Goal: Task Accomplishment & Management: Complete application form

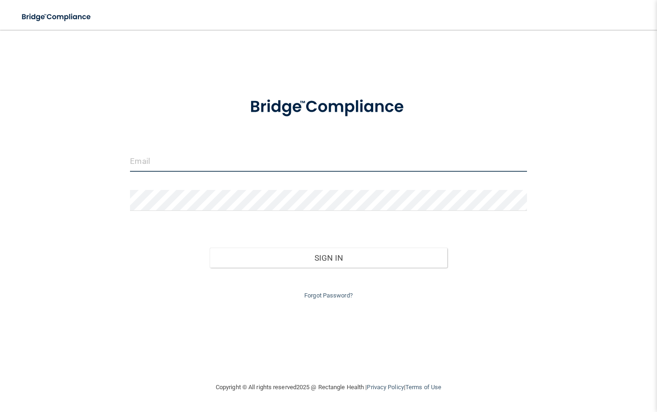
click at [295, 168] on input "email" at bounding box center [328, 161] width 396 height 21
type input "[EMAIL_ADDRESS][DOMAIN_NAME]"
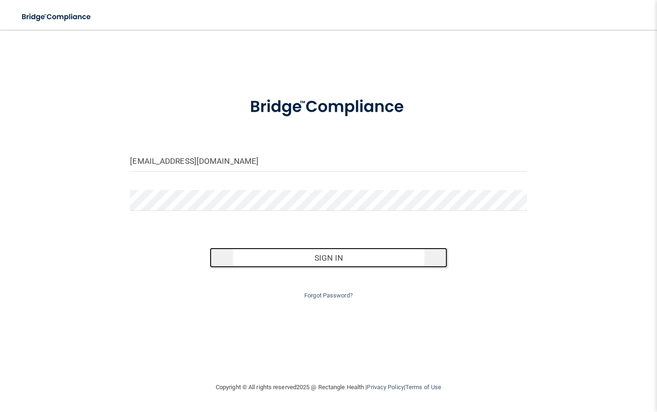
click at [376, 252] on button "Sign In" at bounding box center [329, 258] width 238 height 20
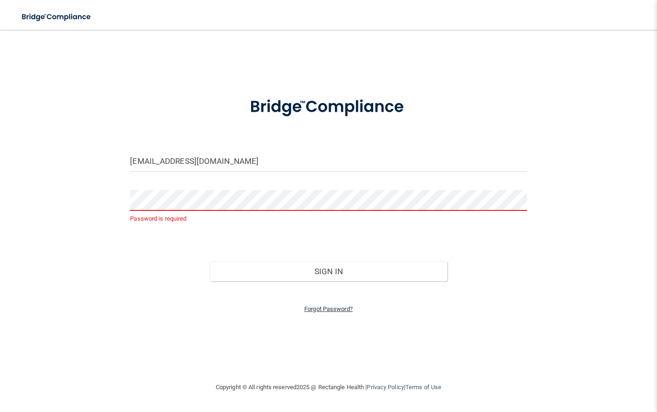
click at [308, 308] on link "Forgot Password?" at bounding box center [328, 308] width 48 height 7
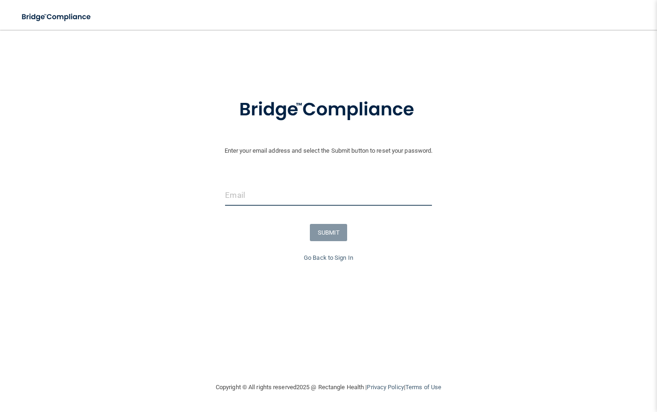
click at [294, 204] on input "email" at bounding box center [328, 195] width 206 height 21
type input "[EMAIL_ADDRESS][DOMAIN_NAME]"
click at [328, 238] on button "SUBMIT" at bounding box center [329, 232] width 38 height 17
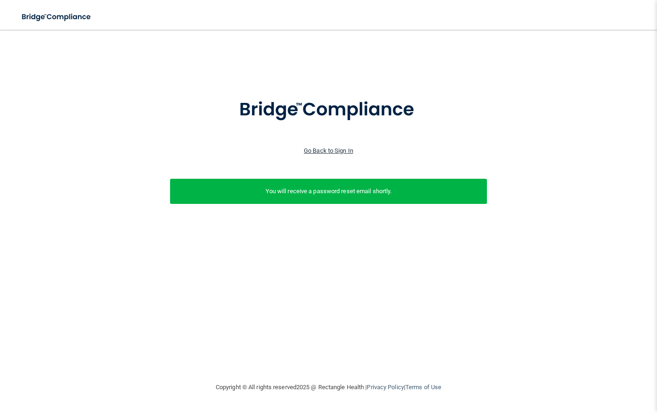
click at [340, 149] on link "Go Back to Sign In" at bounding box center [328, 150] width 49 height 7
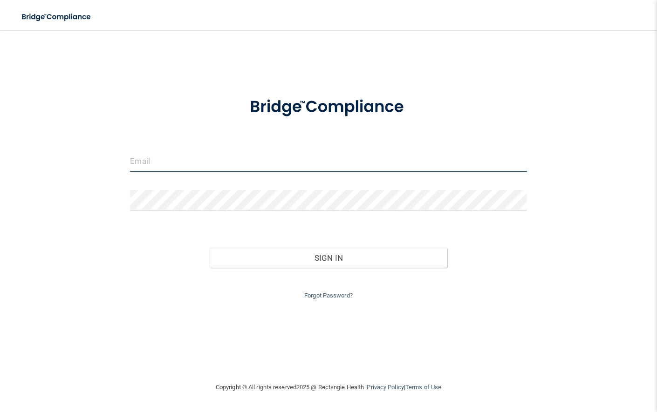
click at [250, 164] on input "email" at bounding box center [328, 161] width 396 height 21
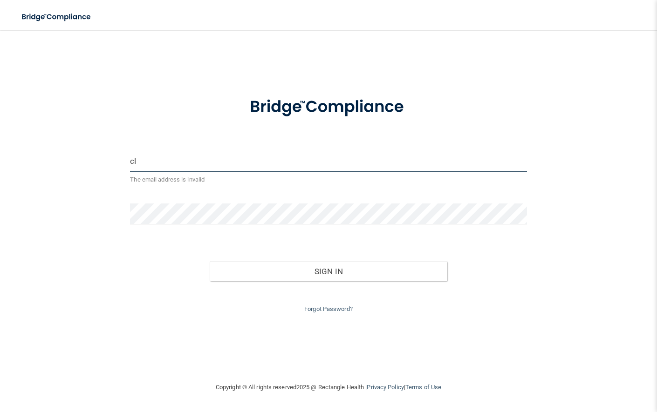
type input "[EMAIL_ADDRESS][DOMAIN_NAME]"
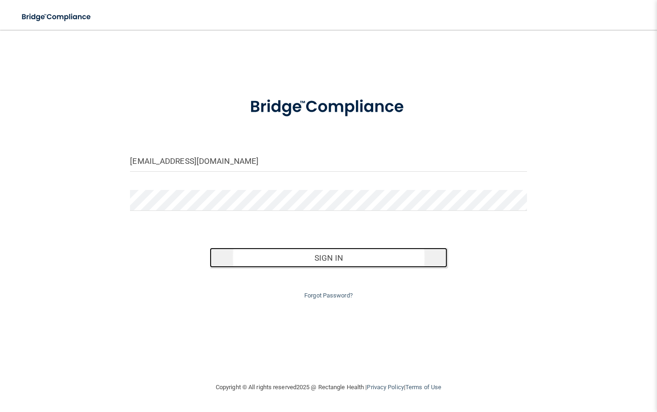
click at [400, 264] on button "Sign In" at bounding box center [329, 258] width 238 height 20
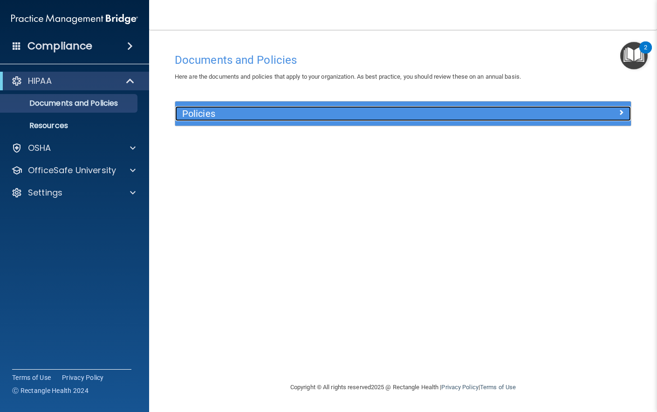
click at [227, 111] on h5 "Policies" at bounding box center [346, 113] width 328 height 10
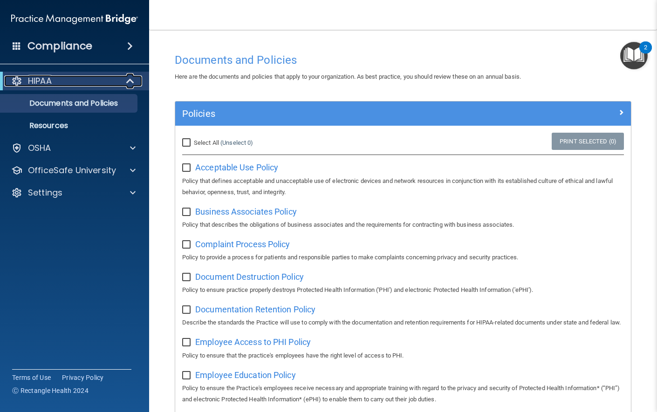
click at [142, 81] on div at bounding box center [130, 80] width 23 height 11
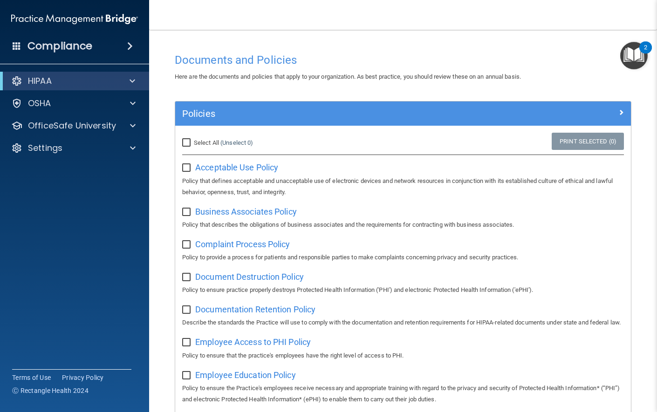
click at [184, 146] on input "Select All (Unselect 0) Unselect All" at bounding box center [187, 142] width 11 height 7
checkbox input "true"
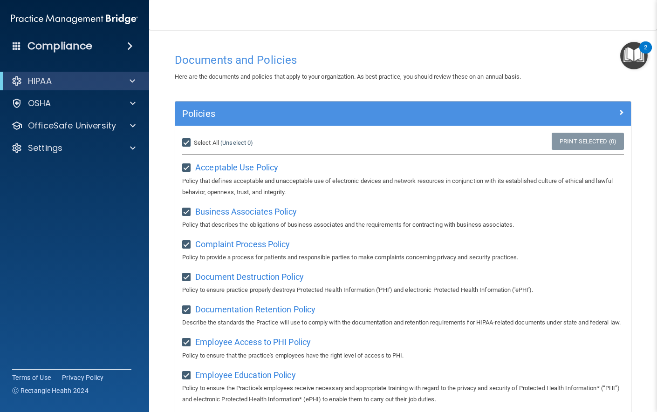
checkbox input "true"
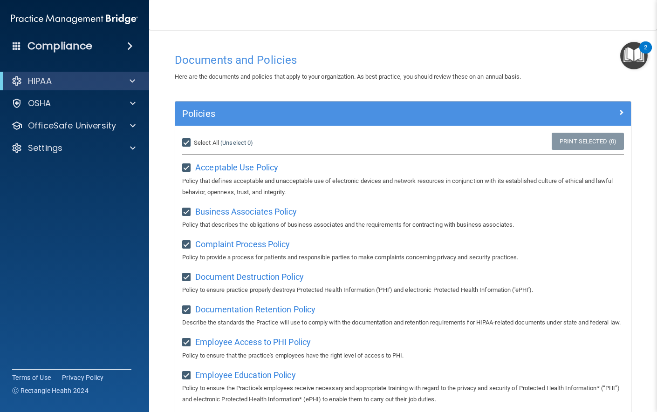
checkbox input "true"
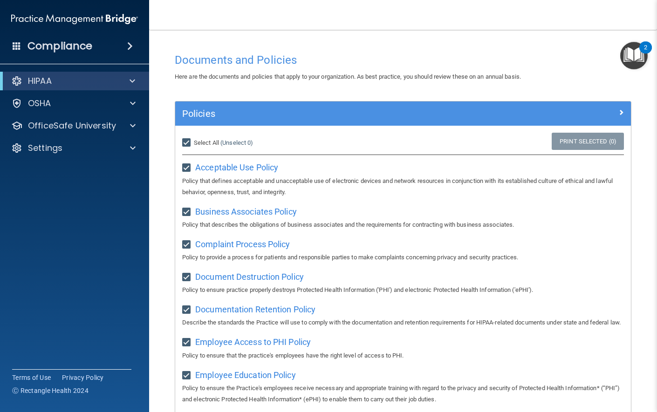
checkbox input "true"
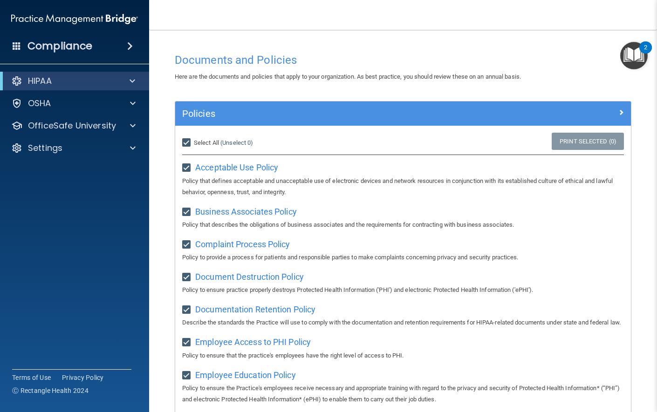
checkbox input "true"
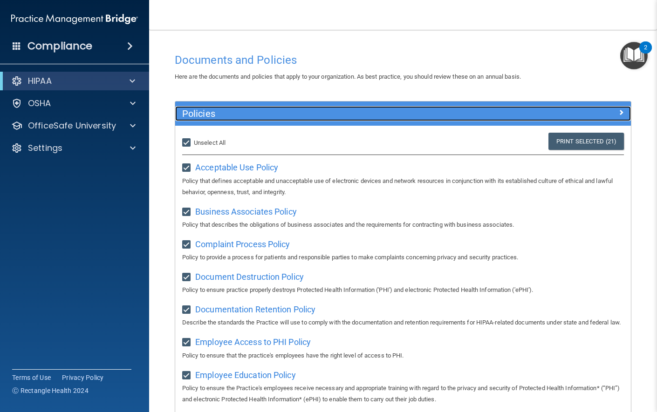
click at [618, 110] on span at bounding box center [621, 112] width 6 height 11
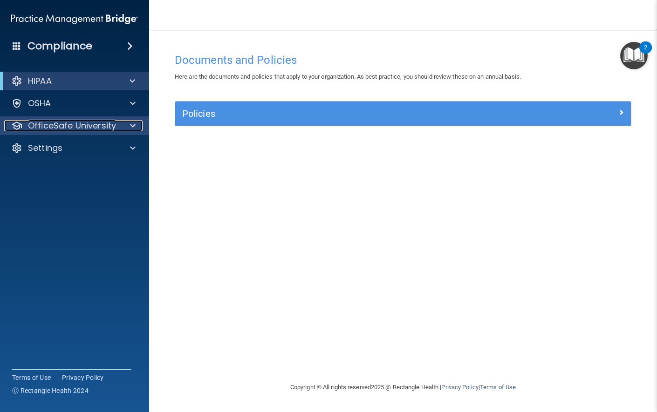
click at [100, 127] on p "OfficeSafe University" at bounding box center [72, 125] width 88 height 11
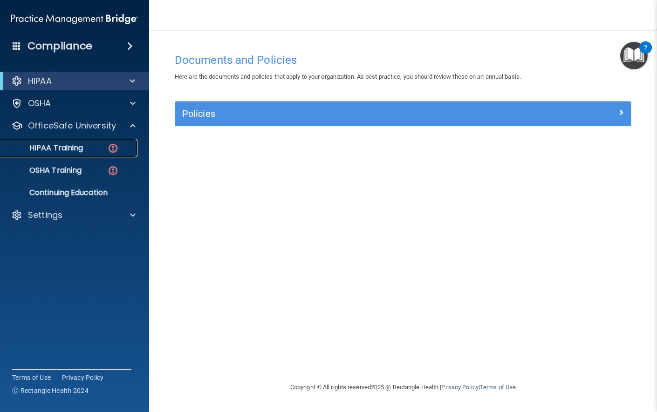
click at [88, 143] on div "HIPAA Training" at bounding box center [69, 147] width 127 height 9
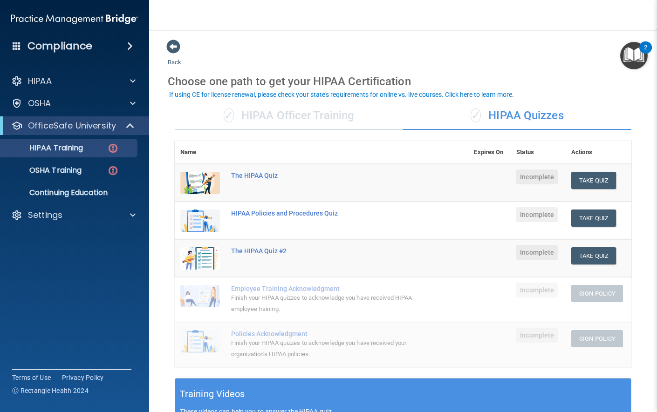
click at [335, 123] on div "✓ HIPAA Officer Training" at bounding box center [289, 116] width 228 height 28
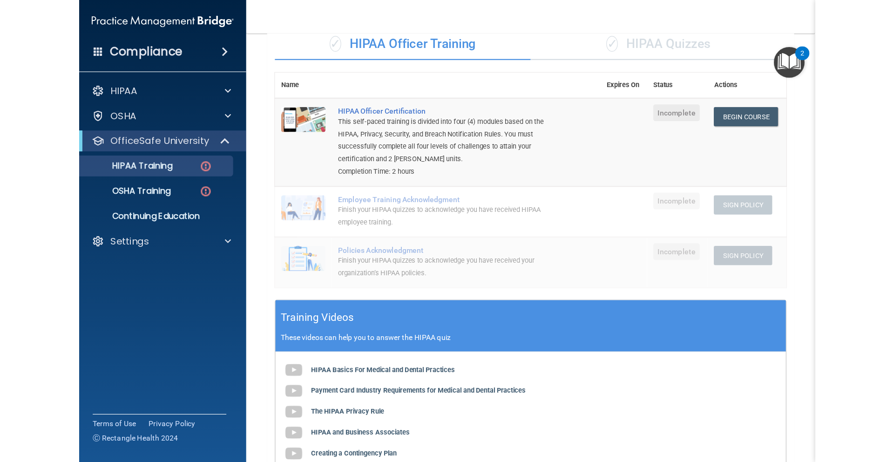
scroll to position [36, 0]
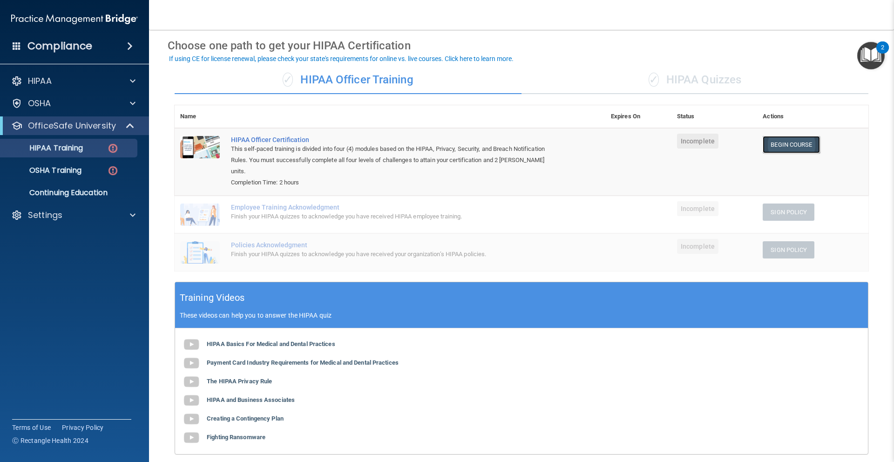
click at [656, 144] on link "Begin Course" at bounding box center [791, 144] width 57 height 17
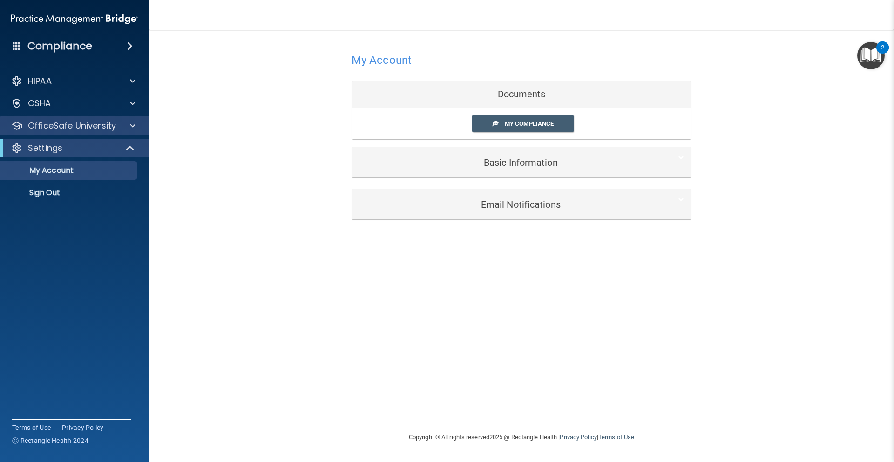
click at [61, 119] on div "OfficeSafe University" at bounding box center [74, 125] width 149 height 19
click at [98, 118] on div "OfficeSafe University" at bounding box center [74, 125] width 149 height 19
click at [120, 122] on div at bounding box center [131, 125] width 23 height 11
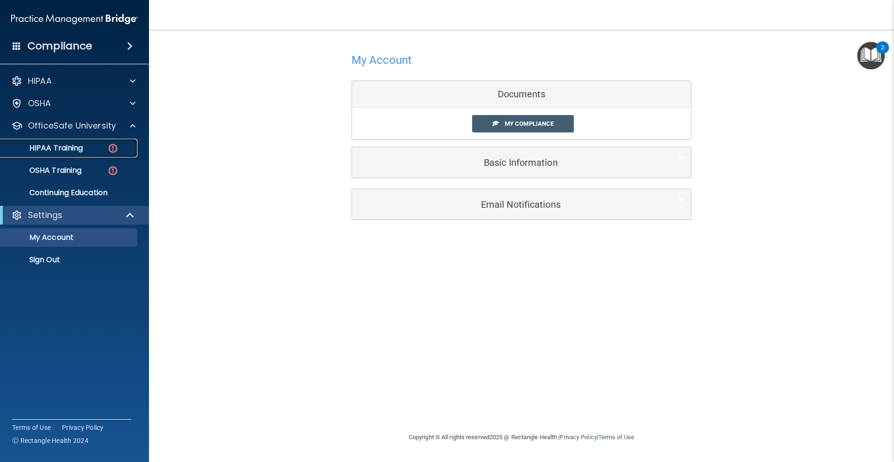
click at [83, 141] on link "HIPAA Training" at bounding box center [64, 148] width 147 height 19
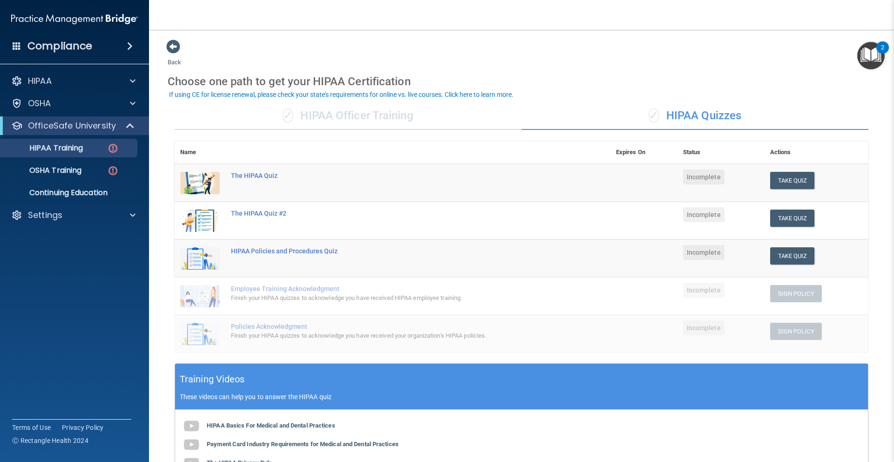
click at [359, 122] on div "✓ HIPAA Officer Training" at bounding box center [348, 116] width 347 height 28
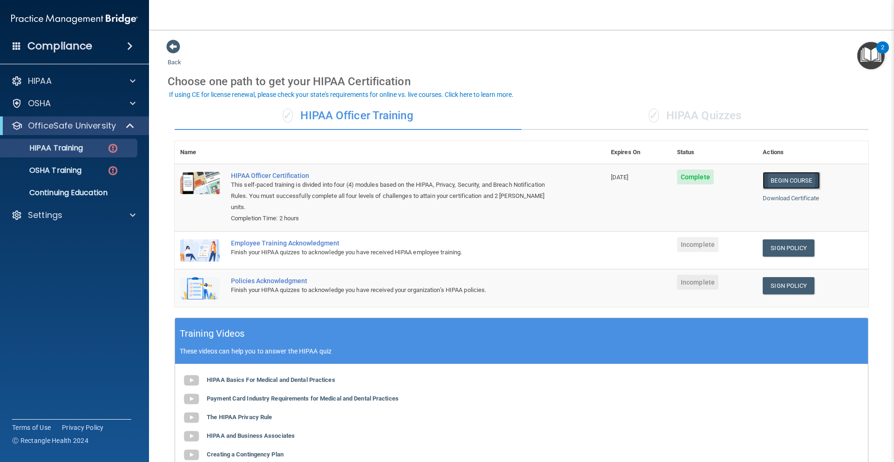
click at [773, 185] on link "Begin Course" at bounding box center [791, 180] width 57 height 17
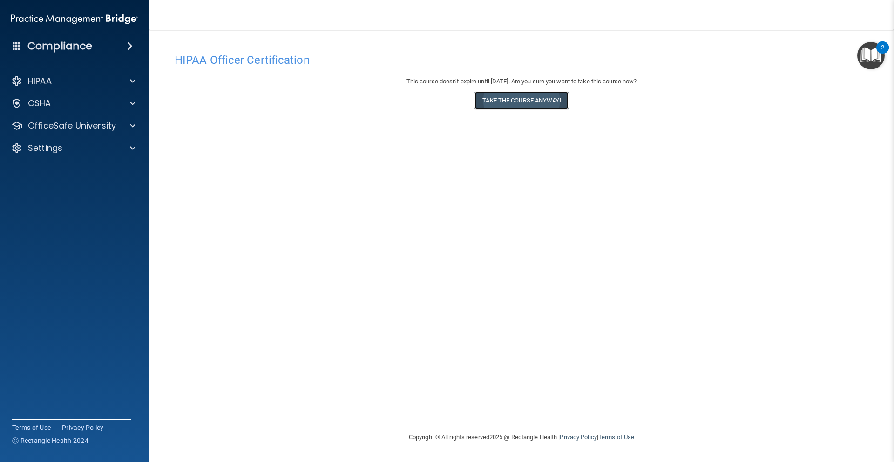
click at [521, 103] on button "Take the course anyway!" at bounding box center [521, 100] width 94 height 17
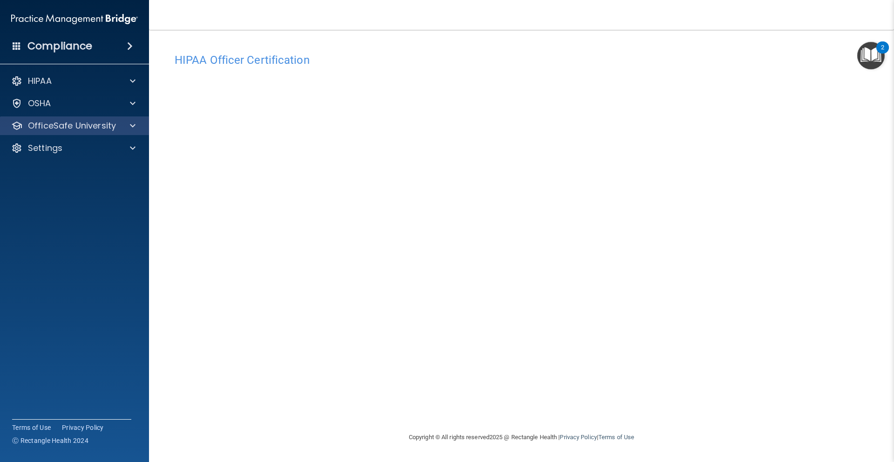
click at [125, 132] on div "OfficeSafe University" at bounding box center [74, 125] width 149 height 19
click at [127, 129] on div at bounding box center [131, 125] width 23 height 11
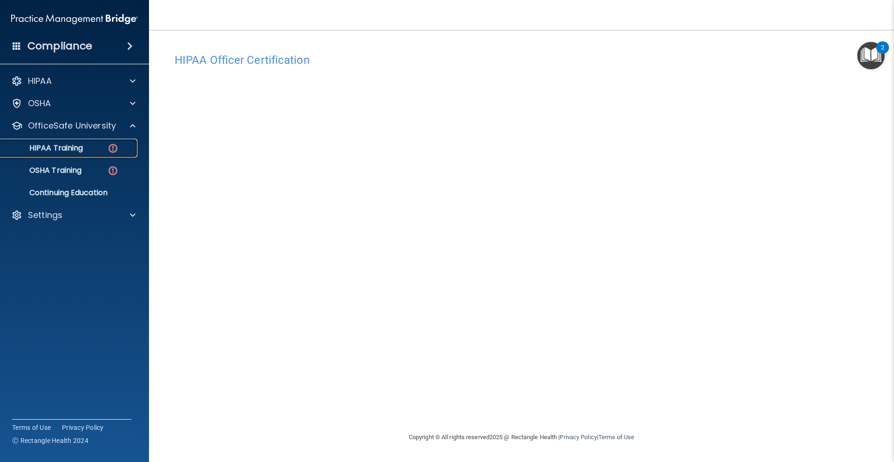
click at [118, 155] on link "HIPAA Training" at bounding box center [64, 148] width 147 height 19
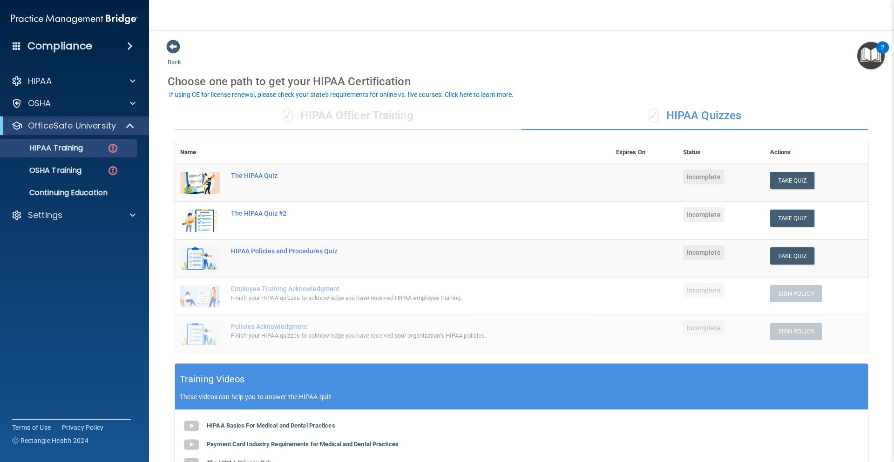
click at [418, 119] on div "✓ HIPAA Officer Training" at bounding box center [348, 116] width 347 height 28
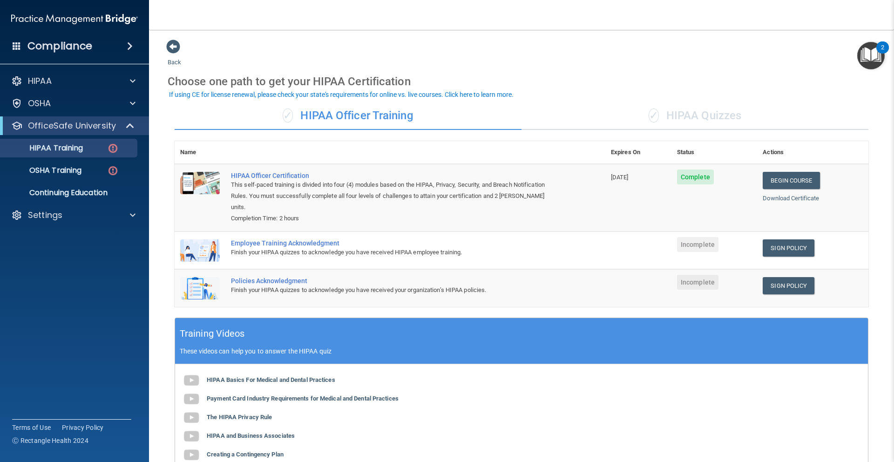
click at [658, 121] on div "✓ HIPAA Quizzes" at bounding box center [694, 116] width 347 height 28
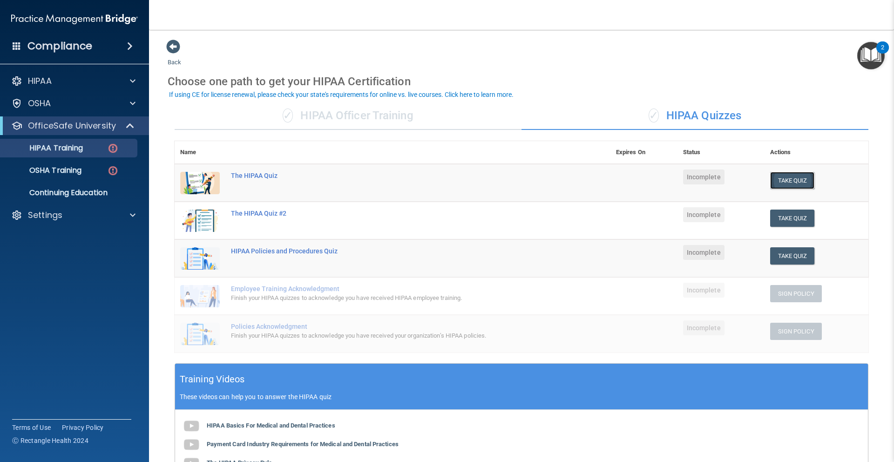
click at [783, 178] on button "Take Quiz" at bounding box center [792, 180] width 45 height 17
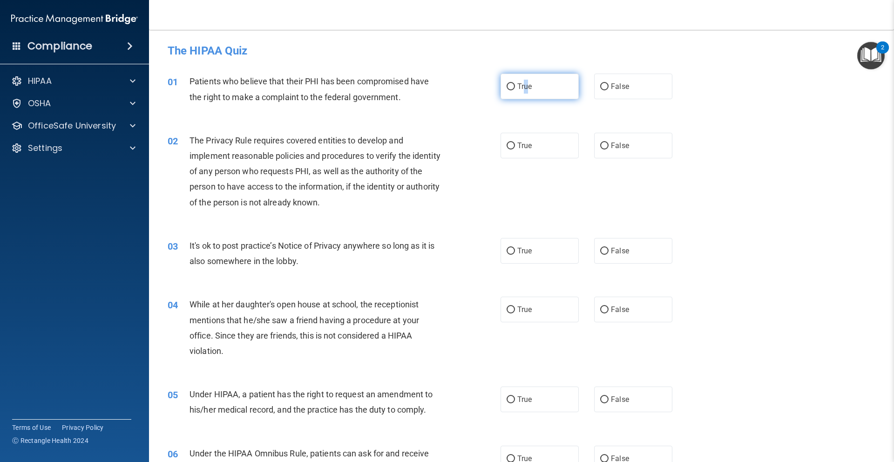
click at [523, 89] on span "True" at bounding box center [524, 86] width 14 height 9
click at [495, 89] on div "01 Patients who believe that their PHI has been compromised have the right to m…" at bounding box center [334, 91] width 361 height 35
click at [501, 89] on label "True" at bounding box center [540, 87] width 78 height 26
click at [507, 89] on input "True" at bounding box center [511, 86] width 8 height 7
radio input "true"
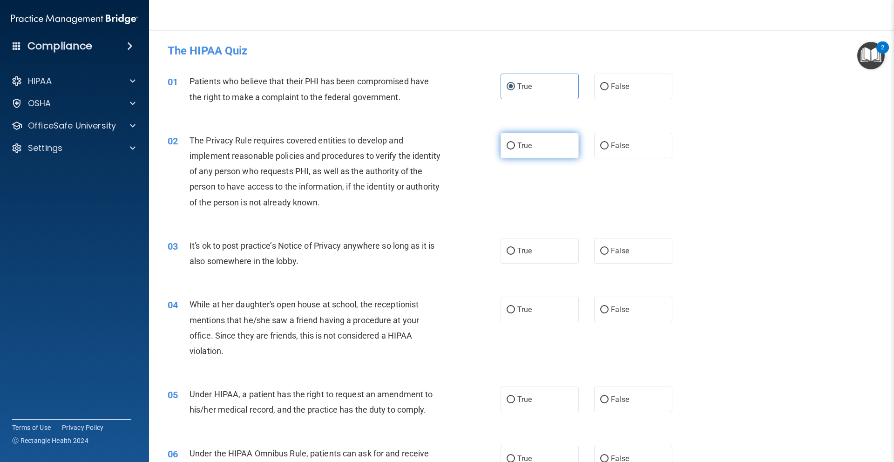
click at [505, 156] on label "True" at bounding box center [540, 146] width 78 height 26
click at [507, 149] on input "True" at bounding box center [511, 145] width 8 height 7
radio input "true"
click at [661, 254] on label "False" at bounding box center [633, 251] width 78 height 26
click at [609, 254] on input "False" at bounding box center [604, 251] width 8 height 7
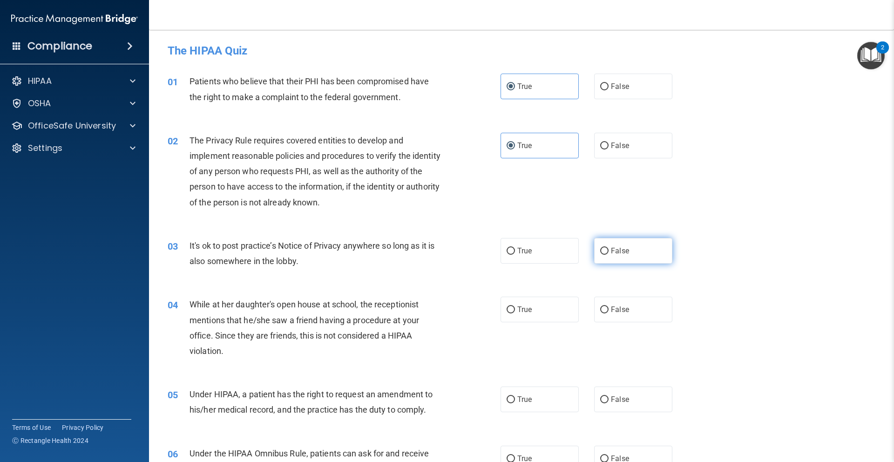
radio input "true"
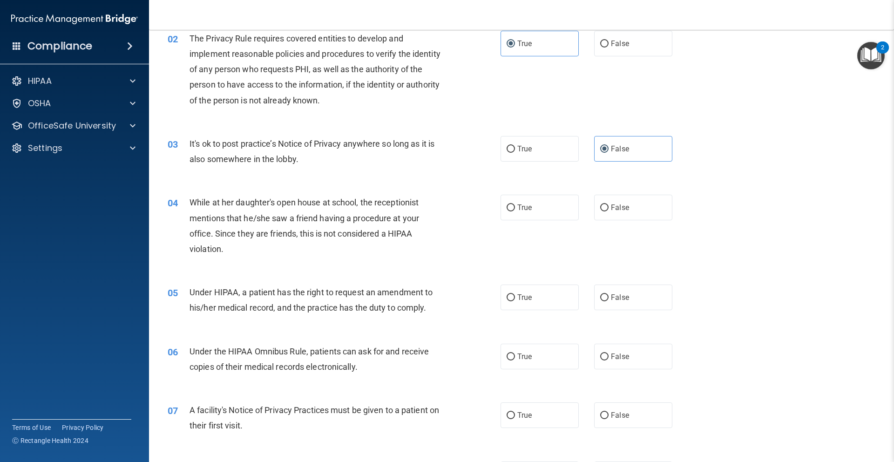
drag, startPoint x: 406, startPoint y: 315, endPoint x: 386, endPoint y: 418, distance: 104.4
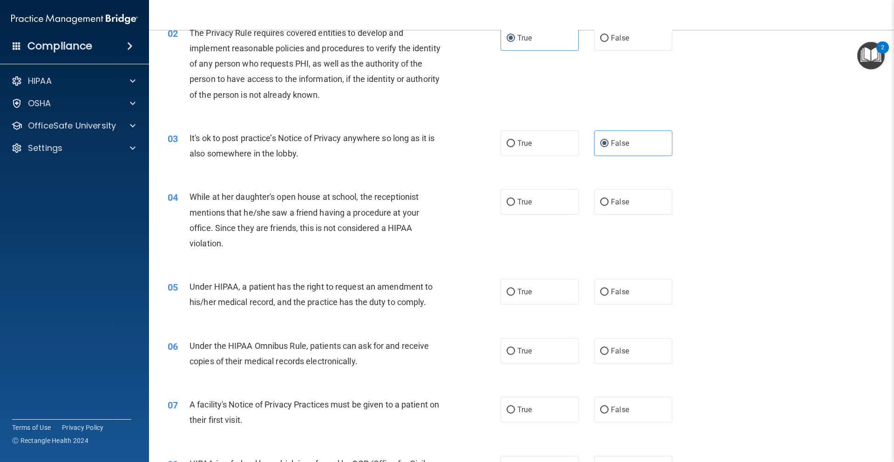
scroll to position [109, 0]
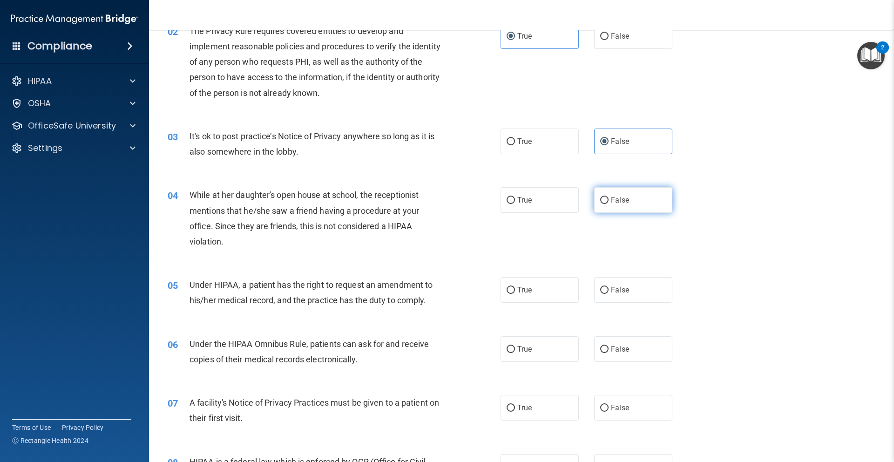
click at [603, 207] on label "False" at bounding box center [633, 200] width 78 height 26
click at [603, 204] on input "False" at bounding box center [604, 200] width 8 height 7
radio input "true"
click at [555, 298] on label "True" at bounding box center [540, 290] width 78 height 26
click at [515, 294] on input "True" at bounding box center [511, 290] width 8 height 7
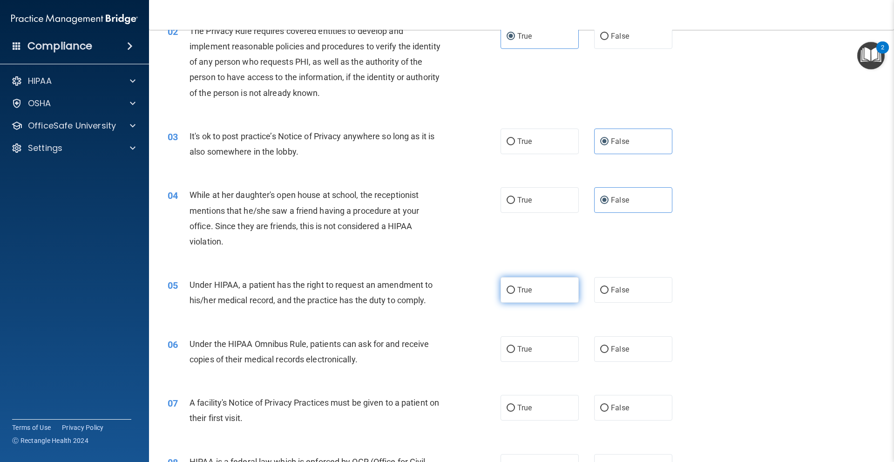
radio input "true"
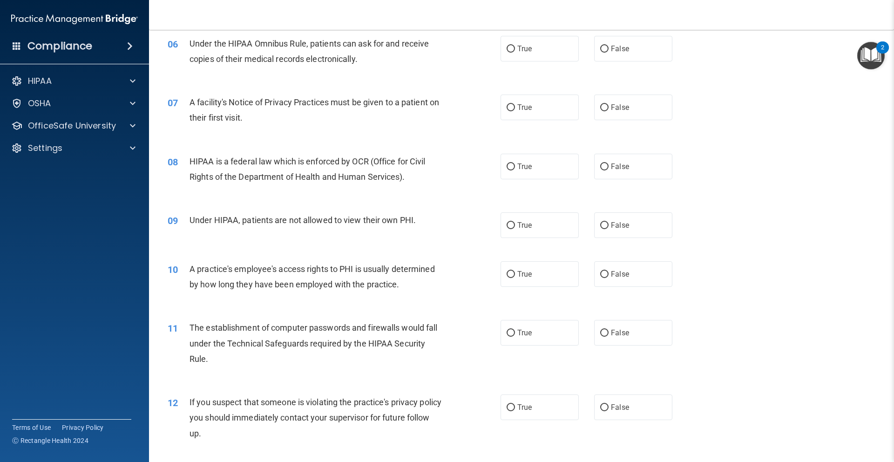
scroll to position [322, 0]
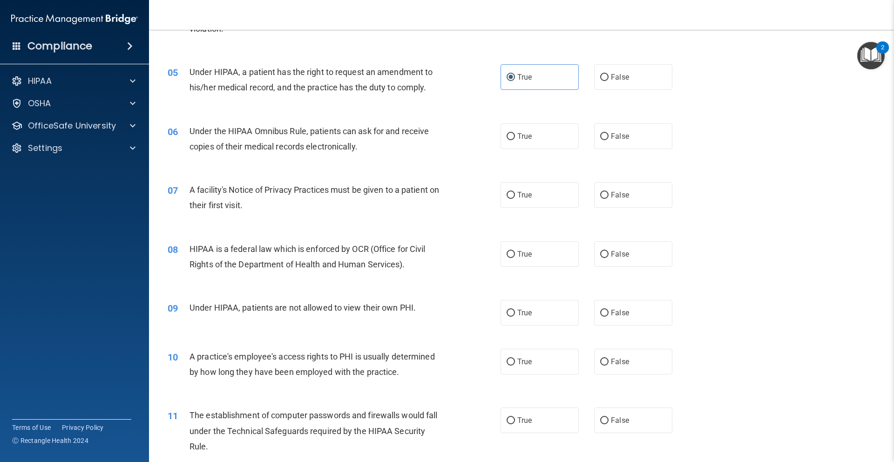
drag, startPoint x: 463, startPoint y: 321, endPoint x: 461, endPoint y: 316, distance: 5.4
click at [614, 91] on div "05 Under HIPAA, a patient has the right to request an amendment to his/her medi…" at bounding box center [522, 82] width 722 height 59
click at [612, 86] on label "False" at bounding box center [633, 77] width 78 height 26
click at [609, 81] on input "False" at bounding box center [604, 77] width 8 height 7
radio input "true"
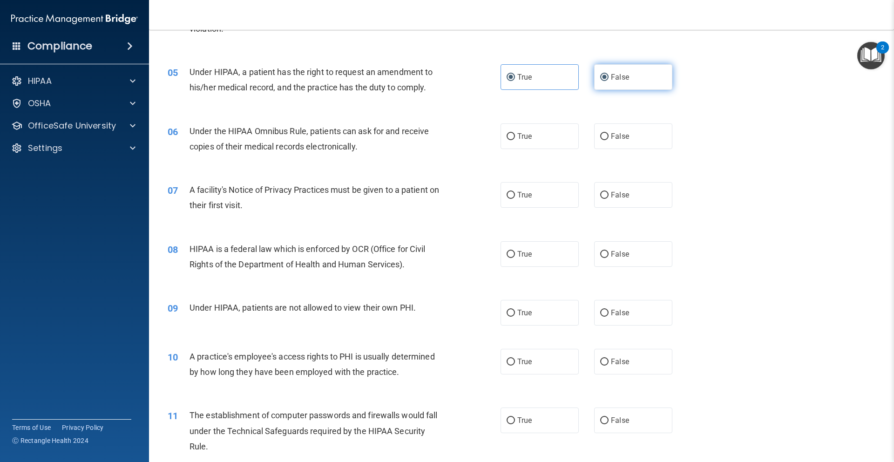
radio input "false"
click at [538, 148] on label "True" at bounding box center [540, 136] width 78 height 26
click at [515, 140] on input "True" at bounding box center [511, 136] width 8 height 7
radio input "true"
click at [537, 204] on label "True" at bounding box center [540, 195] width 78 height 26
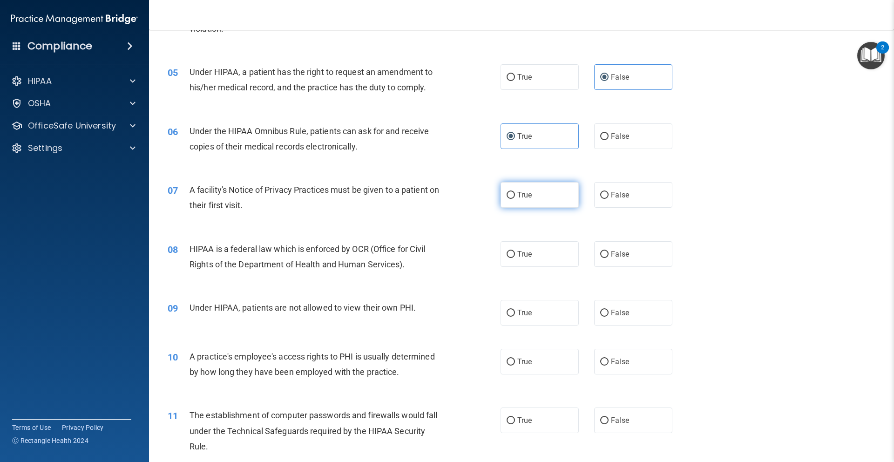
click at [515, 199] on input "True" at bounding box center [511, 195] width 8 height 7
radio input "true"
click at [524, 256] on span "True" at bounding box center [524, 254] width 14 height 9
click at [515, 256] on input "True" at bounding box center [511, 254] width 8 height 7
radio input "true"
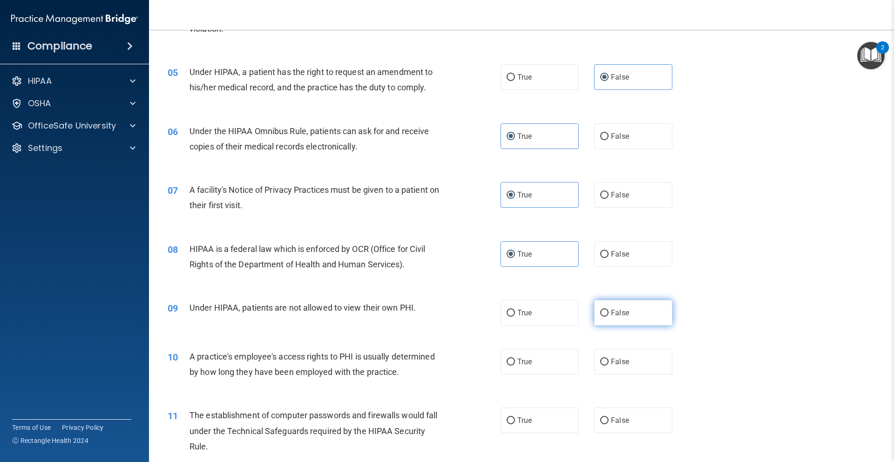
click at [602, 310] on input "False" at bounding box center [604, 313] width 8 height 7
radio input "true"
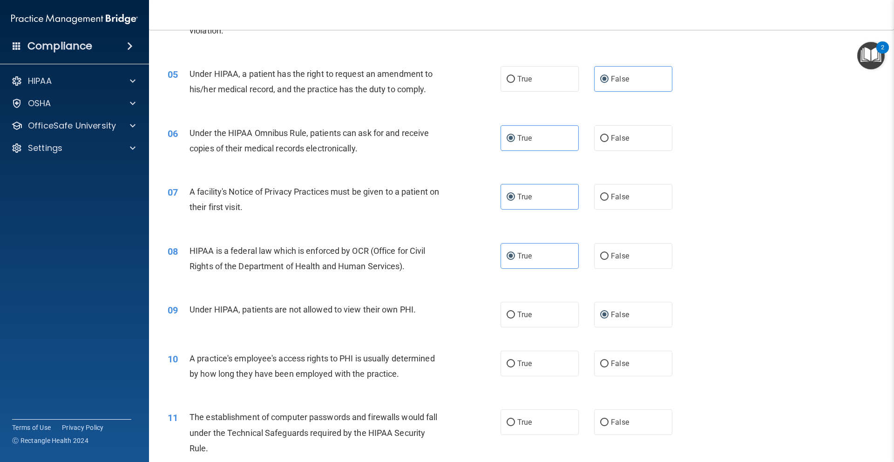
click at [406, 340] on div "10 A practice's employee's access rights to PHI is usually determined by how lo…" at bounding box center [522, 368] width 722 height 59
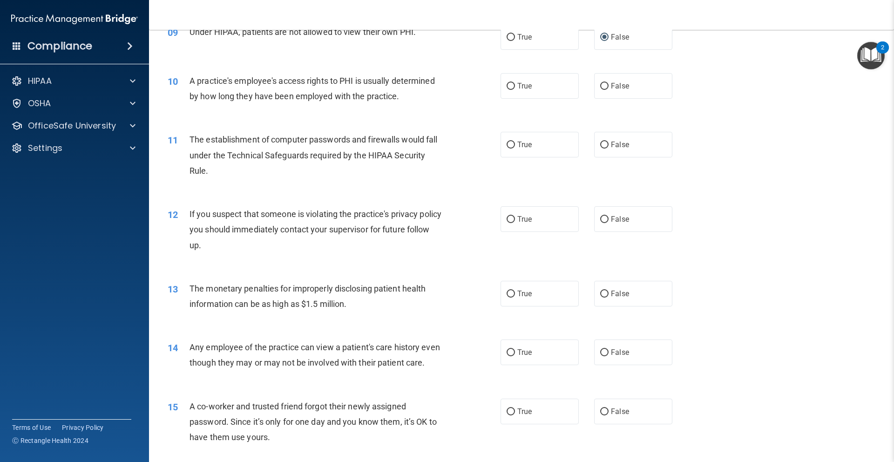
scroll to position [600, 0]
click at [611, 82] on span "False" at bounding box center [620, 84] width 18 height 9
click at [608, 82] on input "False" at bounding box center [604, 84] width 8 height 7
radio input "true"
click at [512, 145] on label "True" at bounding box center [540, 143] width 78 height 26
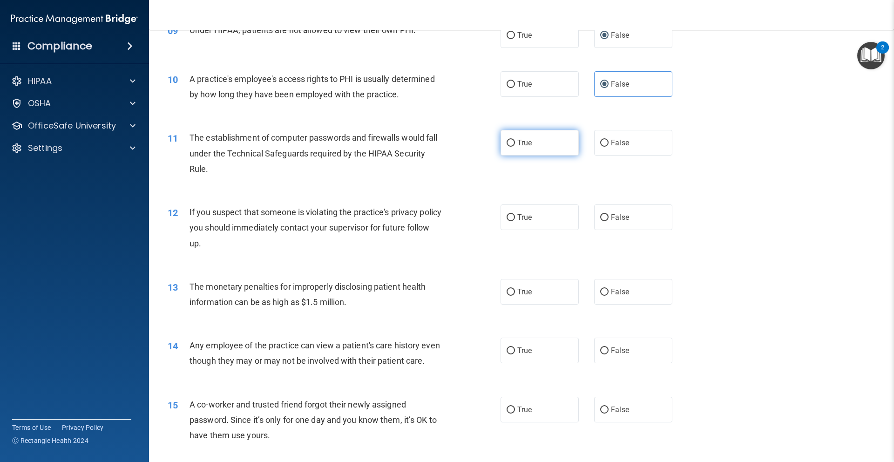
click at [512, 145] on input "True" at bounding box center [511, 143] width 8 height 7
radio input "true"
click at [519, 213] on span "True" at bounding box center [524, 217] width 14 height 9
click at [515, 214] on input "True" at bounding box center [511, 217] width 8 height 7
radio input "true"
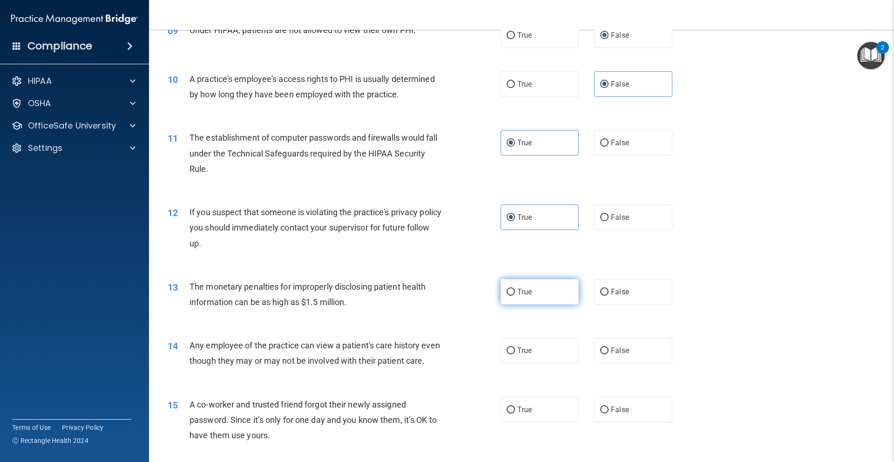
click at [522, 294] on span "True" at bounding box center [524, 291] width 14 height 9
click at [515, 294] on input "True" at bounding box center [511, 292] width 8 height 7
radio input "true"
click at [600, 343] on label "False" at bounding box center [633, 351] width 78 height 26
click at [600, 347] on input "False" at bounding box center [604, 350] width 8 height 7
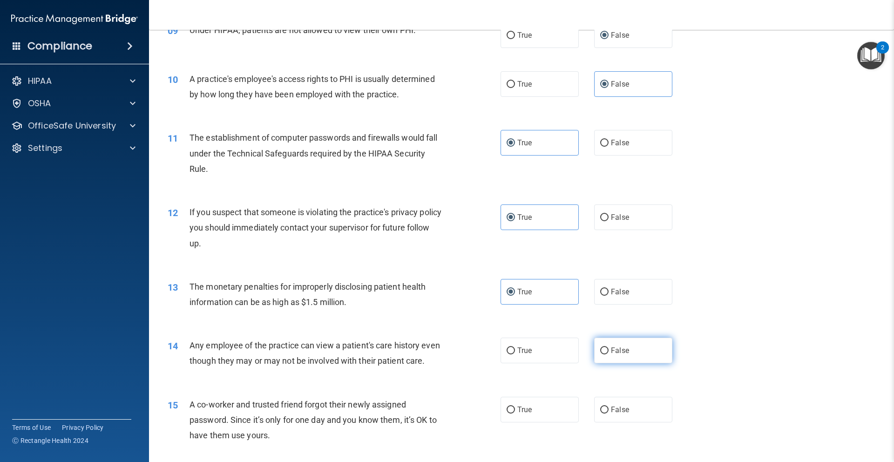
radio input "true"
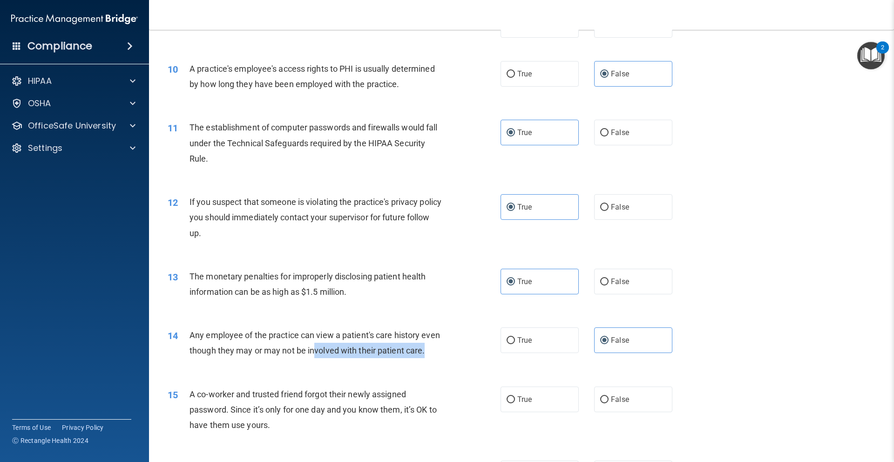
click at [337, 372] on div "14 Any employee of the practice can view a patient's care history even though t…" at bounding box center [522, 345] width 722 height 59
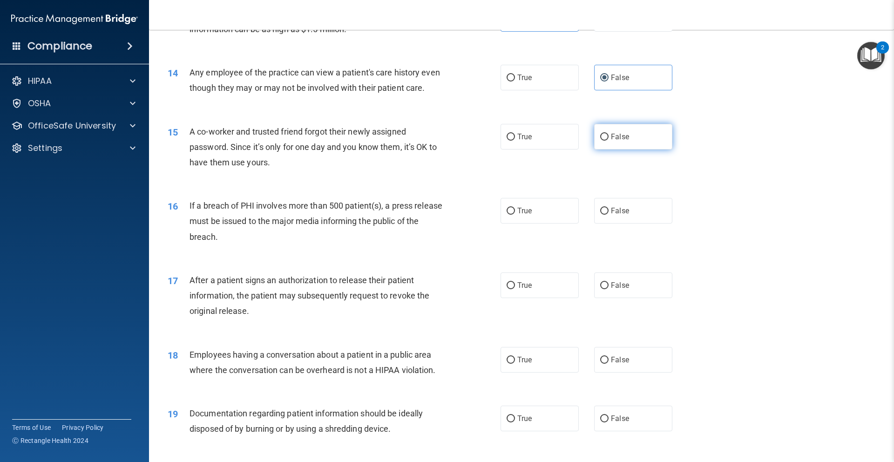
scroll to position [873, 0]
click at [650, 149] on label "False" at bounding box center [633, 136] width 78 height 26
click at [609, 140] on input "False" at bounding box center [604, 136] width 8 height 7
radio input "true"
click at [514, 223] on label "True" at bounding box center [540, 210] width 78 height 26
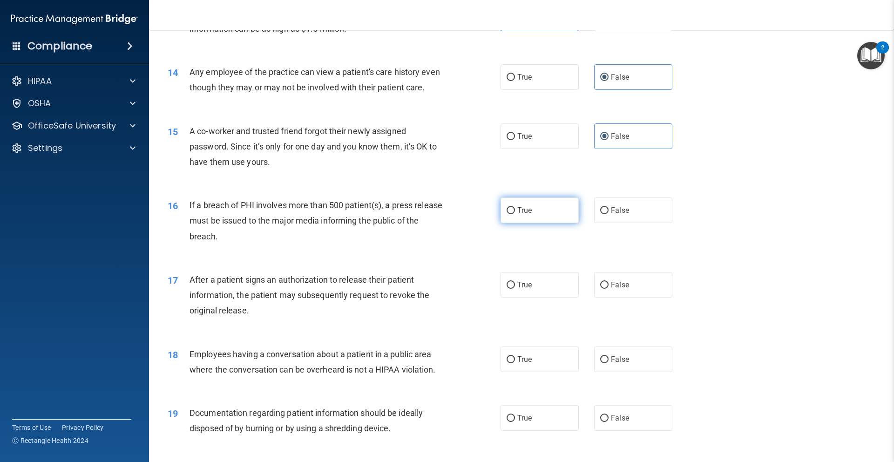
click at [514, 214] on input "True" at bounding box center [511, 210] width 8 height 7
radio input "true"
click at [527, 289] on span "True" at bounding box center [524, 284] width 14 height 9
click at [515, 289] on input "True" at bounding box center [511, 285] width 8 height 7
radio input "true"
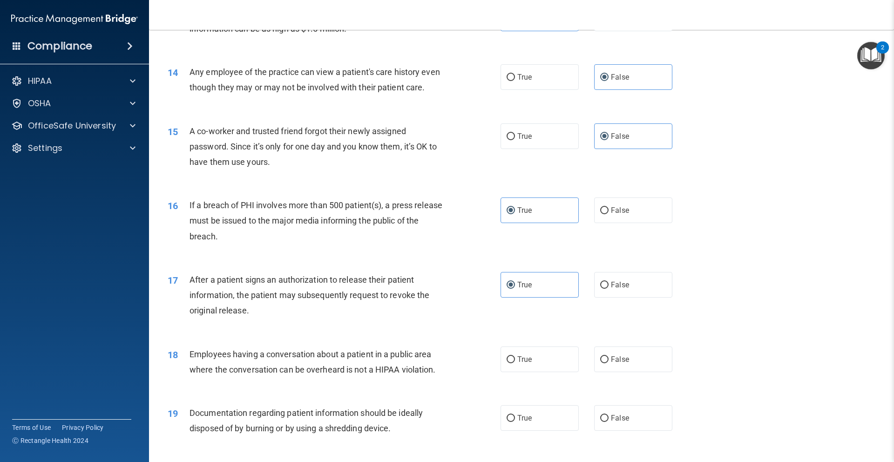
click at [289, 393] on div "18 Employees having a conversation about a patient in a public area where the c…" at bounding box center [522, 364] width 722 height 59
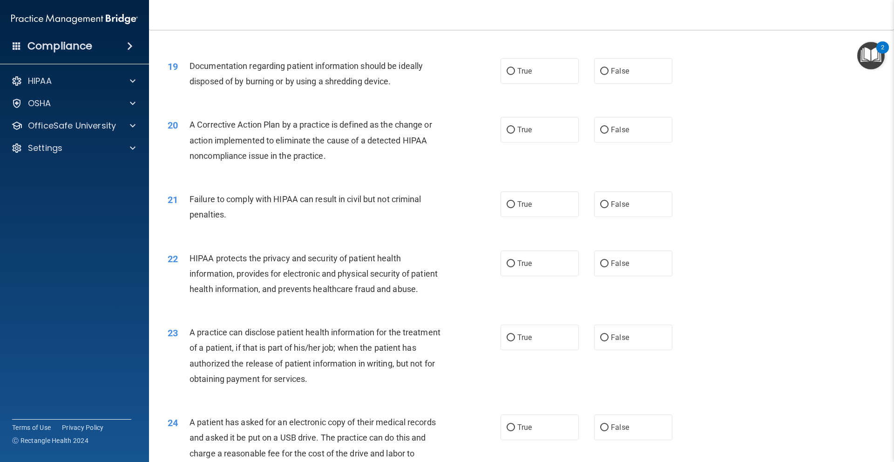
drag, startPoint x: 289, startPoint y: 395, endPoint x: 295, endPoint y: 396, distance: 6.1
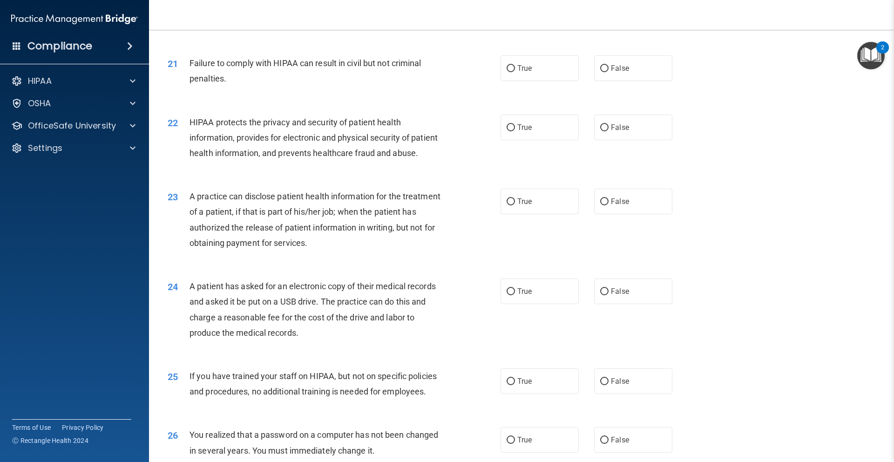
scroll to position [1142, 0]
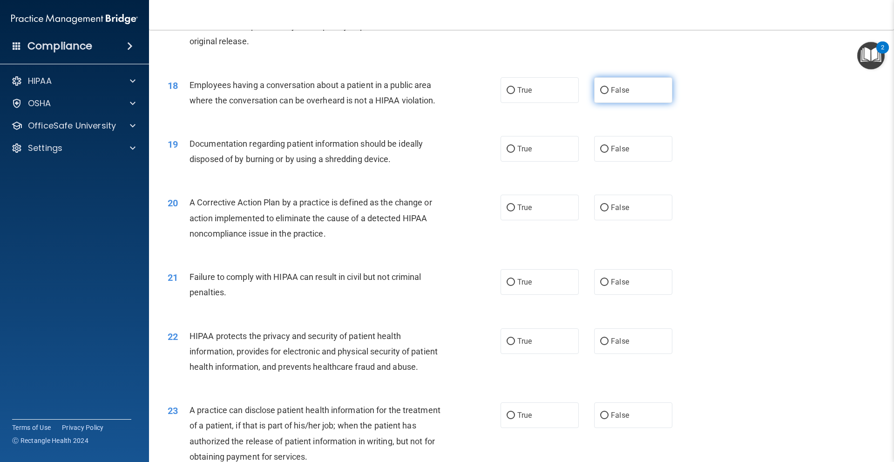
click at [599, 103] on label "False" at bounding box center [633, 90] width 78 height 26
click at [600, 94] on input "False" at bounding box center [604, 90] width 8 height 7
radio input "true"
click at [540, 162] on label "True" at bounding box center [540, 149] width 78 height 26
click at [515, 153] on input "True" at bounding box center [511, 149] width 8 height 7
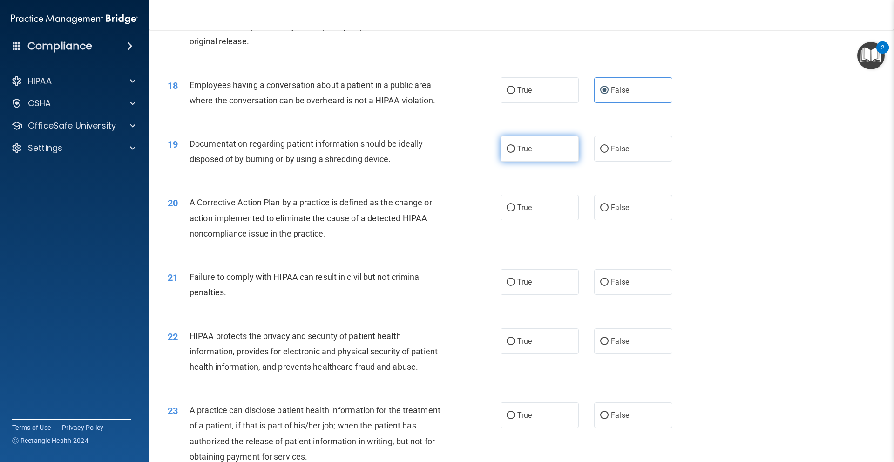
radio input "true"
click at [525, 212] on span "True" at bounding box center [524, 207] width 14 height 9
click at [515, 211] on input "True" at bounding box center [511, 207] width 8 height 7
radio input "true"
click at [600, 286] on input "False" at bounding box center [604, 282] width 8 height 7
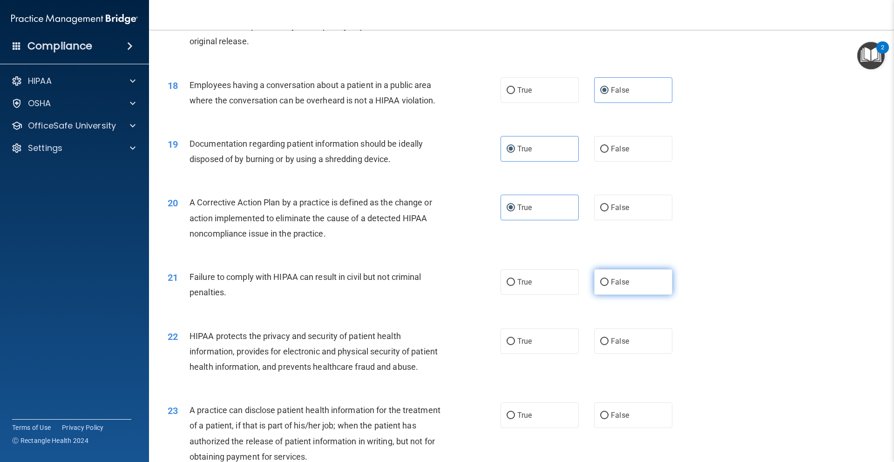
radio input "true"
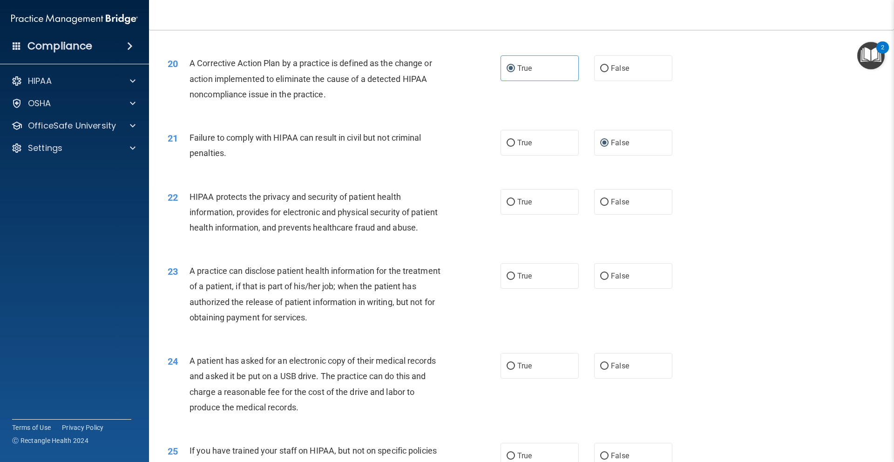
scroll to position [1378, 0]
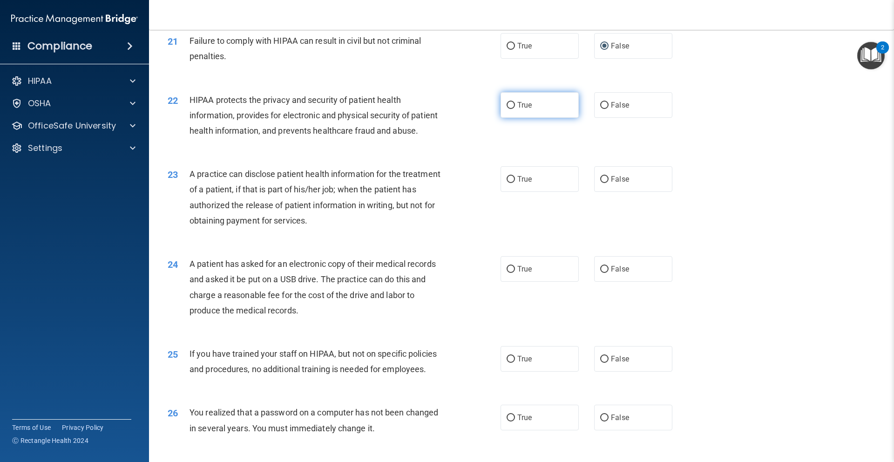
click at [501, 118] on label "True" at bounding box center [540, 105] width 78 height 26
click at [507, 109] on input "True" at bounding box center [511, 105] width 8 height 7
radio input "true"
click at [508, 183] on input "True" at bounding box center [511, 179] width 8 height 7
radio input "true"
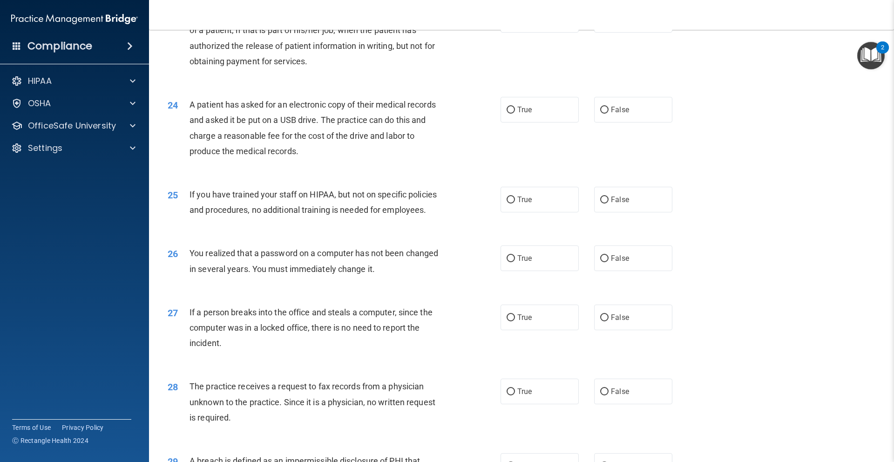
scroll to position [1538, 0]
click at [600, 122] on label "False" at bounding box center [633, 109] width 78 height 26
click at [600, 113] on input "False" at bounding box center [604, 109] width 8 height 7
radio input "true"
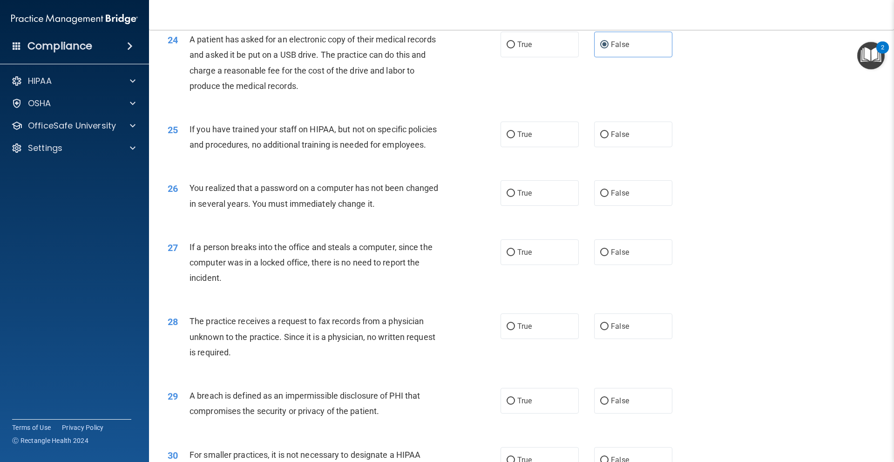
scroll to position [1618, 0]
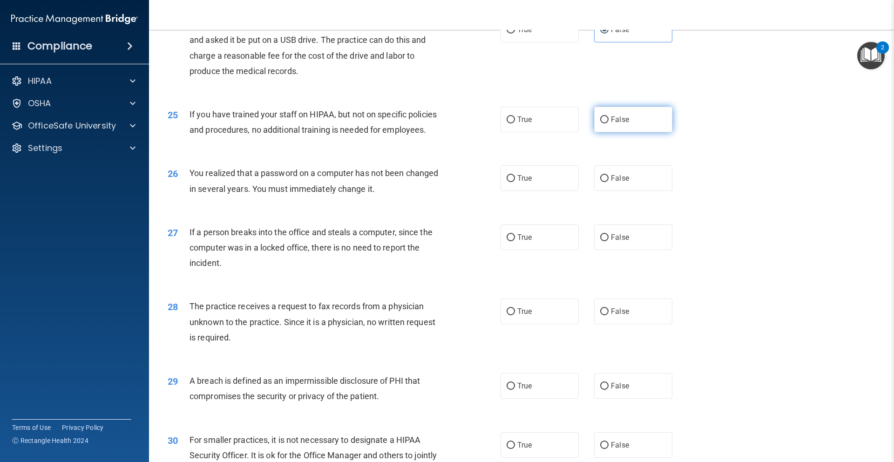
click at [599, 132] on label "False" at bounding box center [633, 120] width 78 height 26
click at [600, 123] on input "False" at bounding box center [604, 119] width 8 height 7
radio input "true"
click at [566, 191] on label "True" at bounding box center [540, 178] width 78 height 26
click at [515, 182] on input "True" at bounding box center [511, 178] width 8 height 7
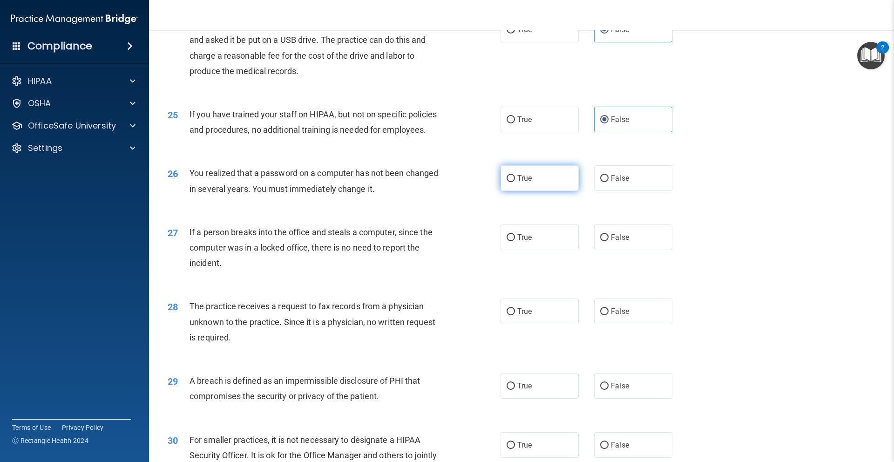
radio input "true"
click at [600, 241] on input "False" at bounding box center [604, 237] width 8 height 7
radio input "true"
click at [600, 315] on input "False" at bounding box center [604, 311] width 8 height 7
radio input "true"
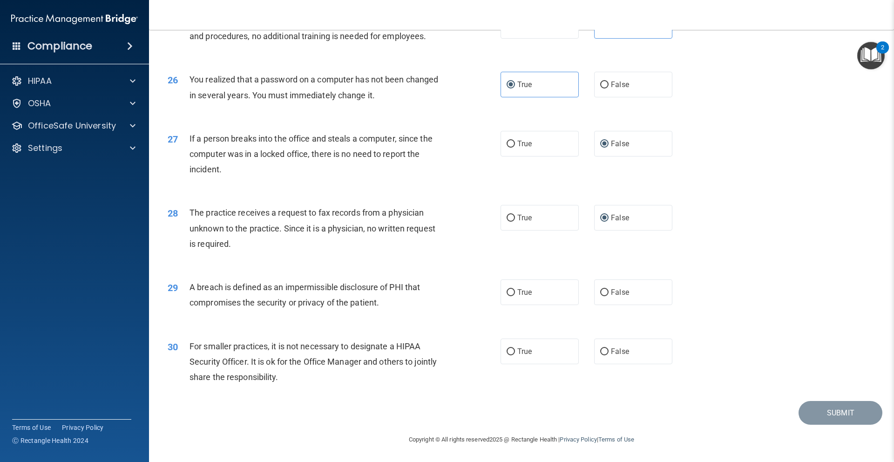
scroll to position [1736, 0]
click at [562, 305] on label "True" at bounding box center [540, 292] width 78 height 26
click at [515, 296] on input "True" at bounding box center [511, 292] width 8 height 7
radio input "true"
click at [594, 353] on label "False" at bounding box center [633, 352] width 78 height 26
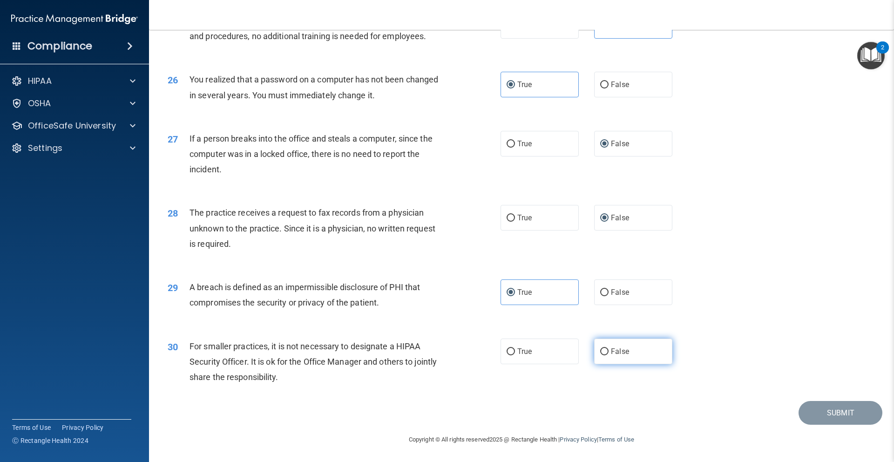
click at [600, 353] on input "False" at bounding box center [604, 351] width 8 height 7
radio input "true"
click at [800, 420] on button "Submit" at bounding box center [841, 413] width 84 height 24
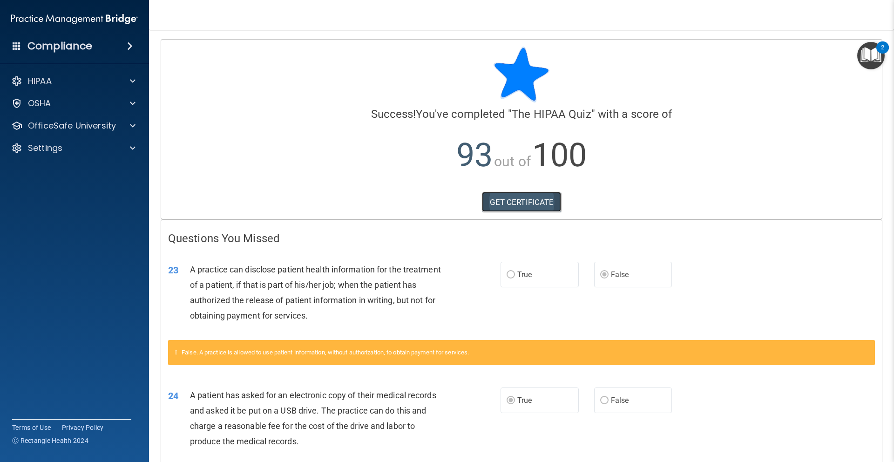
click at [493, 205] on link "GET CERTIFICATE" at bounding box center [522, 202] width 80 height 20
click at [144, 123] on div "OfficeSafe University" at bounding box center [74, 125] width 149 height 19
click at [128, 131] on div at bounding box center [131, 125] width 23 height 11
click at [99, 144] on div "HIPAA Training" at bounding box center [69, 147] width 127 height 9
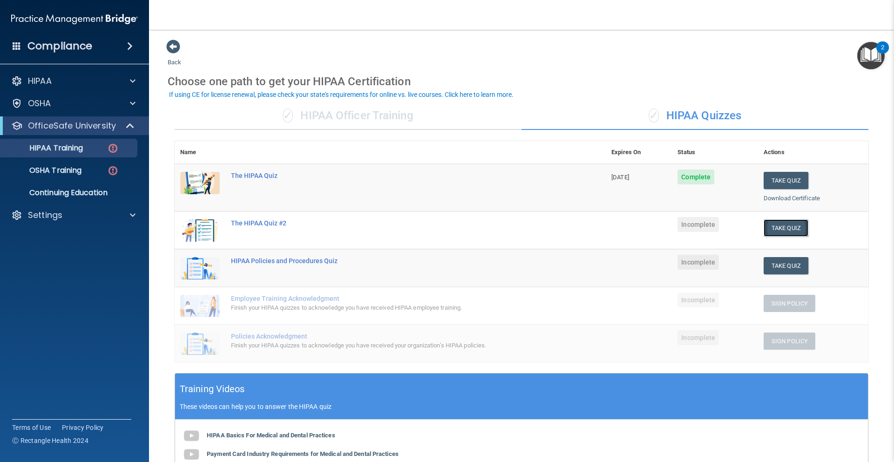
click at [766, 226] on button "Take Quiz" at bounding box center [786, 227] width 45 height 17
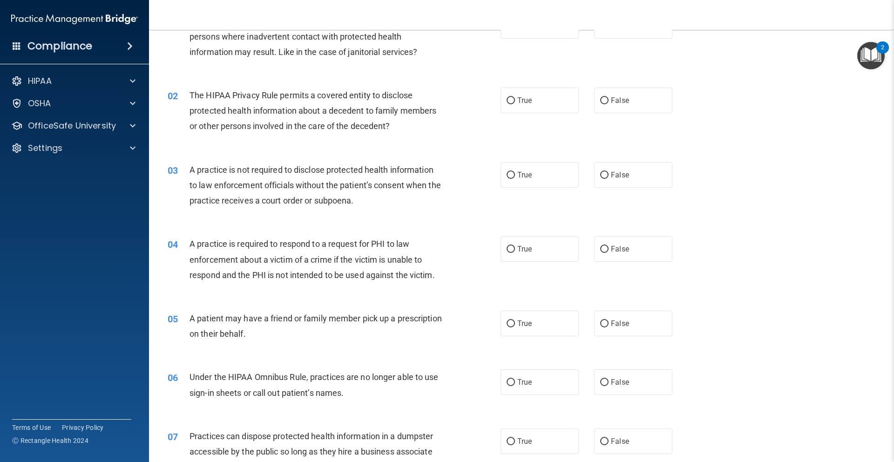
drag, startPoint x: 264, startPoint y: 426, endPoint x: 288, endPoint y: 405, distance: 31.0
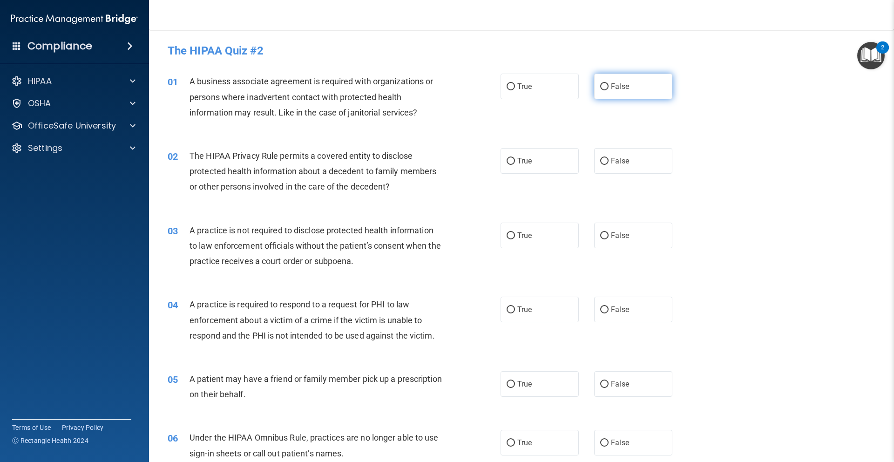
click at [606, 78] on label "False" at bounding box center [633, 87] width 78 height 26
click at [606, 83] on input "False" at bounding box center [604, 86] width 8 height 7
radio input "true"
click at [609, 169] on label "False" at bounding box center [633, 161] width 78 height 26
click at [609, 165] on input "False" at bounding box center [604, 161] width 8 height 7
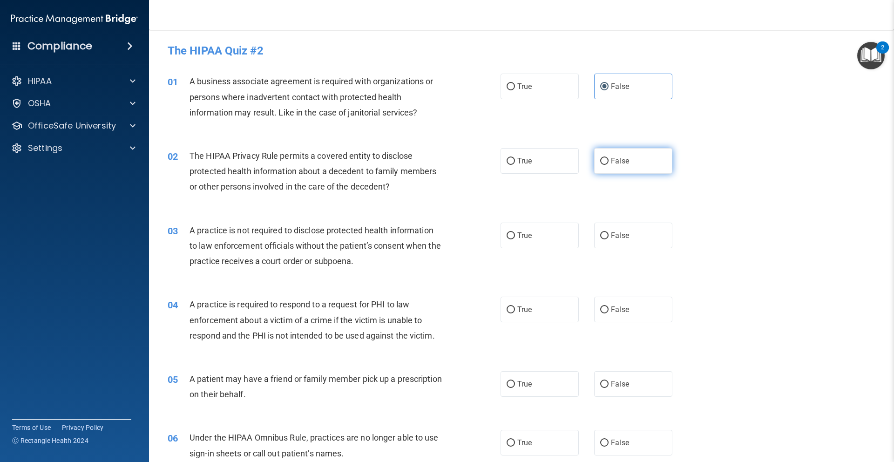
radio input "true"
click at [570, 237] on label "True" at bounding box center [540, 236] width 78 height 26
click at [515, 237] on input "True" at bounding box center [511, 235] width 8 height 7
radio input "true"
click at [594, 225] on label "False" at bounding box center [633, 236] width 78 height 26
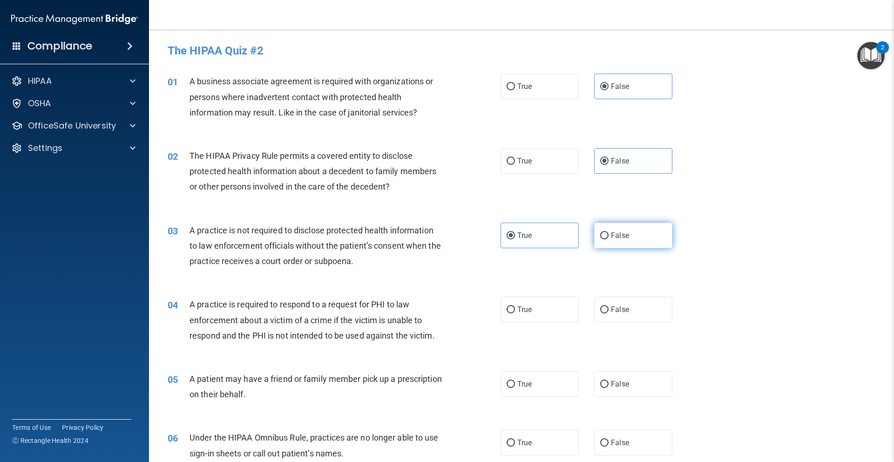
click at [600, 232] on input "False" at bounding box center [604, 235] width 8 height 7
radio input "true"
radio input "false"
click at [535, 313] on label "True" at bounding box center [540, 310] width 78 height 26
click at [515, 313] on input "True" at bounding box center [511, 309] width 8 height 7
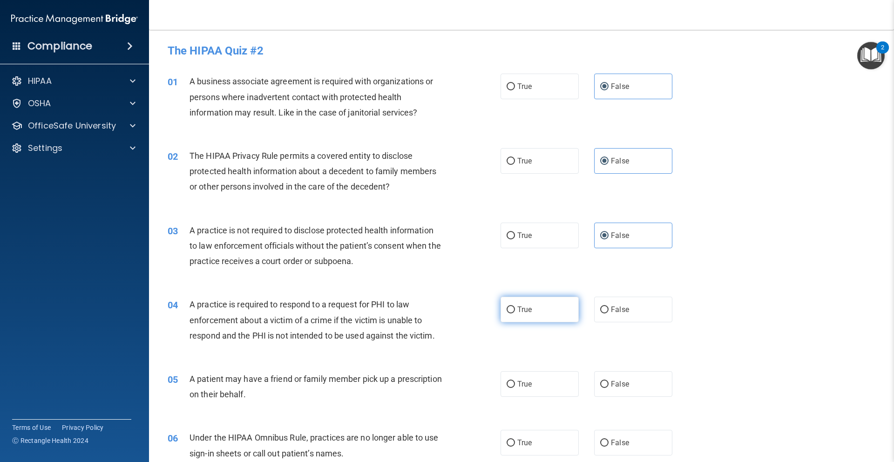
radio input "true"
click at [608, 378] on label "False" at bounding box center [633, 384] width 78 height 26
click at [608, 381] on input "False" at bounding box center [604, 384] width 8 height 7
radio input "true"
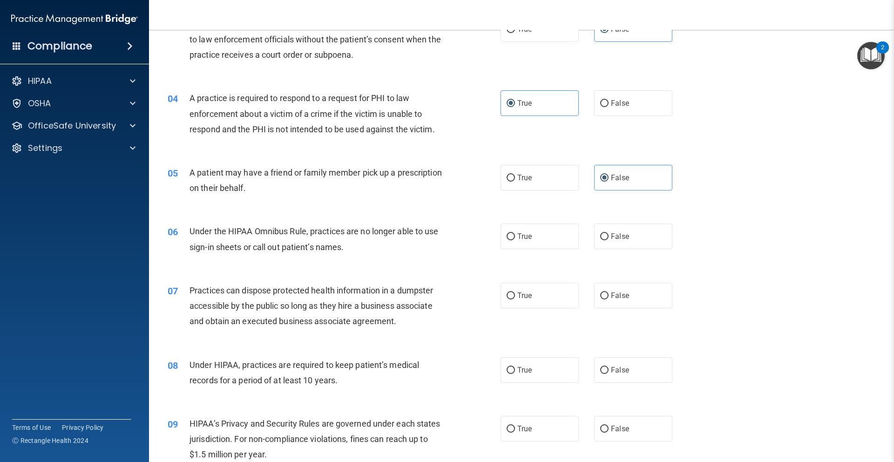
scroll to position [213, 0]
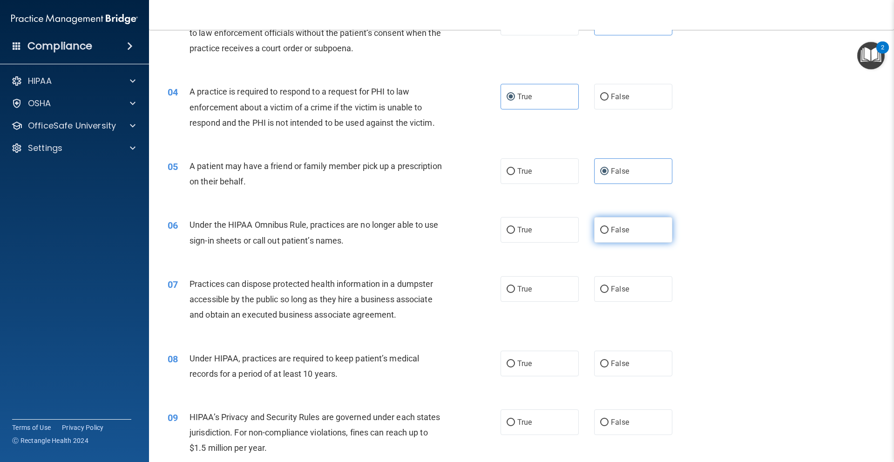
click at [594, 237] on label "False" at bounding box center [633, 230] width 78 height 26
click at [600, 234] on input "False" at bounding box center [604, 230] width 8 height 7
radio input "true"
click at [600, 291] on input "False" at bounding box center [604, 289] width 8 height 7
radio input "true"
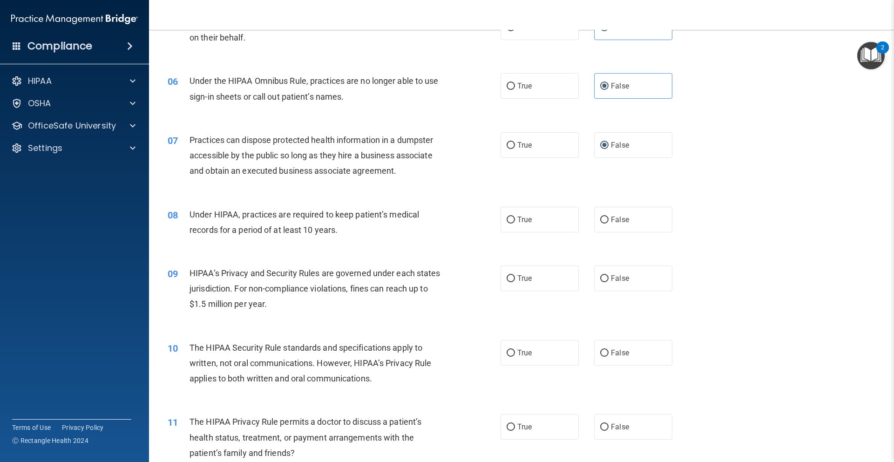
scroll to position [358, 0]
click at [611, 218] on span "False" at bounding box center [620, 218] width 18 height 9
click at [609, 218] on input "False" at bounding box center [604, 219] width 8 height 7
radio input "true"
click at [572, 268] on label "True" at bounding box center [540, 277] width 78 height 26
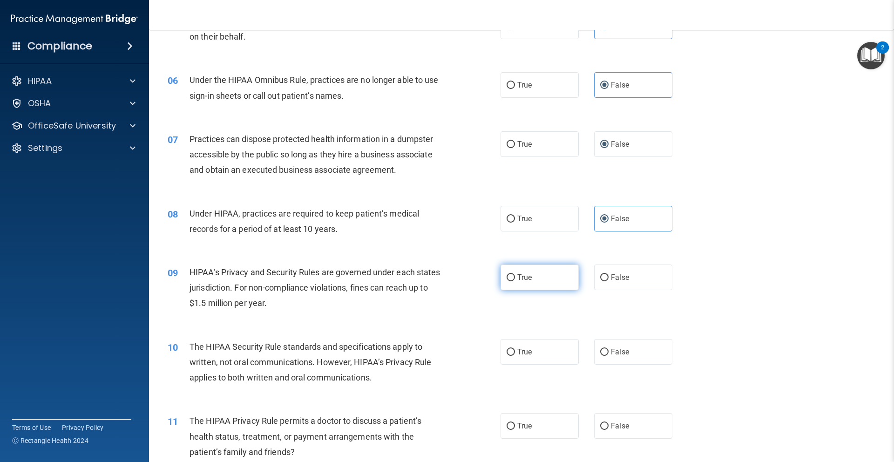
click at [515, 274] on input "True" at bounding box center [511, 277] width 8 height 7
radio input "true"
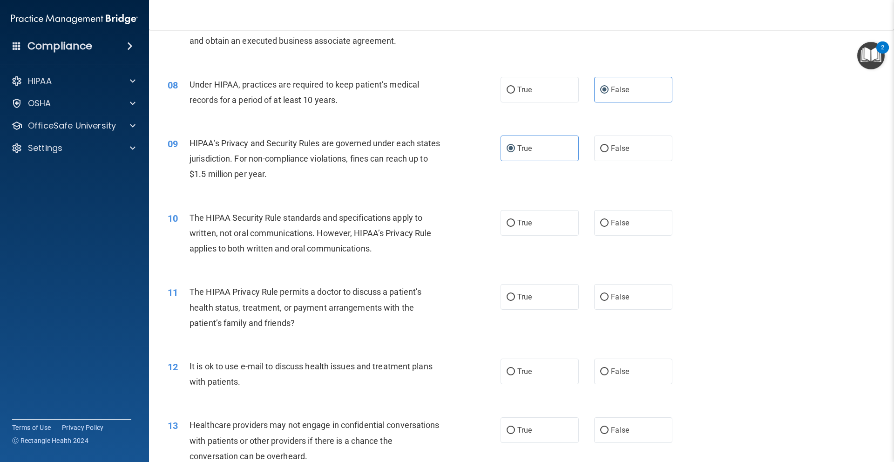
scroll to position [488, 0]
click at [541, 230] on label "True" at bounding box center [540, 221] width 78 height 26
click at [515, 225] on input "True" at bounding box center [511, 221] width 8 height 7
radio input "true"
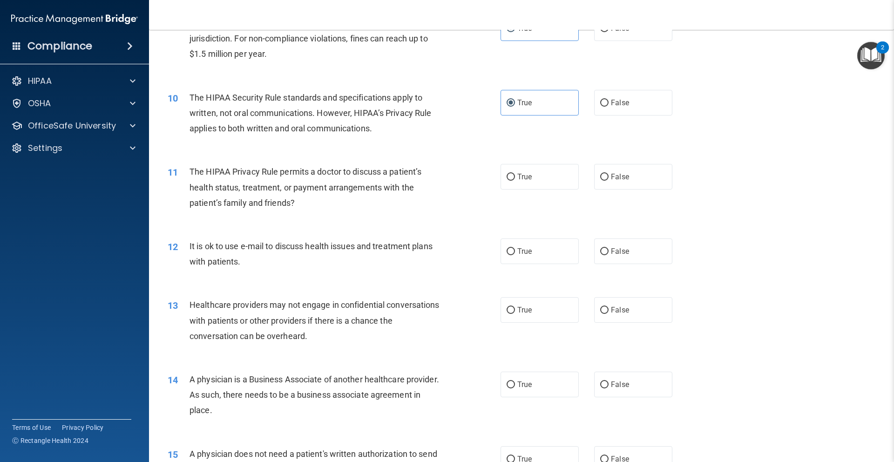
scroll to position [641, 0]
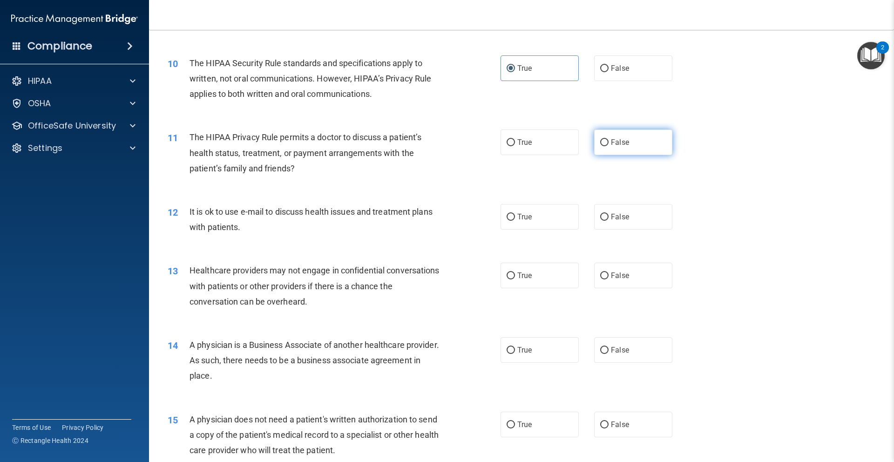
click at [636, 149] on label "False" at bounding box center [633, 142] width 78 height 26
click at [609, 146] on input "False" at bounding box center [604, 142] width 8 height 7
radio input "true"
click at [605, 212] on label "False" at bounding box center [633, 217] width 78 height 26
click at [605, 214] on input "False" at bounding box center [604, 217] width 8 height 7
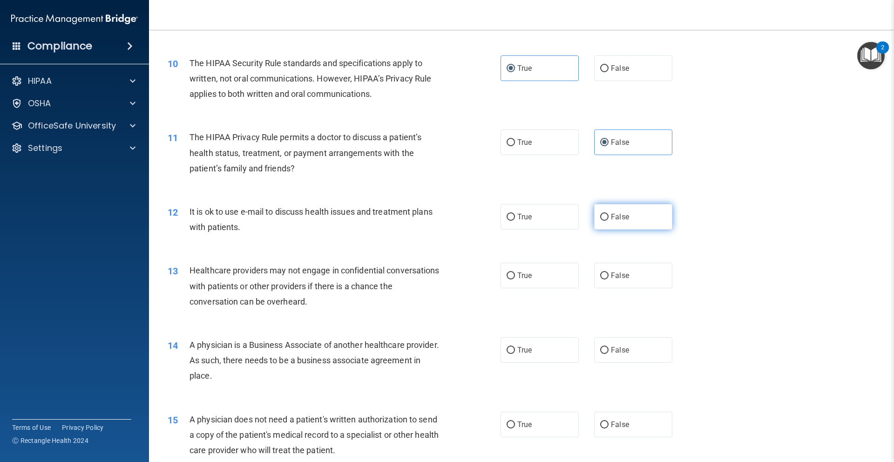
radio input "true"
click at [561, 271] on label "True" at bounding box center [540, 276] width 78 height 26
click at [515, 272] on input "True" at bounding box center [511, 275] width 8 height 7
radio input "true"
click at [616, 346] on span "False" at bounding box center [620, 349] width 18 height 9
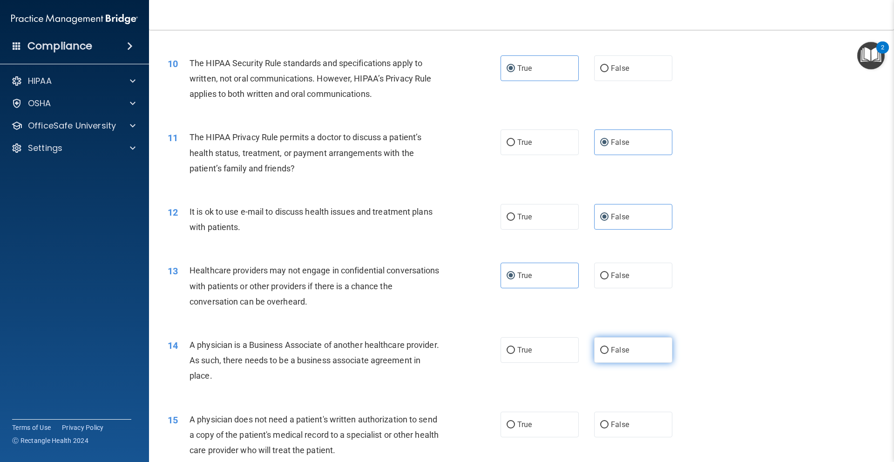
click at [609, 347] on input "False" at bounding box center [604, 350] width 8 height 7
radio input "true"
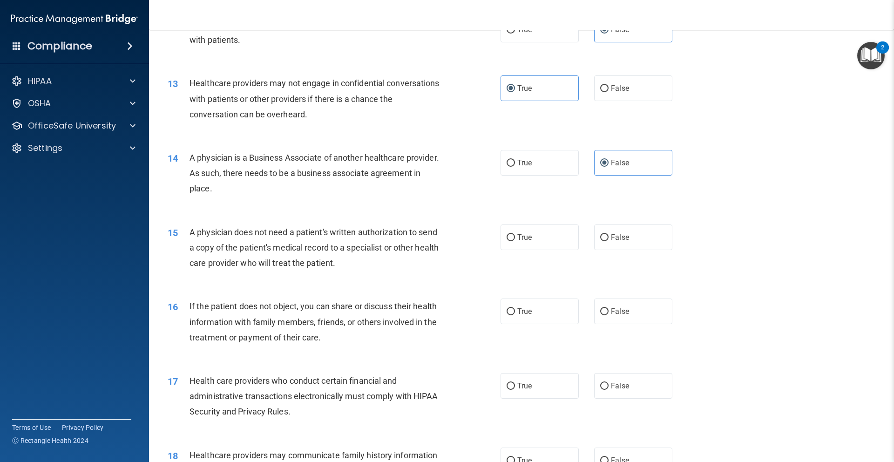
scroll to position [841, 0]
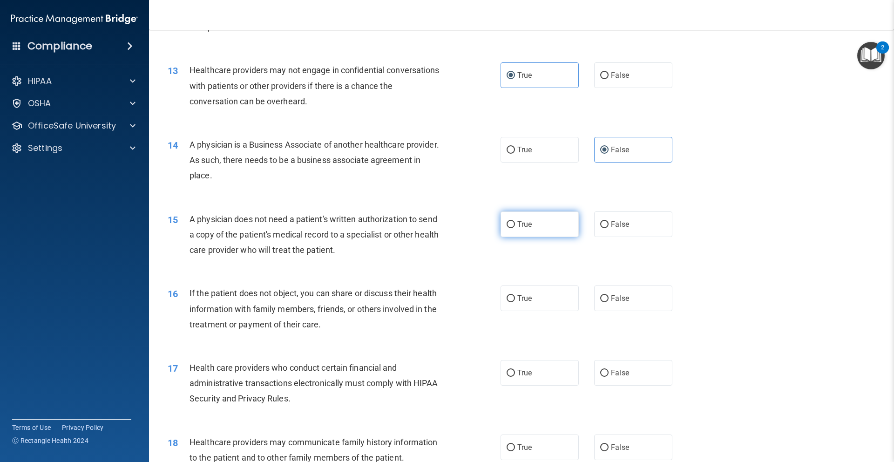
click at [532, 234] on label "True" at bounding box center [540, 224] width 78 height 26
click at [515, 228] on input "True" at bounding box center [511, 224] width 8 height 7
radio input "true"
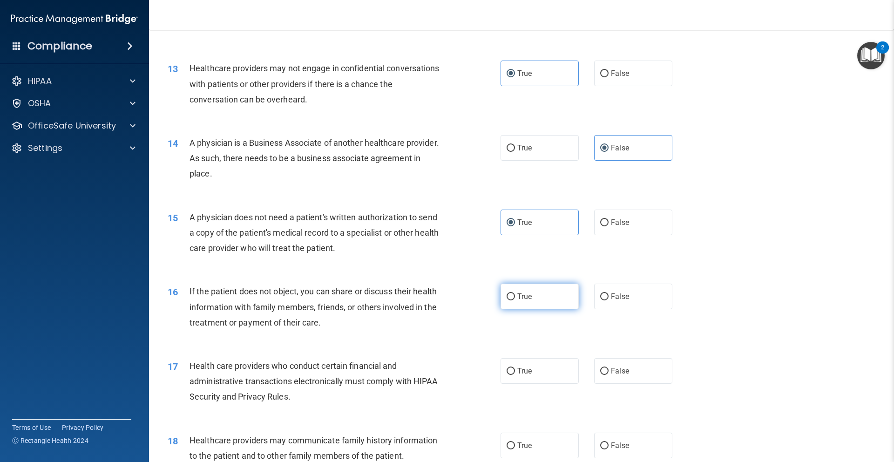
click at [560, 305] on label "True" at bounding box center [540, 297] width 78 height 26
click at [515, 300] on input "True" at bounding box center [511, 296] width 8 height 7
radio input "true"
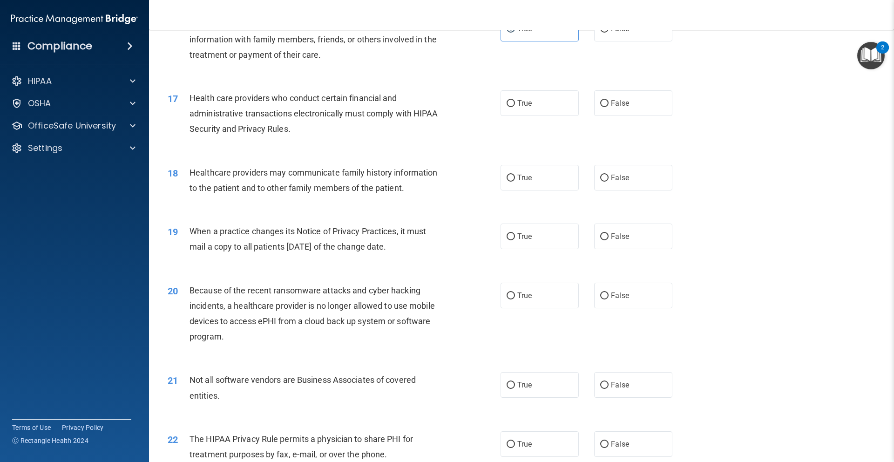
scroll to position [1142, 0]
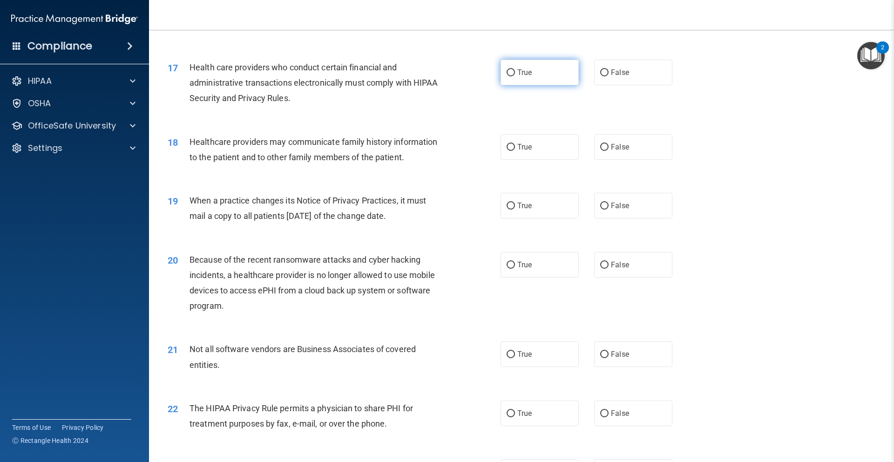
click at [501, 82] on label "True" at bounding box center [540, 73] width 78 height 26
click at [507, 76] on input "True" at bounding box center [511, 72] width 8 height 7
radio input "true"
click at [600, 145] on input "False" at bounding box center [604, 147] width 8 height 7
radio input "true"
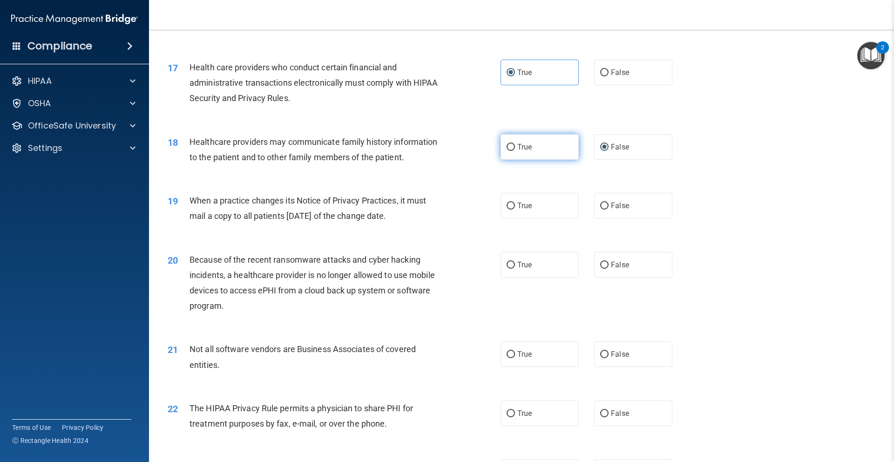
click at [501, 154] on label "True" at bounding box center [540, 147] width 78 height 26
click at [507, 151] on input "True" at bounding box center [511, 147] width 8 height 7
radio input "true"
radio input "false"
click at [510, 208] on input "True" at bounding box center [511, 206] width 8 height 7
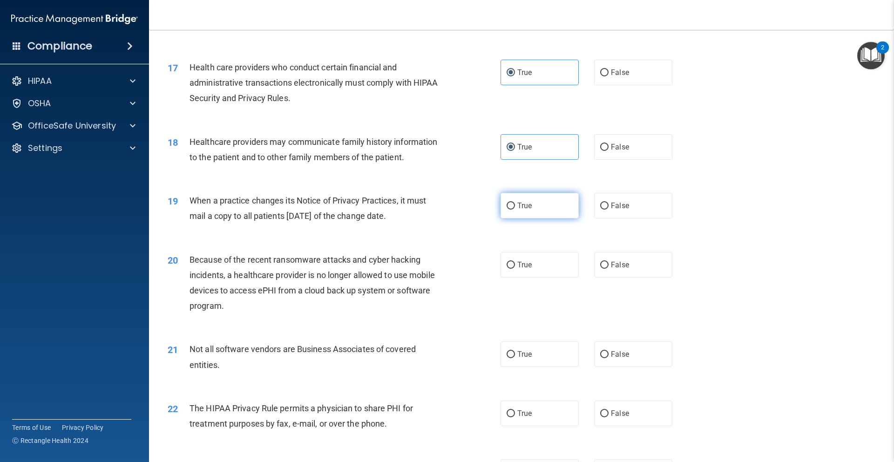
radio input "true"
click at [599, 269] on label "False" at bounding box center [633, 265] width 78 height 26
click at [600, 269] on input "False" at bounding box center [604, 265] width 8 height 7
radio input "true"
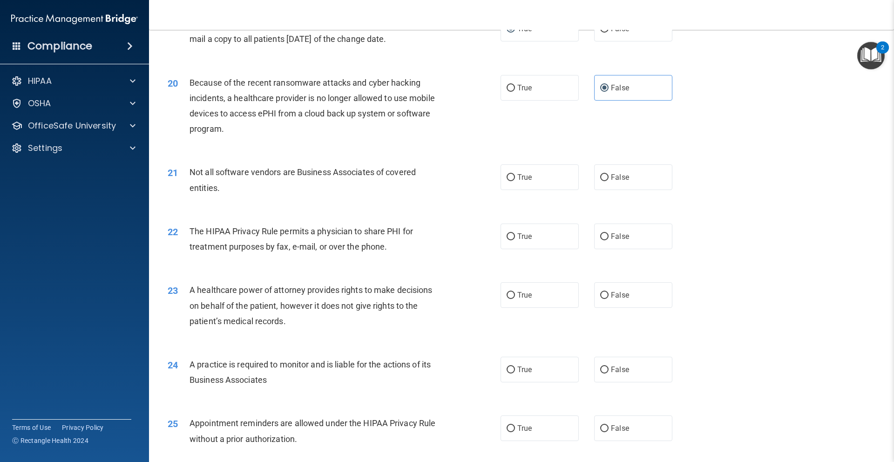
scroll to position [1319, 0]
click at [515, 188] on label "True" at bounding box center [540, 177] width 78 height 26
click at [515, 181] on input "True" at bounding box center [511, 177] width 8 height 7
radio input "true"
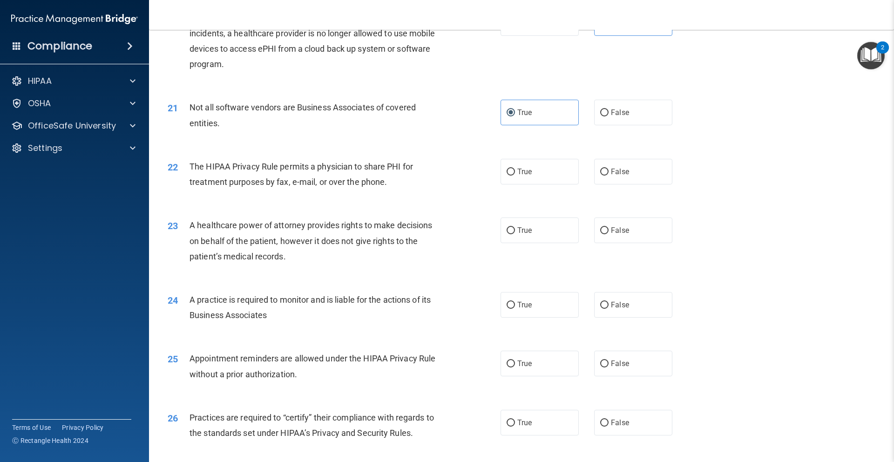
scroll to position [1385, 0]
click at [570, 177] on label "True" at bounding box center [540, 170] width 78 height 26
click at [515, 174] on input "True" at bounding box center [511, 170] width 8 height 7
radio input "true"
click at [549, 239] on label "True" at bounding box center [540, 229] width 78 height 26
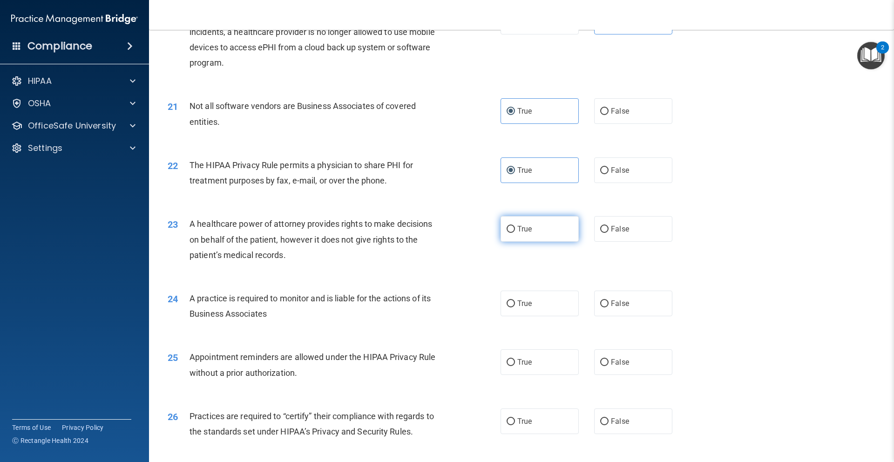
click at [515, 233] on input "True" at bounding box center [511, 229] width 8 height 7
radio input "true"
click at [537, 299] on label "True" at bounding box center [540, 304] width 78 height 26
click at [515, 300] on input "True" at bounding box center [511, 303] width 8 height 7
radio input "true"
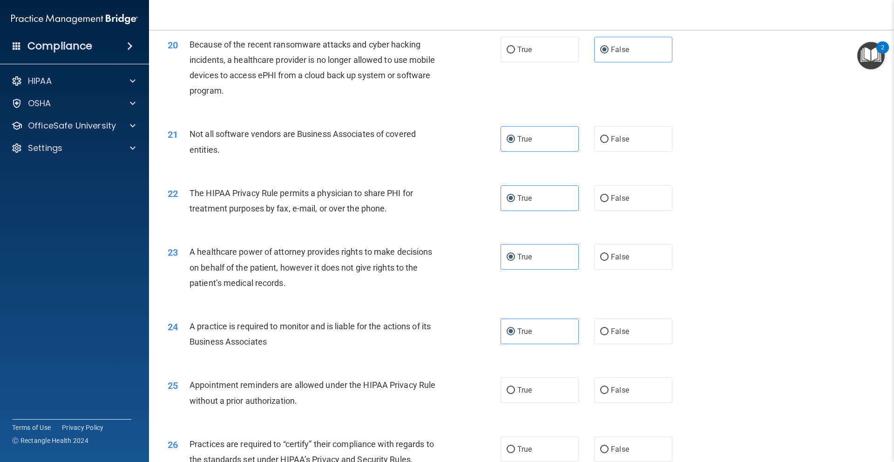
scroll to position [1305, 0]
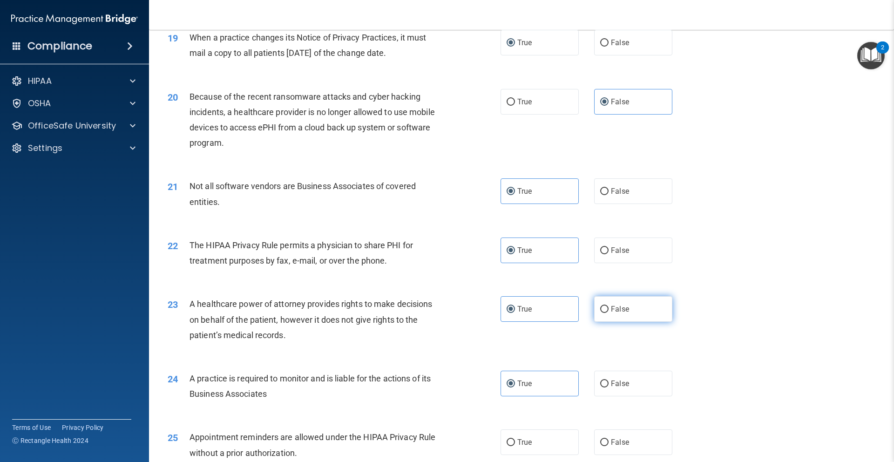
click at [600, 309] on input "False" at bounding box center [604, 309] width 8 height 7
radio input "true"
radio input "false"
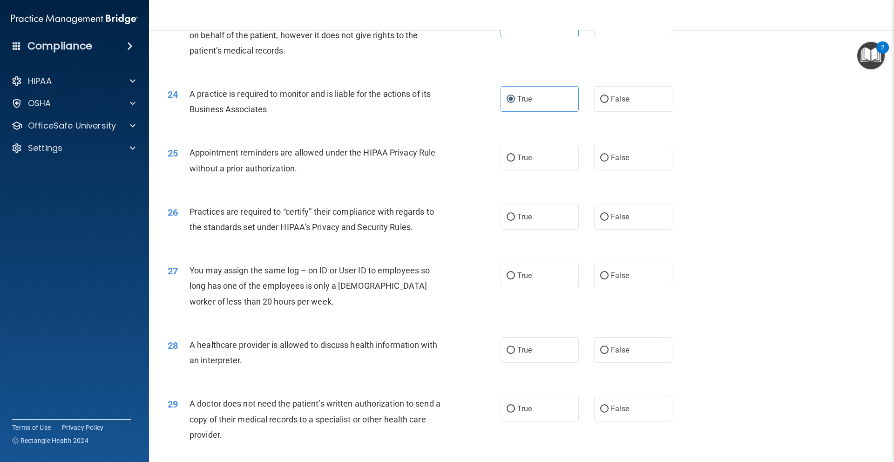
scroll to position [1657, 0]
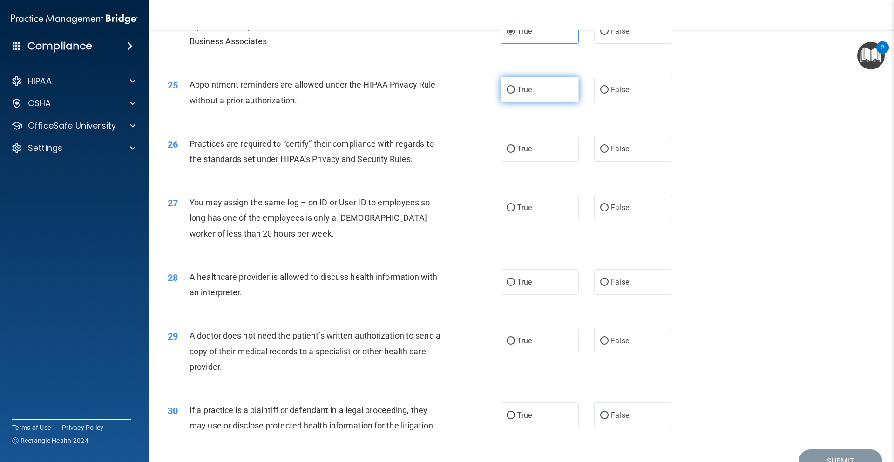
click at [536, 101] on label "True" at bounding box center [540, 90] width 78 height 26
click at [515, 94] on input "True" at bounding box center [511, 90] width 8 height 7
radio input "true"
click at [533, 142] on label "True" at bounding box center [540, 149] width 78 height 26
click at [515, 146] on input "True" at bounding box center [511, 149] width 8 height 7
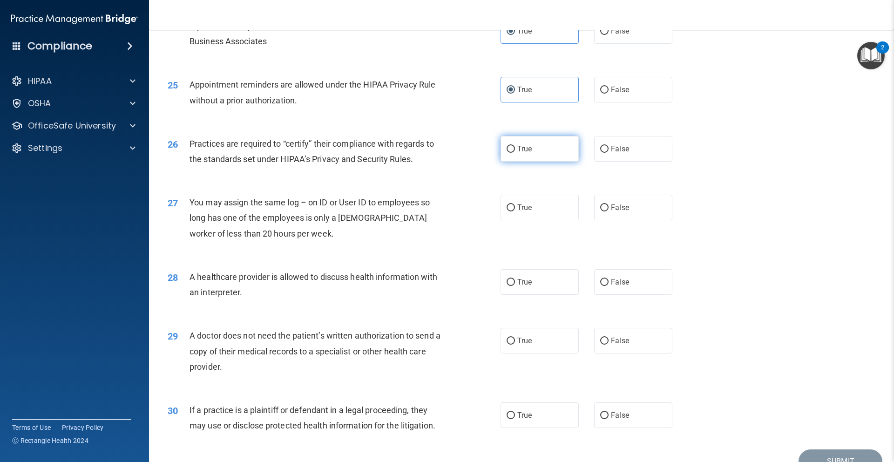
radio input "true"
click at [595, 210] on label "False" at bounding box center [633, 208] width 78 height 26
click at [600, 210] on input "False" at bounding box center [604, 207] width 8 height 7
radio input "true"
click at [563, 275] on label "True" at bounding box center [540, 282] width 78 height 26
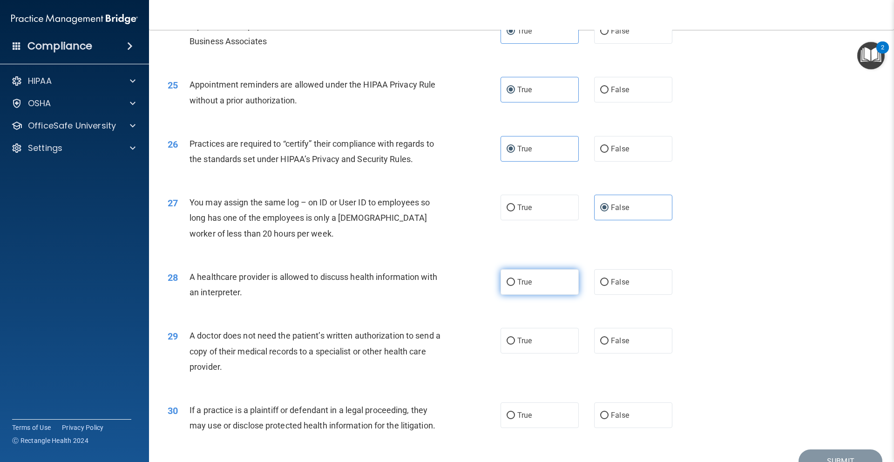
click at [515, 279] on input "True" at bounding box center [511, 282] width 8 height 7
radio input "true"
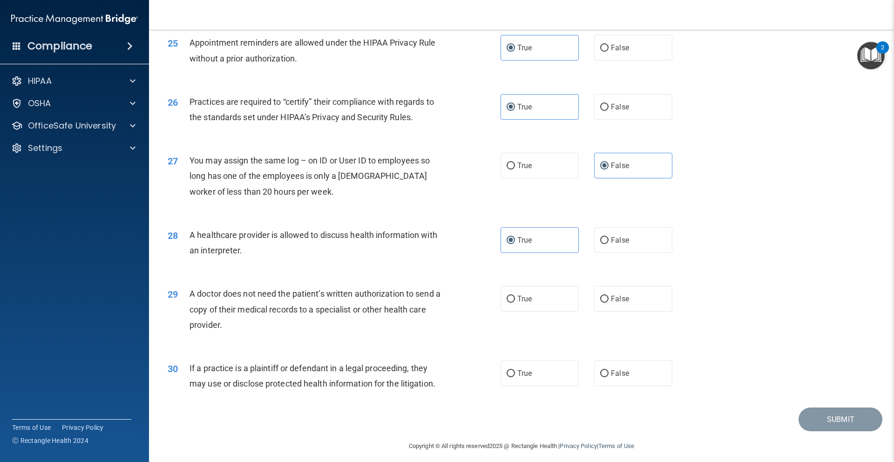
scroll to position [1704, 0]
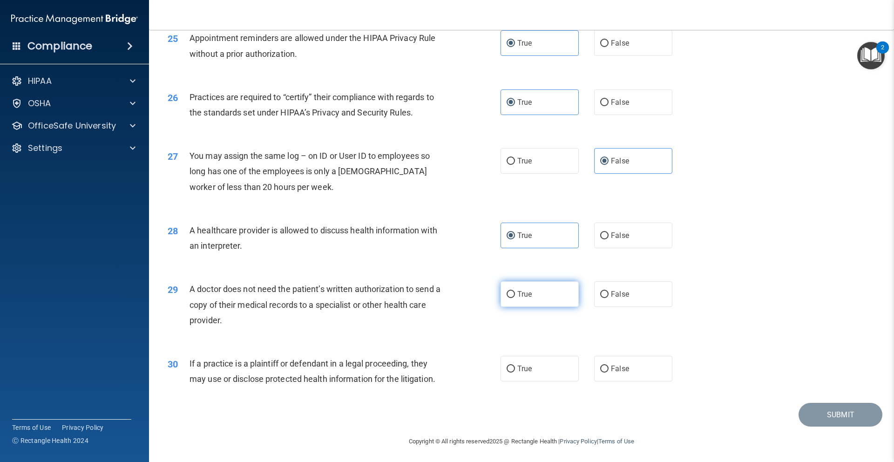
click at [528, 298] on span "True" at bounding box center [524, 294] width 14 height 9
click at [515, 298] on input "True" at bounding box center [511, 294] width 8 height 7
radio input "true"
click at [527, 374] on label "True" at bounding box center [540, 369] width 78 height 26
click at [515, 372] on input "True" at bounding box center [511, 369] width 8 height 7
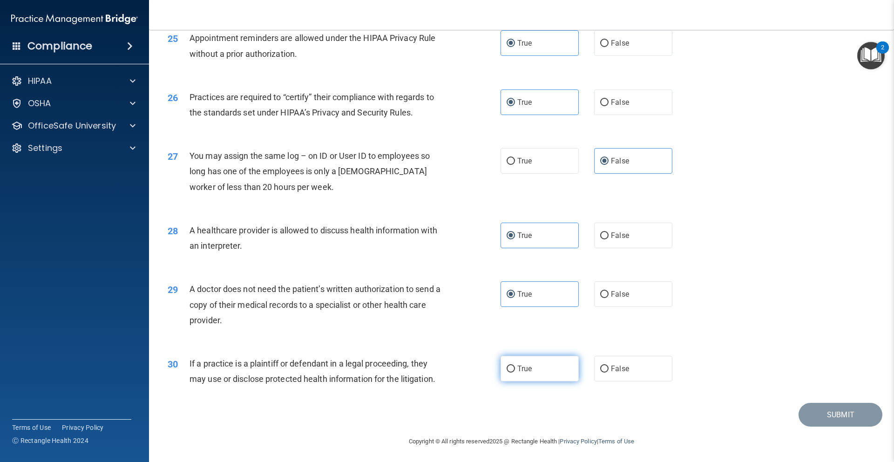
radio input "true"
click at [830, 410] on button "Submit" at bounding box center [841, 415] width 84 height 24
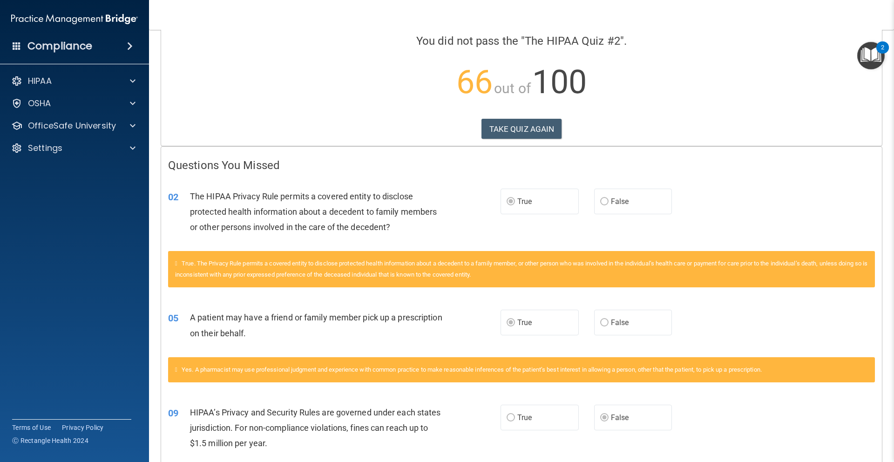
scroll to position [73, 0]
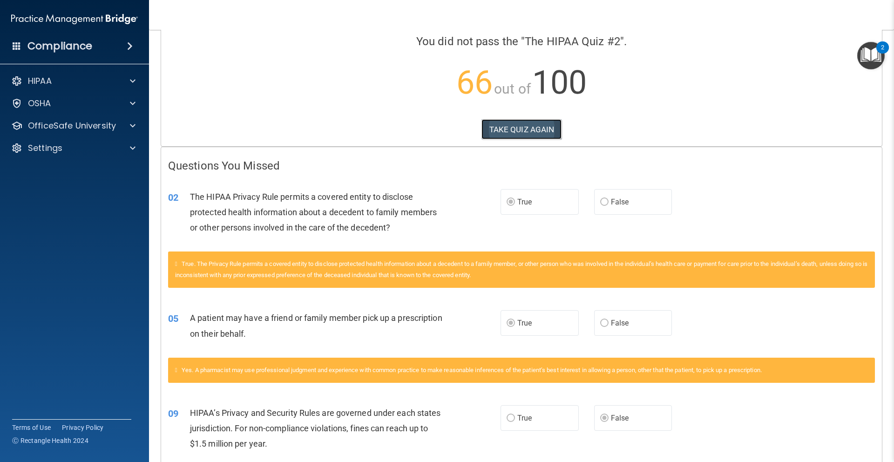
click at [492, 132] on button "TAKE QUIZ AGAIN" at bounding box center [521, 129] width 81 height 20
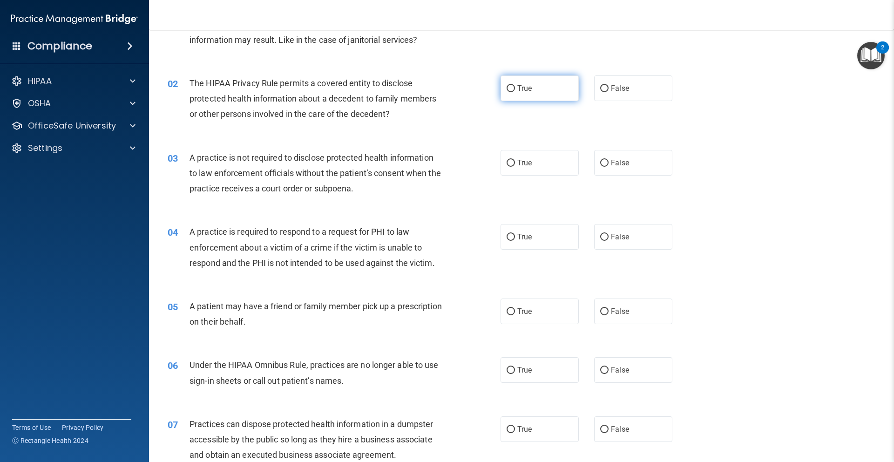
click at [534, 96] on label "True" at bounding box center [540, 88] width 78 height 26
click at [515, 92] on input "True" at bounding box center [511, 88] width 8 height 7
radio input "true"
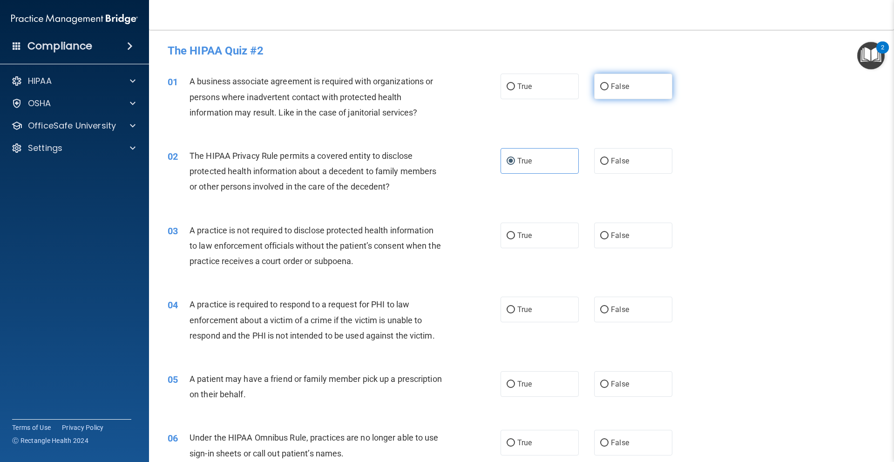
click at [603, 95] on label "False" at bounding box center [633, 87] width 78 height 26
click at [603, 90] on input "False" at bounding box center [604, 86] width 8 height 7
radio input "true"
click at [543, 384] on label "True" at bounding box center [540, 384] width 78 height 26
click at [515, 384] on input "True" at bounding box center [511, 384] width 8 height 7
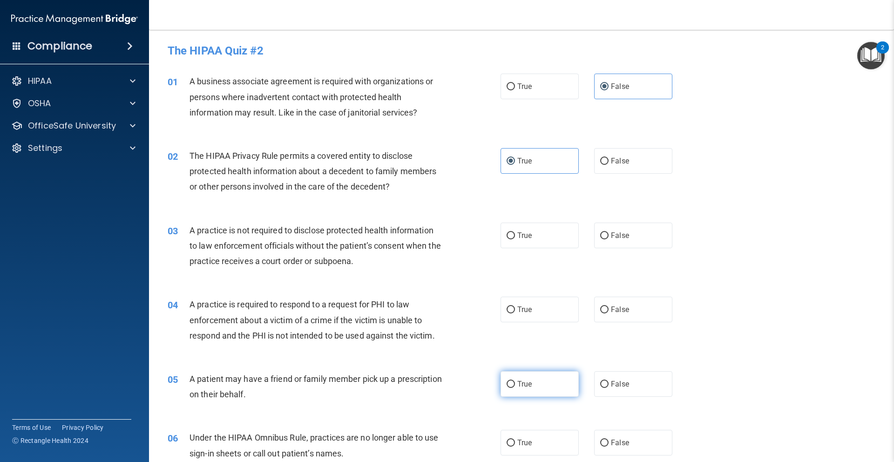
radio input "true"
click at [533, 244] on label "True" at bounding box center [540, 236] width 78 height 26
click at [515, 239] on input "True" at bounding box center [511, 235] width 8 height 7
radio input "true"
click at [594, 240] on label "False" at bounding box center [633, 236] width 78 height 26
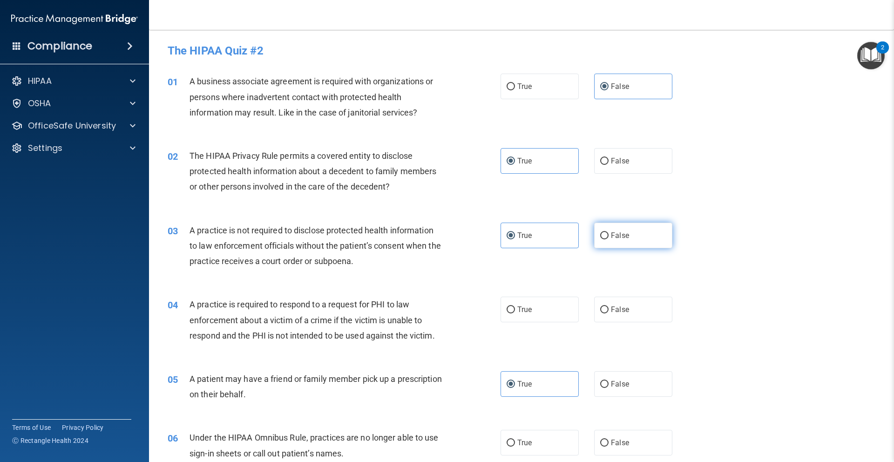
click at [600, 239] on input "False" at bounding box center [604, 235] width 8 height 7
radio input "true"
radio input "false"
click at [538, 305] on label "True" at bounding box center [540, 310] width 78 height 26
click at [515, 306] on input "True" at bounding box center [511, 309] width 8 height 7
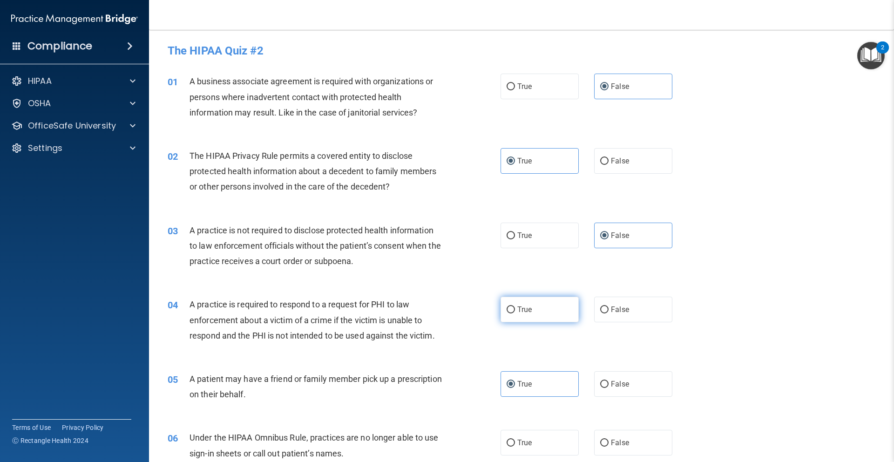
radio input "true"
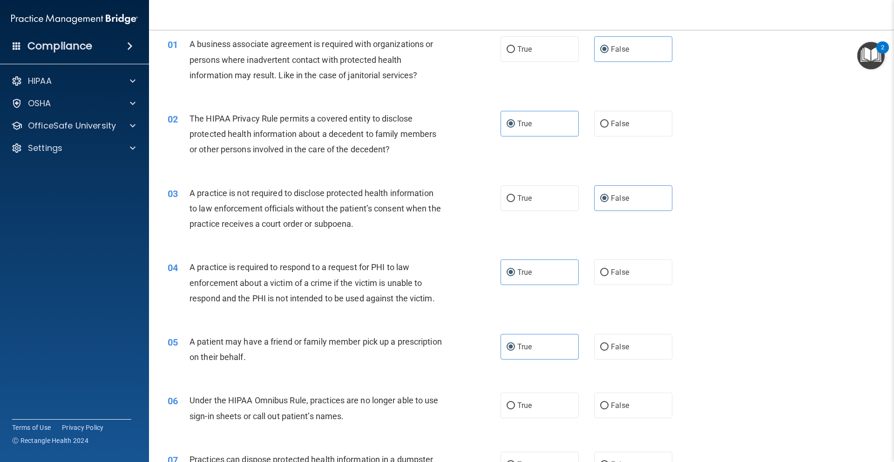
scroll to position [280, 0]
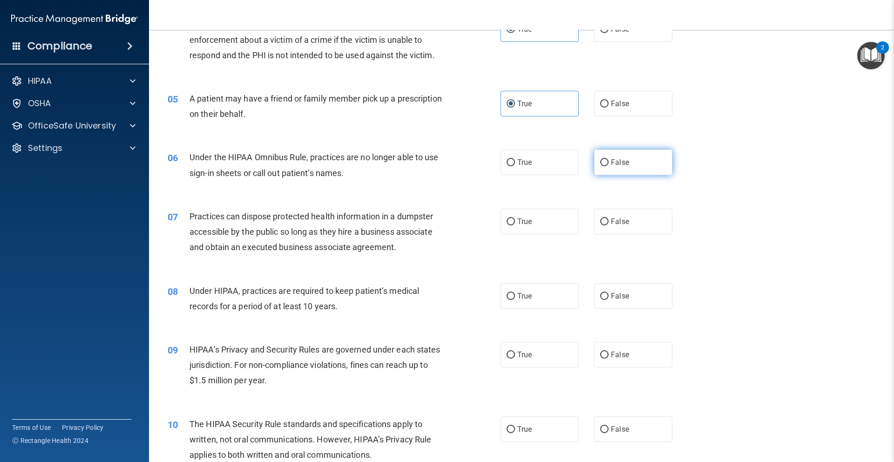
click at [594, 165] on label "False" at bounding box center [633, 162] width 78 height 26
click at [600, 165] on input "False" at bounding box center [604, 162] width 8 height 7
radio input "true"
click at [594, 215] on label "False" at bounding box center [633, 222] width 78 height 26
click at [600, 218] on input "False" at bounding box center [604, 221] width 8 height 7
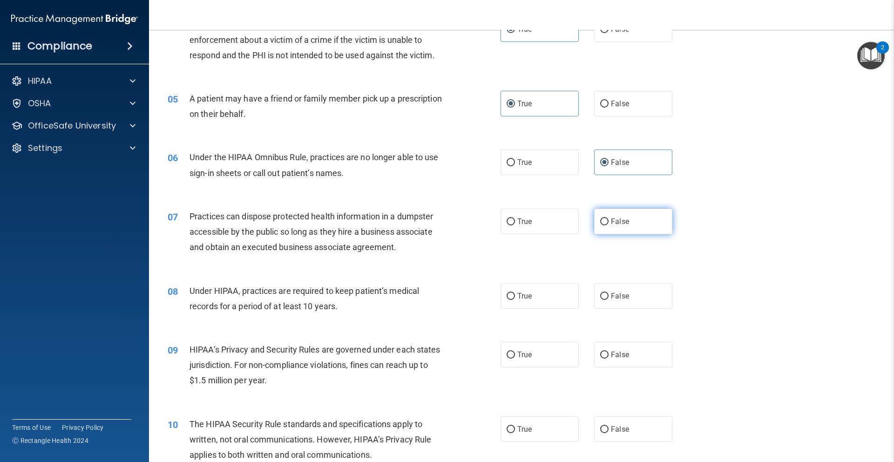
radio input "true"
click at [608, 347] on label "False" at bounding box center [633, 355] width 78 height 26
click at [608, 352] on input "False" at bounding box center [604, 355] width 8 height 7
radio input "true"
drag, startPoint x: 625, startPoint y: 298, endPoint x: 632, endPoint y: 302, distance: 8.3
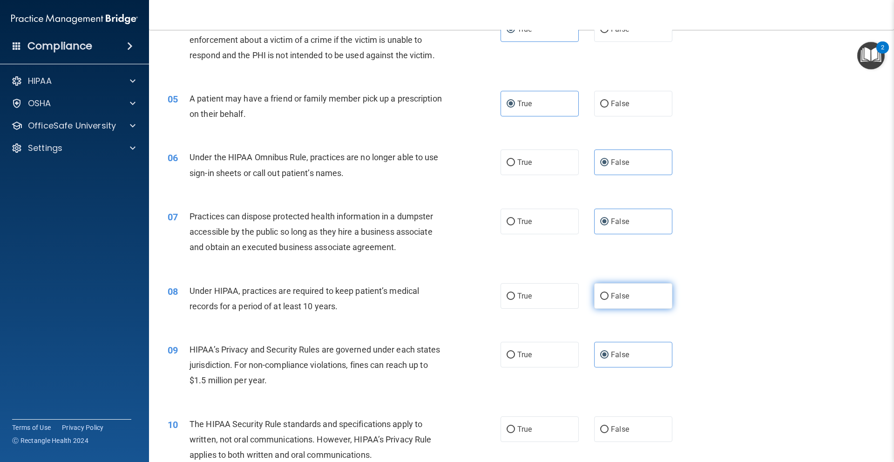
click at [625, 298] on label "False" at bounding box center [633, 296] width 78 height 26
click at [609, 298] on input "False" at bounding box center [604, 296] width 8 height 7
radio input "true"
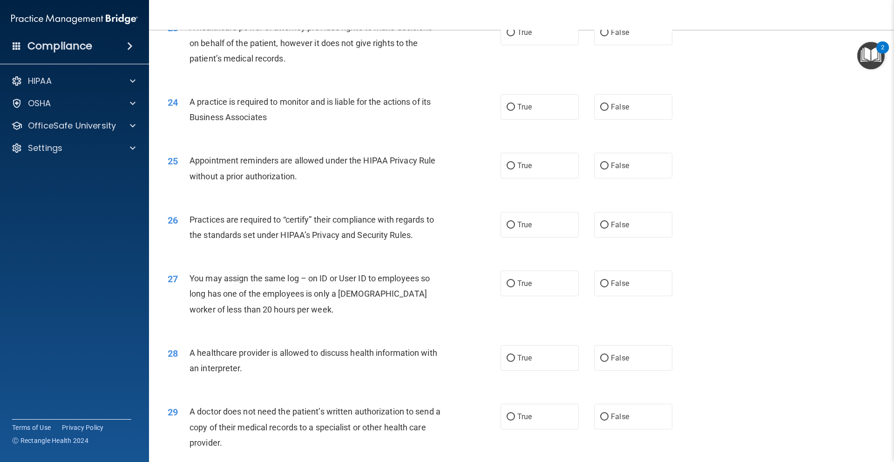
scroll to position [1583, 0]
click at [604, 235] on label "False" at bounding box center [633, 223] width 78 height 26
click at [604, 227] on input "False" at bounding box center [604, 223] width 8 height 7
radio input "true"
click at [617, 276] on label "False" at bounding box center [633, 282] width 78 height 26
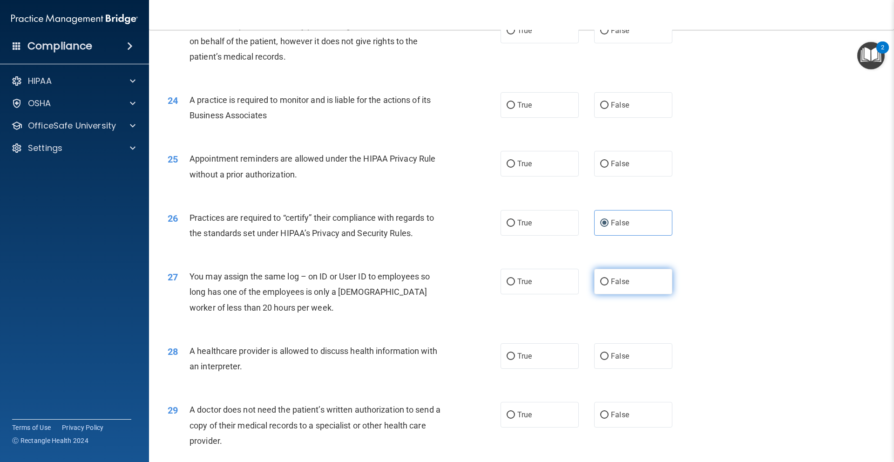
click at [609, 278] on input "False" at bounding box center [604, 281] width 8 height 7
radio input "true"
click at [562, 354] on label "True" at bounding box center [540, 356] width 78 height 26
click at [515, 354] on input "True" at bounding box center [511, 356] width 8 height 7
radio input "true"
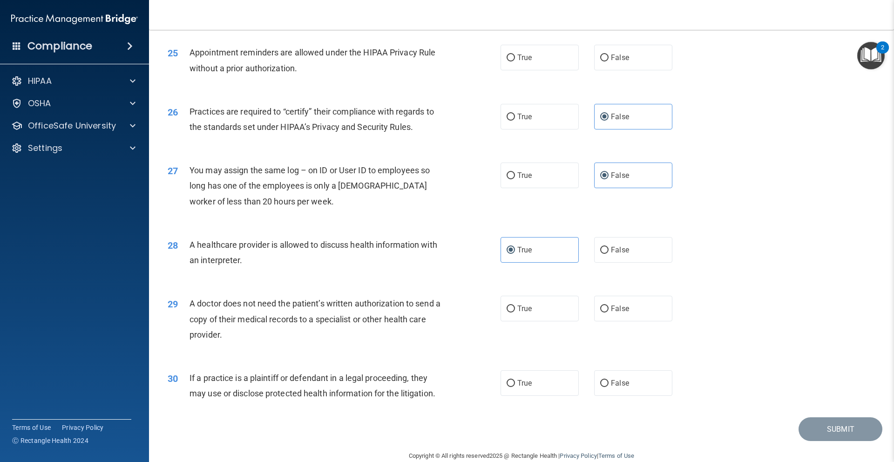
scroll to position [1706, 0]
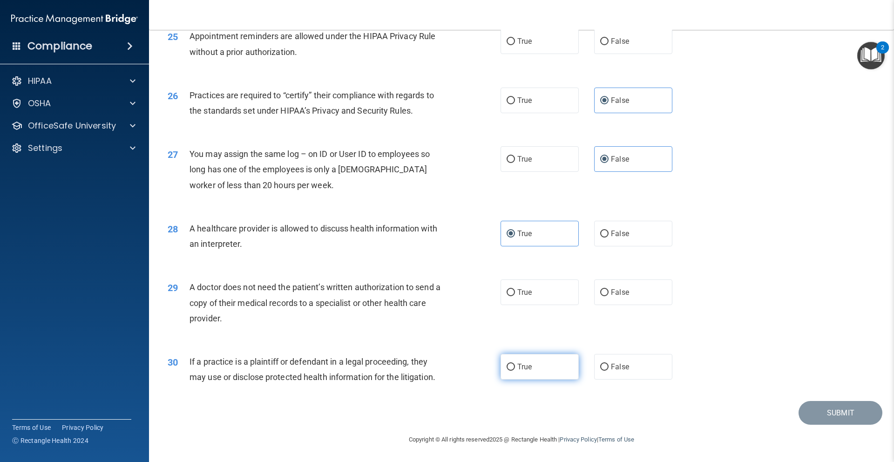
click at [522, 377] on label "True" at bounding box center [540, 367] width 78 height 26
click at [515, 371] on input "True" at bounding box center [511, 367] width 8 height 7
radio input "true"
click at [529, 302] on label "True" at bounding box center [540, 292] width 78 height 26
click at [515, 296] on input "True" at bounding box center [511, 292] width 8 height 7
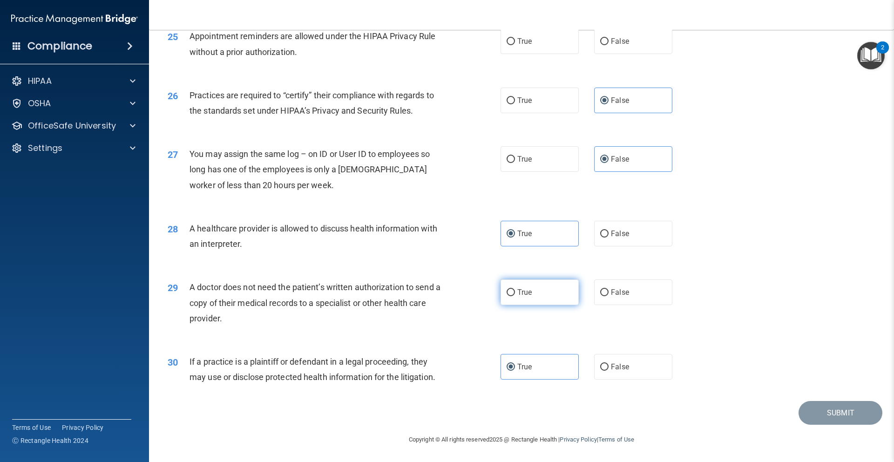
radio input "true"
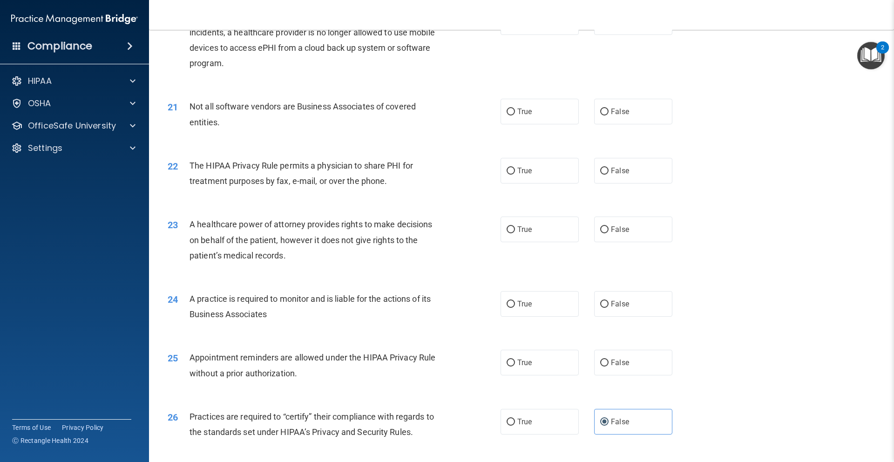
scroll to position [1381, 0]
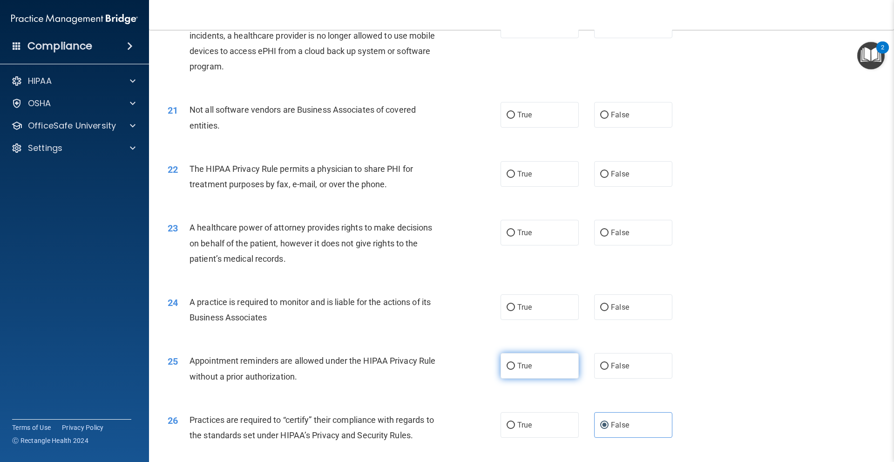
click at [515, 360] on label "True" at bounding box center [540, 366] width 78 height 26
click at [515, 363] on input "True" at bounding box center [511, 366] width 8 height 7
radio input "true"
click at [521, 316] on label "True" at bounding box center [540, 307] width 78 height 26
click at [515, 311] on input "True" at bounding box center [511, 307] width 8 height 7
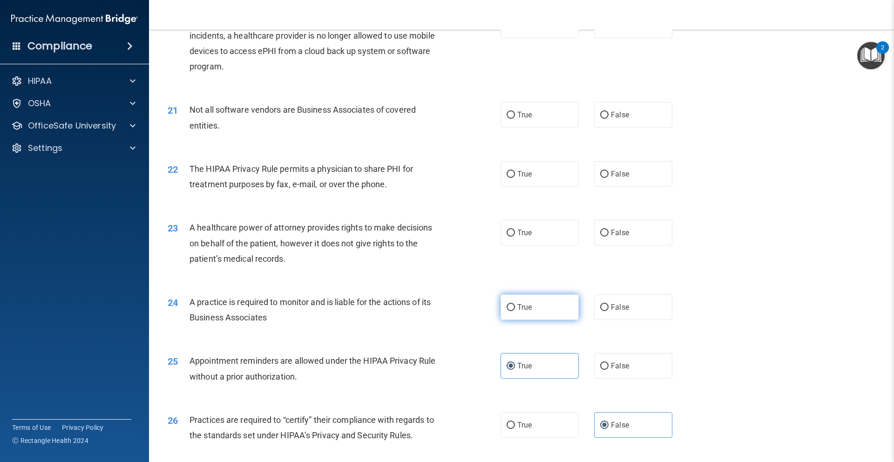
radio input "true"
click at [558, 238] on label "True" at bounding box center [540, 233] width 78 height 26
click at [515, 237] on input "True" at bounding box center [511, 233] width 8 height 7
radio input "true"
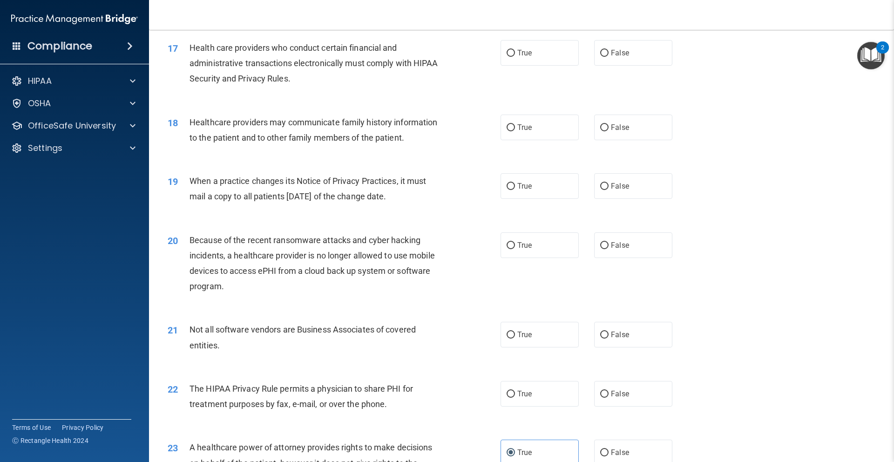
scroll to position [1146, 0]
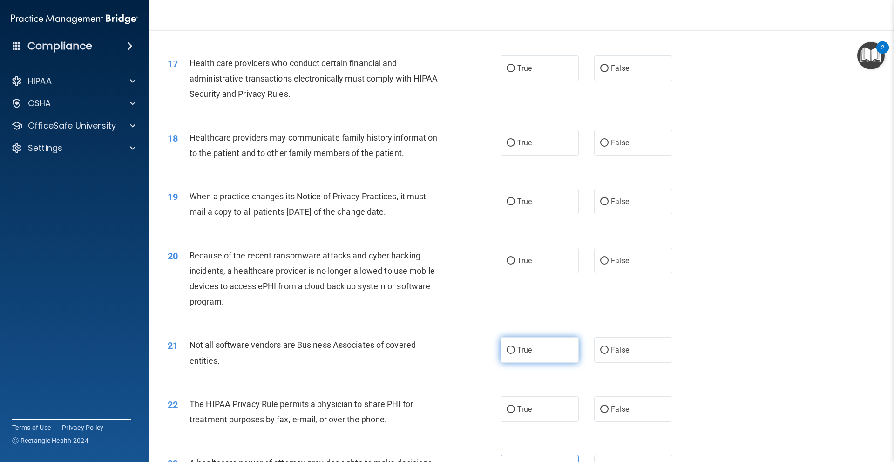
click at [548, 349] on label "True" at bounding box center [540, 350] width 78 height 26
click at [515, 349] on input "True" at bounding box center [511, 350] width 8 height 7
radio input "true"
click at [545, 405] on label "True" at bounding box center [540, 409] width 78 height 26
click at [515, 406] on input "True" at bounding box center [511, 409] width 8 height 7
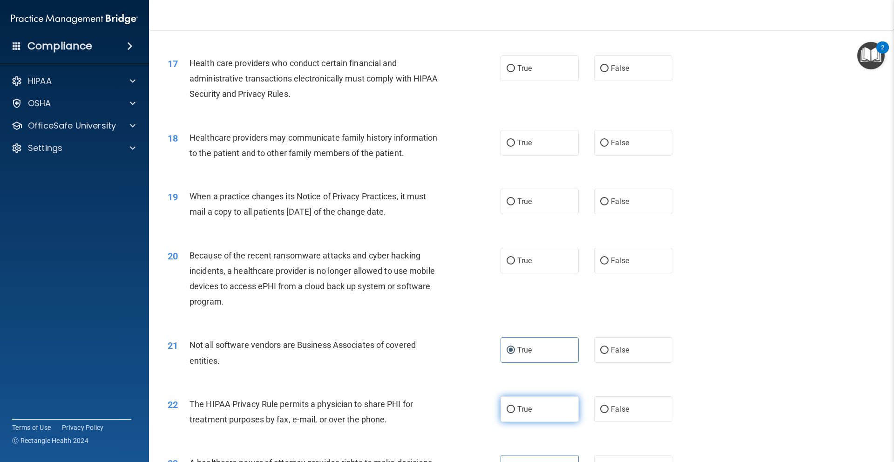
radio input "true"
click at [611, 262] on span "False" at bounding box center [620, 260] width 18 height 9
click at [609, 262] on input "False" at bounding box center [604, 260] width 8 height 7
radio input "true"
click at [566, 210] on label "True" at bounding box center [540, 202] width 78 height 26
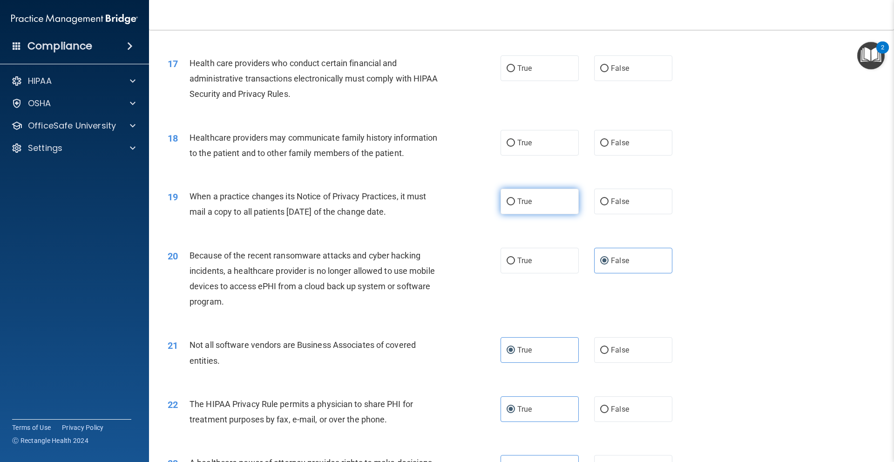
click at [515, 205] on input "True" at bounding box center [511, 201] width 8 height 7
radio input "true"
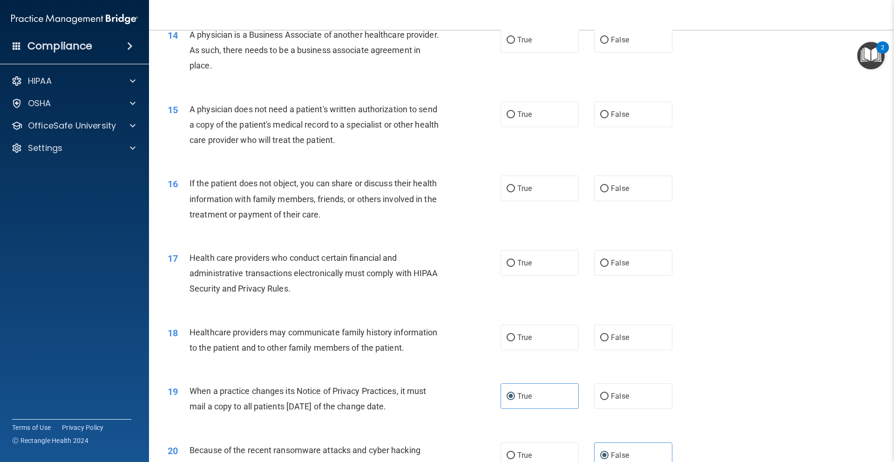
scroll to position [951, 0]
click at [529, 346] on label "True" at bounding box center [540, 338] width 78 height 26
click at [515, 342] on input "True" at bounding box center [511, 338] width 8 height 7
radio input "true"
click at [540, 275] on label "True" at bounding box center [540, 264] width 78 height 26
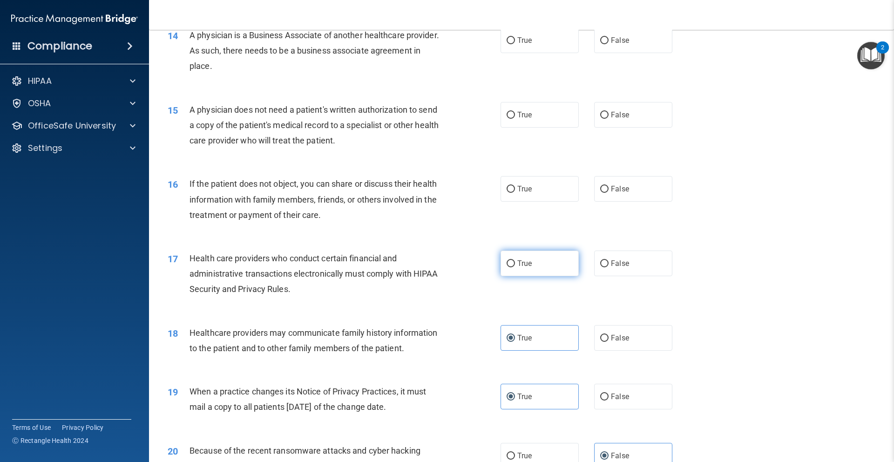
click at [515, 267] on input "True" at bounding box center [511, 263] width 8 height 7
radio input "true"
click at [523, 199] on label "True" at bounding box center [540, 189] width 78 height 26
click at [515, 193] on input "True" at bounding box center [511, 189] width 8 height 7
radio input "true"
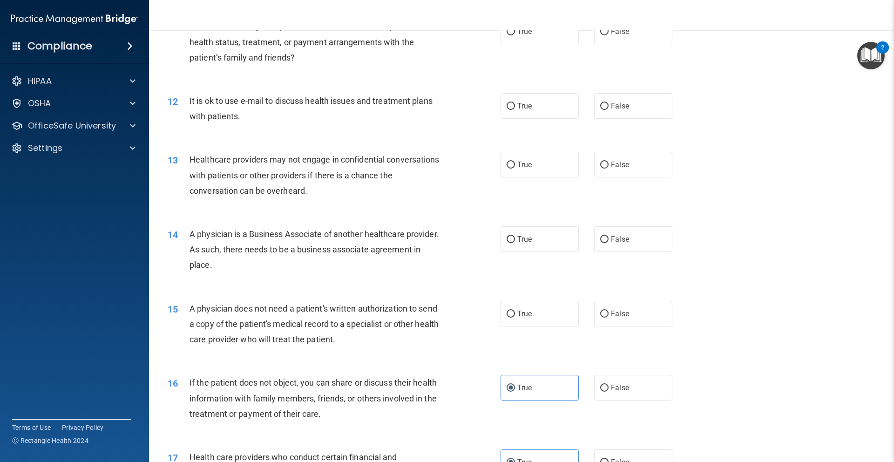
scroll to position [751, 0]
click at [508, 319] on label "True" at bounding box center [540, 315] width 78 height 26
click at [508, 318] on input "True" at bounding box center [511, 314] width 8 height 7
radio input "true"
click at [517, 240] on span "True" at bounding box center [524, 240] width 14 height 9
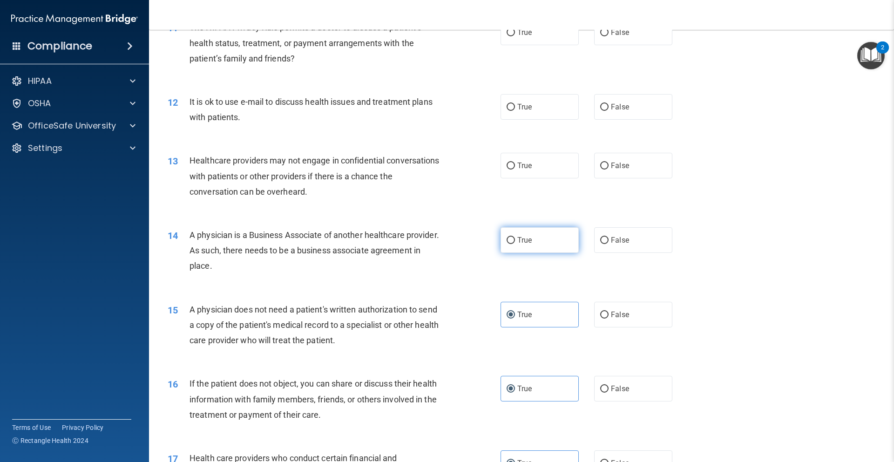
click at [515, 240] on input "True" at bounding box center [511, 240] width 8 height 7
radio input "true"
click at [549, 166] on label "True" at bounding box center [540, 166] width 78 height 26
click at [515, 166] on input "True" at bounding box center [511, 166] width 8 height 7
radio input "true"
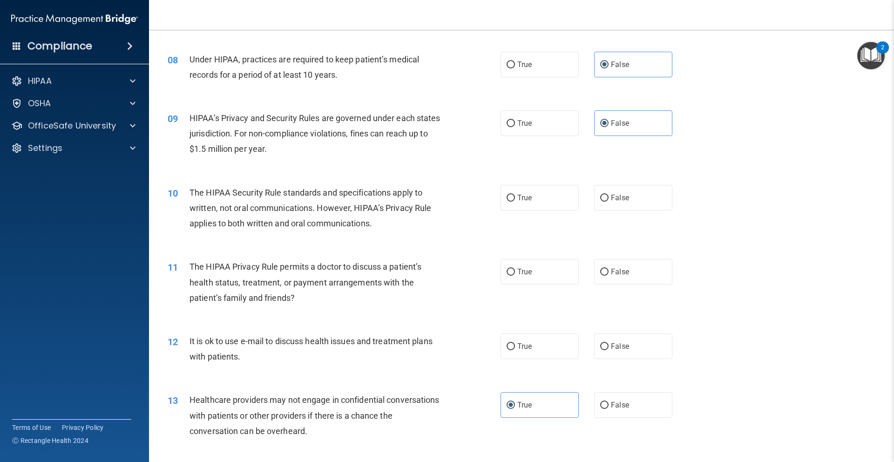
scroll to position [507, 0]
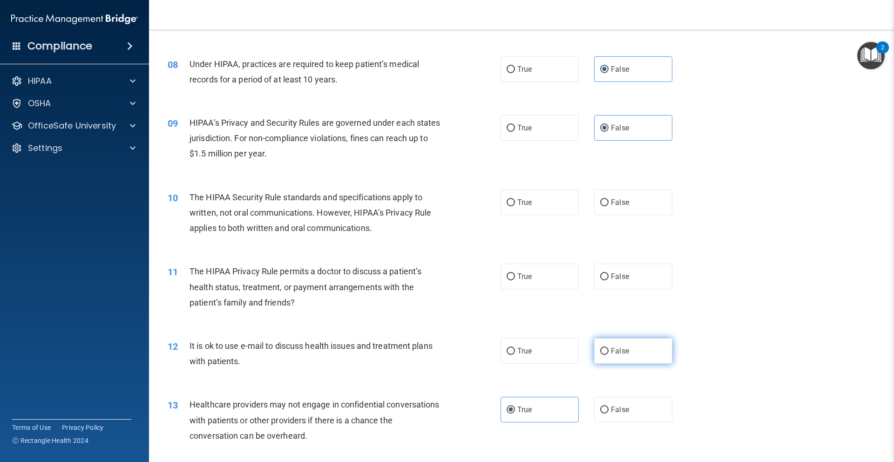
click at [611, 351] on span "False" at bounding box center [620, 350] width 18 height 9
click at [607, 351] on input "False" at bounding box center [604, 351] width 8 height 7
radio input "true"
click at [613, 280] on span "False" at bounding box center [620, 276] width 18 height 9
click at [609, 280] on input "False" at bounding box center [604, 276] width 8 height 7
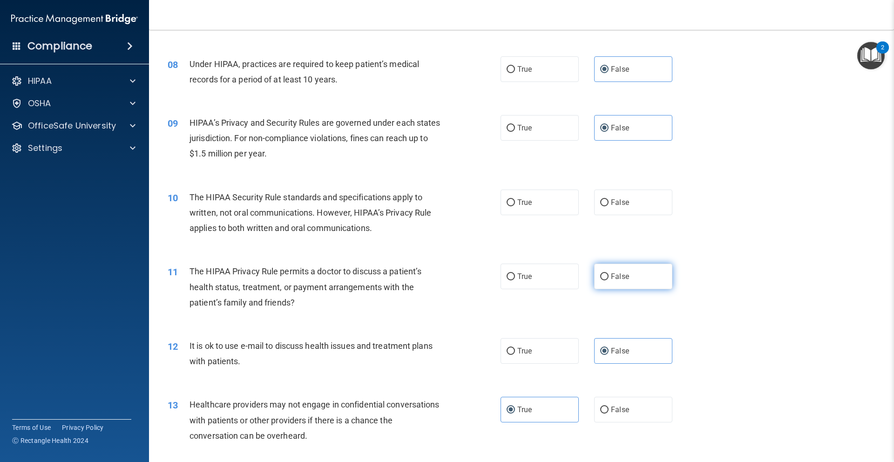
radio input "true"
drag, startPoint x: 543, startPoint y: 204, endPoint x: 534, endPoint y: 206, distance: 9.5
click at [539, 206] on label "True" at bounding box center [540, 203] width 78 height 26
click at [515, 206] on input "True" at bounding box center [511, 202] width 8 height 7
radio input "true"
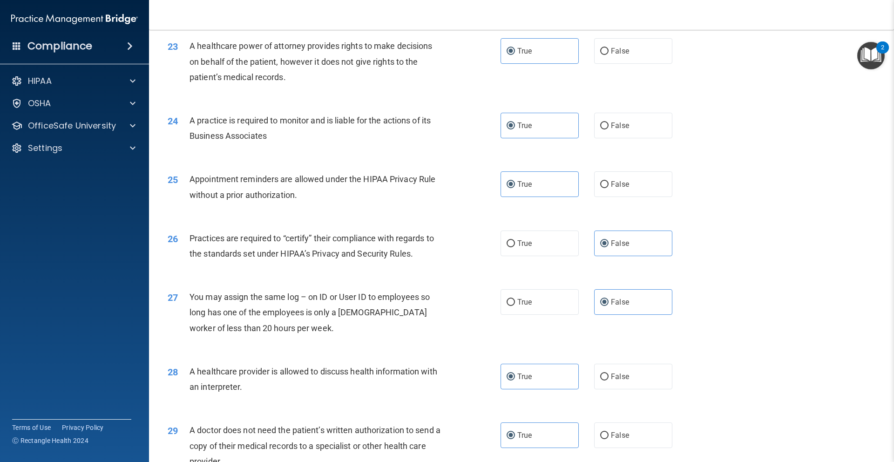
scroll to position [1706, 0]
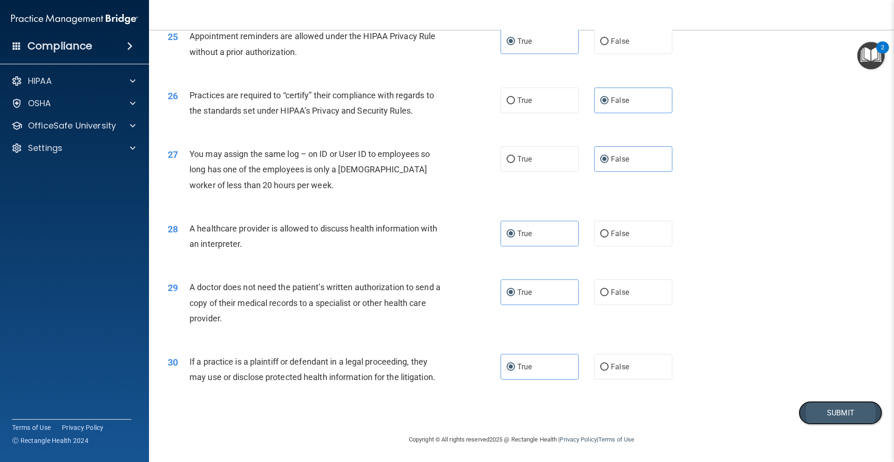
click at [816, 417] on button "Submit" at bounding box center [841, 413] width 84 height 24
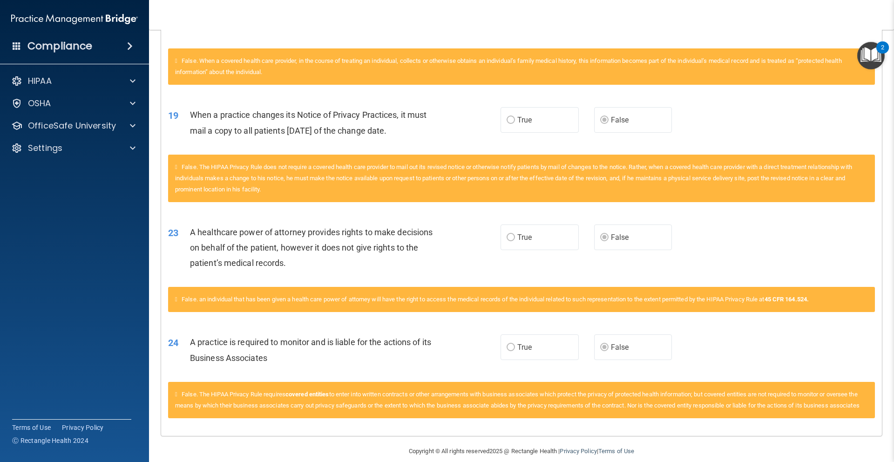
scroll to position [753, 0]
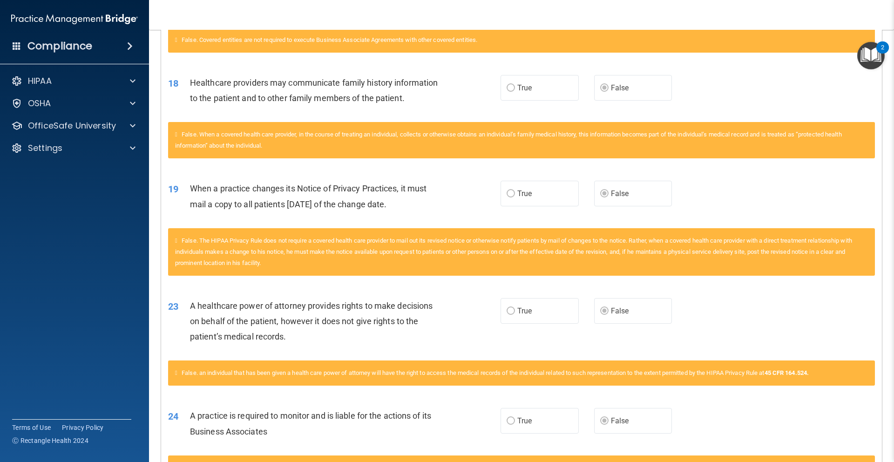
drag, startPoint x: 557, startPoint y: 284, endPoint x: 561, endPoint y: 279, distance: 6.1
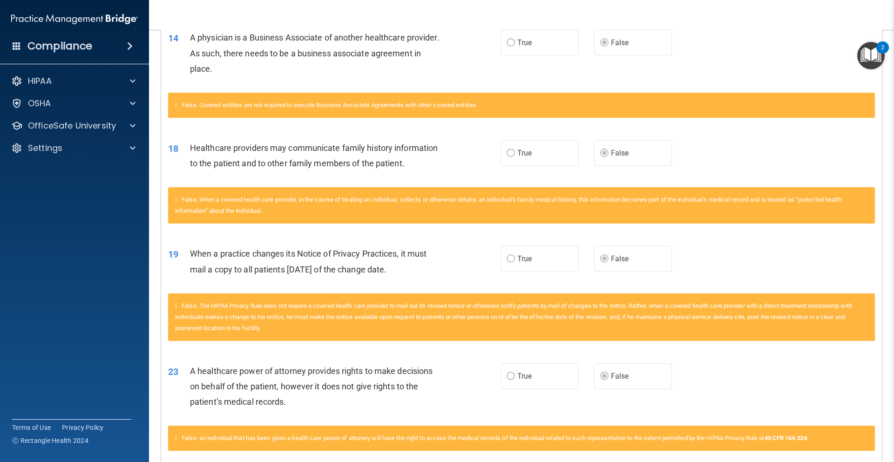
drag, startPoint x: 560, startPoint y: 282, endPoint x: 561, endPoint y: 277, distance: 5.1
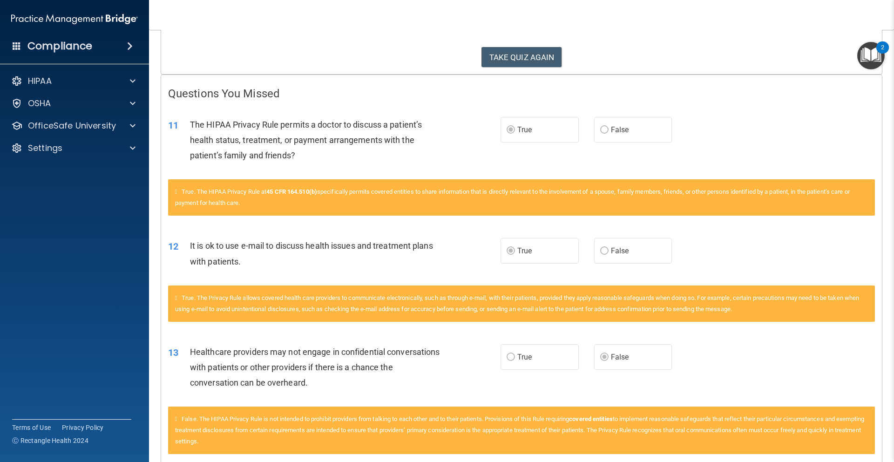
scroll to position [0, 0]
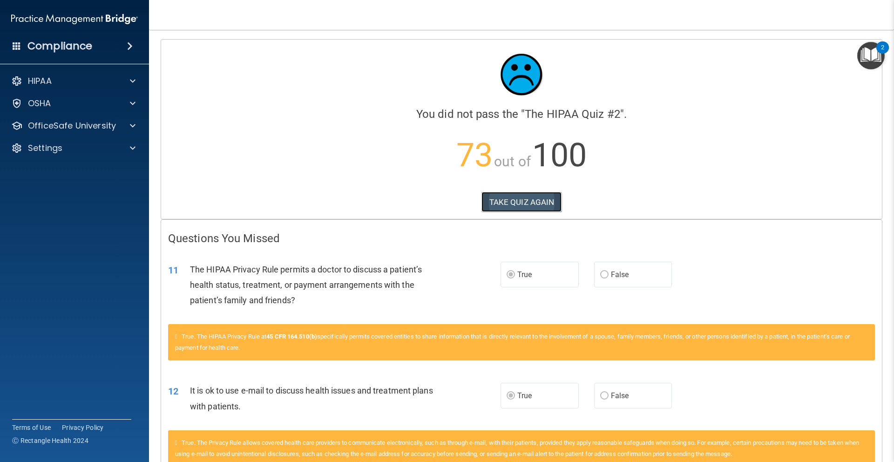
click at [534, 204] on button "TAKE QUIZ AGAIN" at bounding box center [521, 202] width 81 height 20
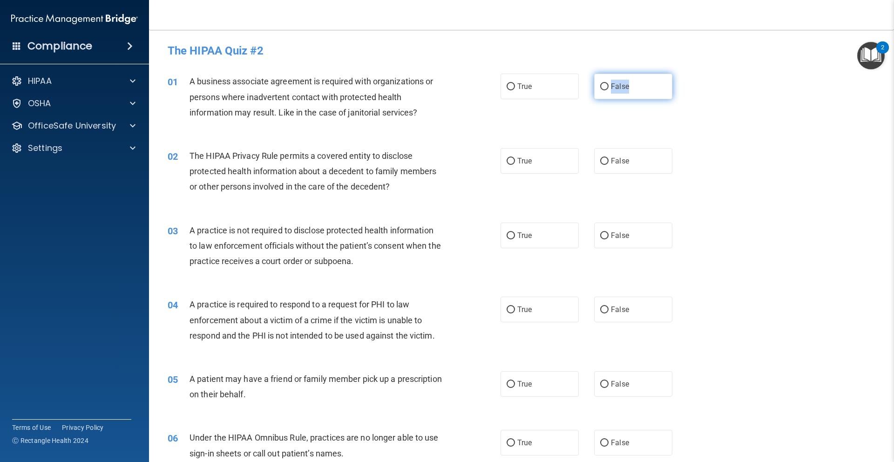
click at [600, 96] on label "False" at bounding box center [633, 87] width 78 height 26
click at [603, 92] on label "False" at bounding box center [633, 87] width 78 height 26
click at [603, 90] on input "False" at bounding box center [604, 86] width 8 height 7
radio input "true"
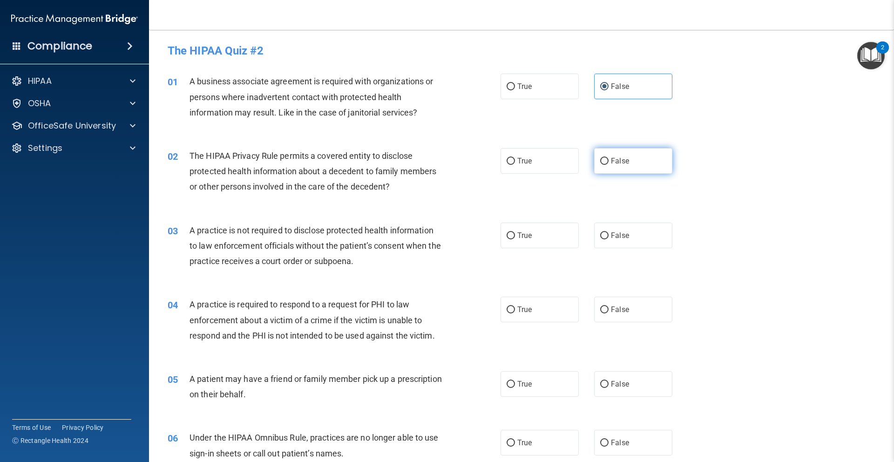
click at [614, 165] on label "False" at bounding box center [633, 161] width 78 height 26
click at [609, 165] on input "False" at bounding box center [604, 161] width 8 height 7
radio input "true"
click at [552, 166] on label "True" at bounding box center [540, 161] width 78 height 26
click at [515, 165] on input "True" at bounding box center [511, 161] width 8 height 7
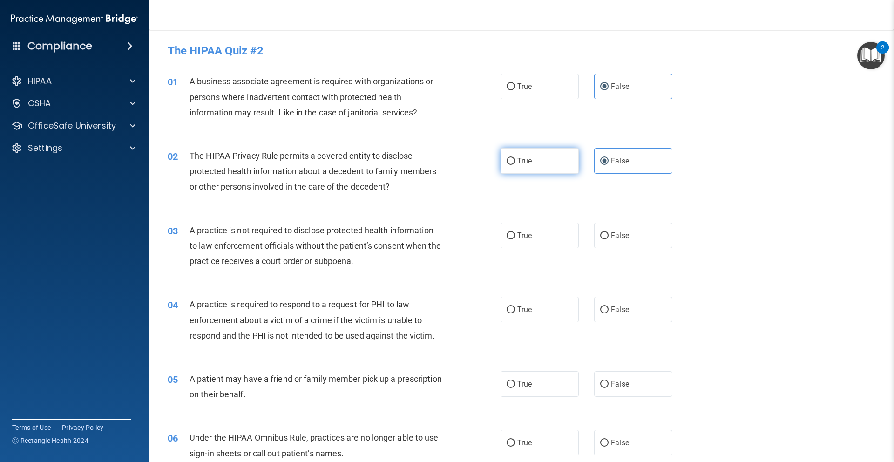
radio input "true"
radio input "false"
click at [594, 235] on label "False" at bounding box center [633, 236] width 78 height 26
click at [600, 235] on input "False" at bounding box center [604, 235] width 8 height 7
radio input "true"
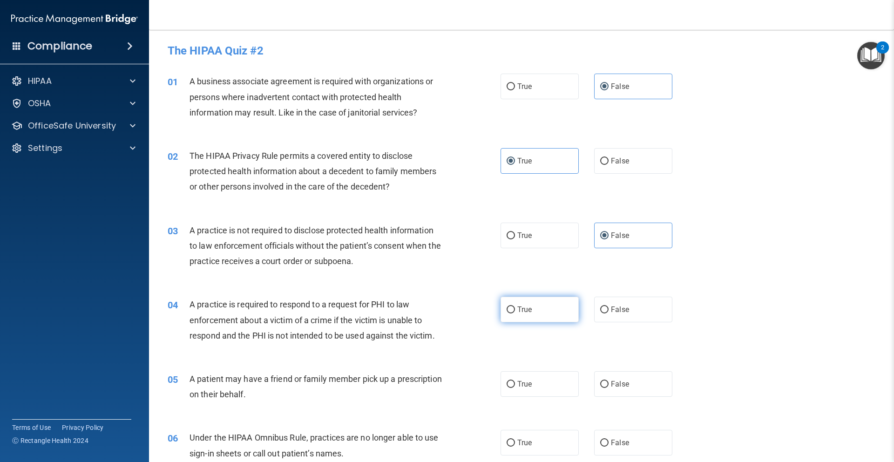
click at [555, 316] on label "True" at bounding box center [540, 310] width 78 height 26
click at [515, 313] on input "True" at bounding box center [511, 309] width 8 height 7
radio input "true"
click at [556, 380] on label "True" at bounding box center [540, 384] width 78 height 26
click at [515, 381] on input "True" at bounding box center [511, 384] width 8 height 7
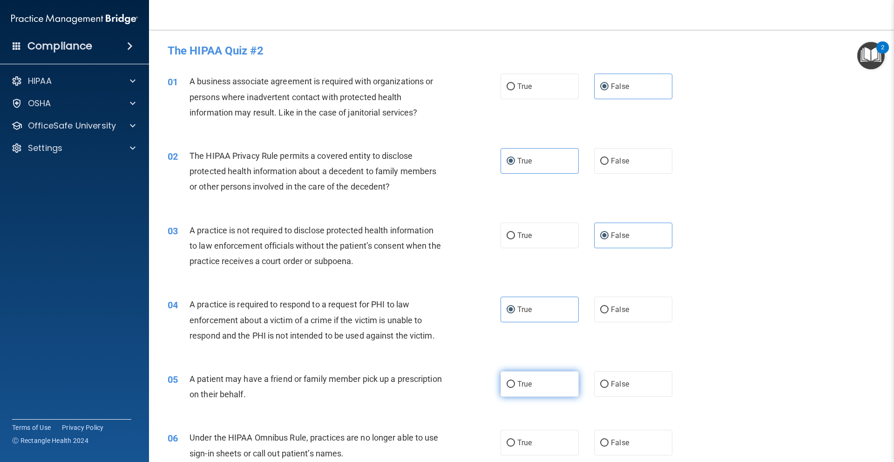
radio input "true"
click at [617, 433] on label "False" at bounding box center [633, 443] width 78 height 26
click at [609, 440] on input "False" at bounding box center [604, 443] width 8 height 7
radio input "true"
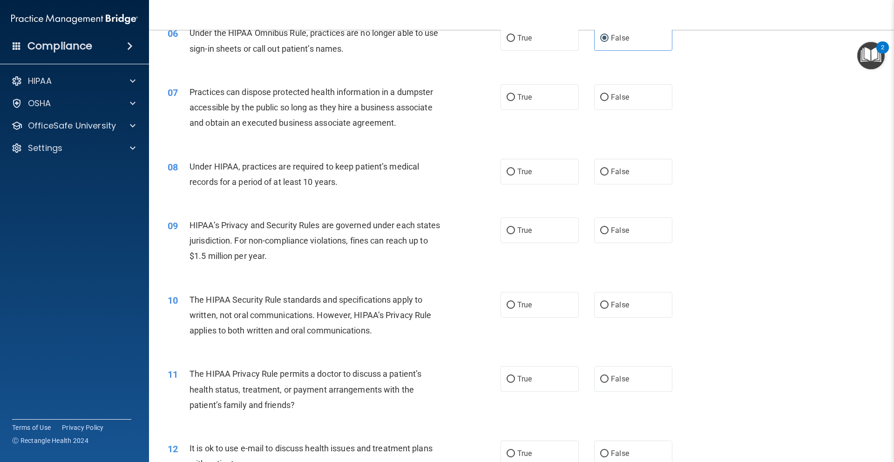
scroll to position [423, 0]
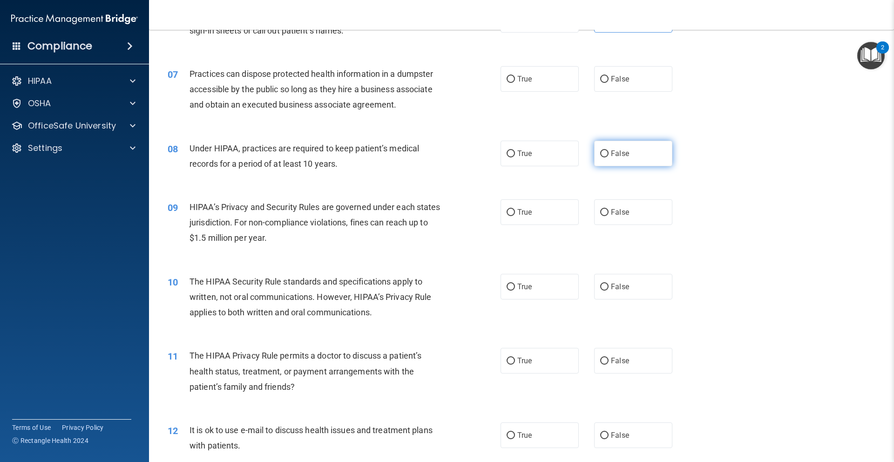
click at [594, 155] on label "False" at bounding box center [633, 154] width 78 height 26
click at [600, 155] on input "False" at bounding box center [604, 153] width 8 height 7
radio input "true"
click at [602, 89] on label "False" at bounding box center [633, 79] width 78 height 26
click at [602, 83] on input "False" at bounding box center [604, 79] width 8 height 7
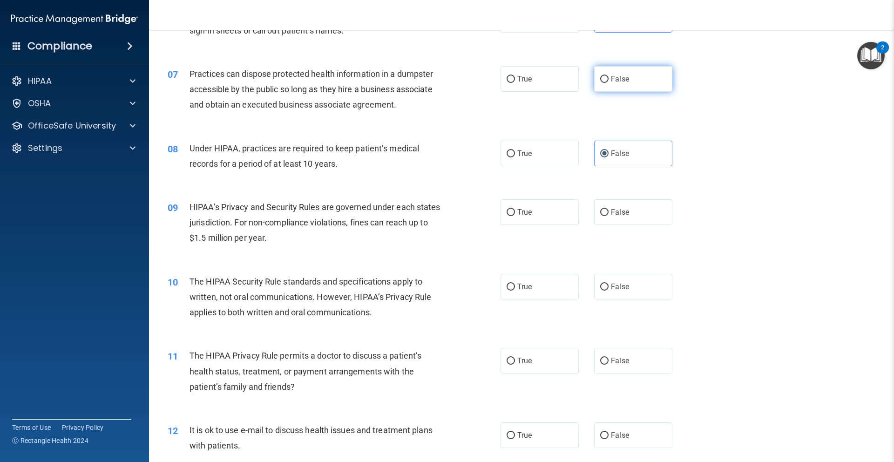
radio input "true"
click at [611, 216] on span "False" at bounding box center [620, 212] width 18 height 9
click at [609, 216] on input "False" at bounding box center [604, 212] width 8 height 7
radio input "true"
click at [548, 291] on label "True" at bounding box center [540, 287] width 78 height 26
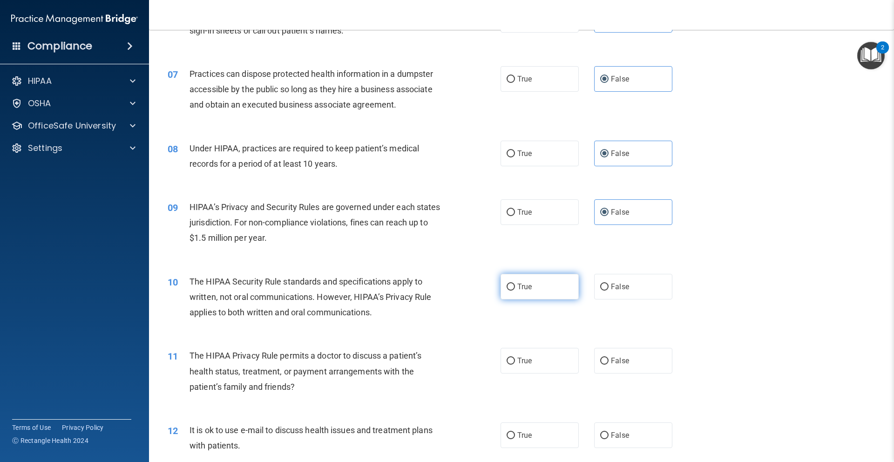
click at [515, 291] on input "True" at bounding box center [511, 287] width 8 height 7
radio input "true"
click at [606, 357] on label "False" at bounding box center [633, 361] width 78 height 26
click at [606, 358] on input "False" at bounding box center [604, 361] width 8 height 7
radio input "true"
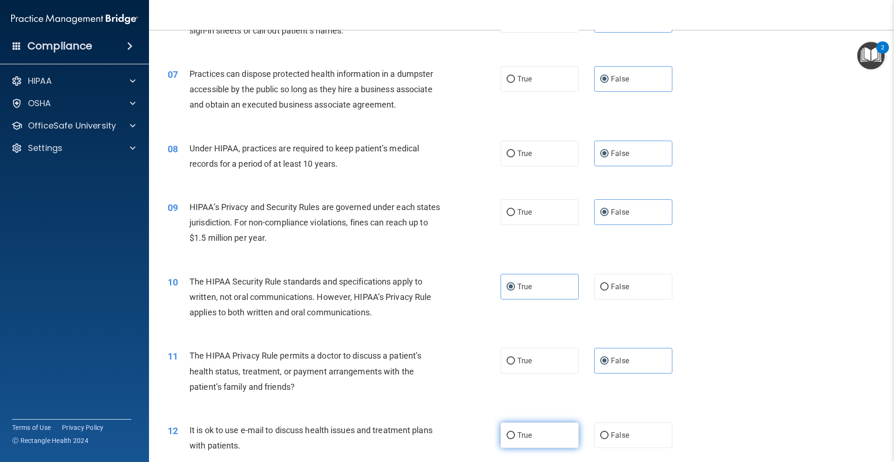
click at [531, 431] on label "True" at bounding box center [540, 435] width 78 height 26
click at [515, 432] on input "True" at bounding box center [511, 435] width 8 height 7
radio input "true"
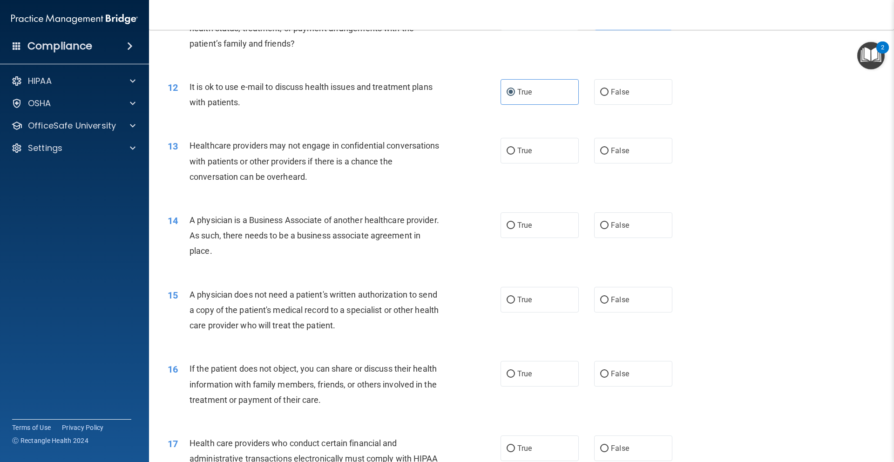
scroll to position [767, 0]
click at [600, 151] on input "False" at bounding box center [604, 150] width 8 height 7
radio input "true"
click at [548, 226] on label "True" at bounding box center [540, 224] width 78 height 26
click at [515, 226] on input "True" at bounding box center [511, 224] width 8 height 7
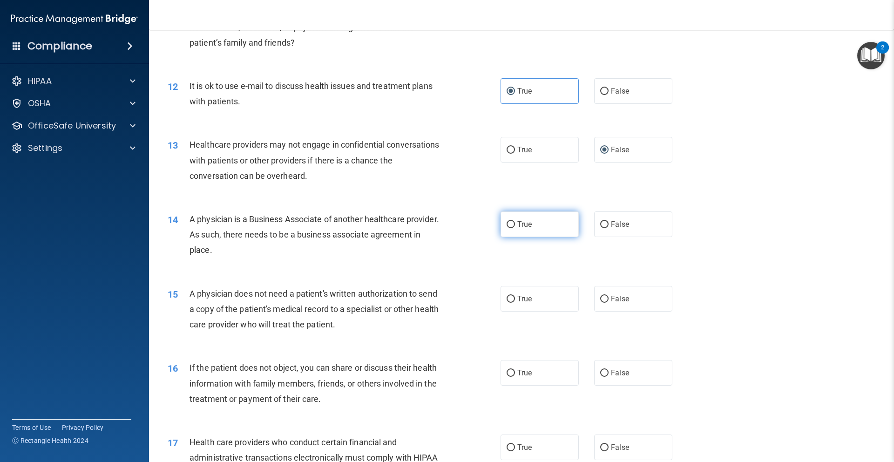
radio input "true"
click at [539, 298] on label "True" at bounding box center [540, 299] width 78 height 26
click at [515, 298] on input "True" at bounding box center [511, 299] width 8 height 7
radio input "true"
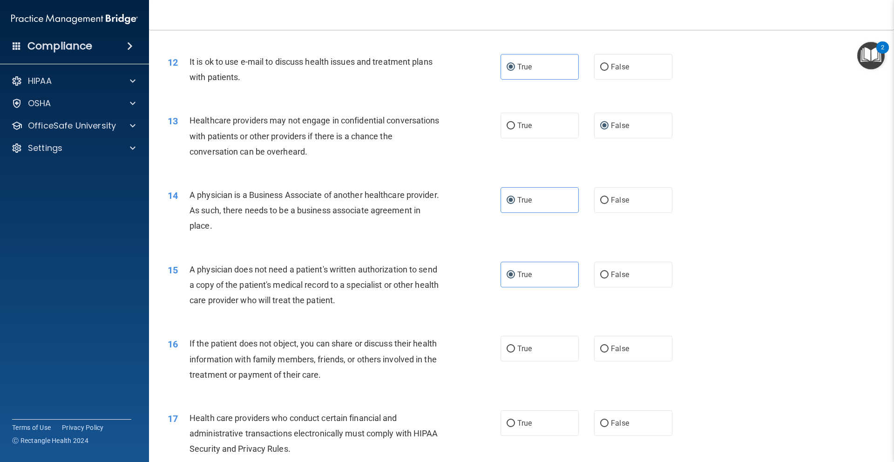
scroll to position [795, 0]
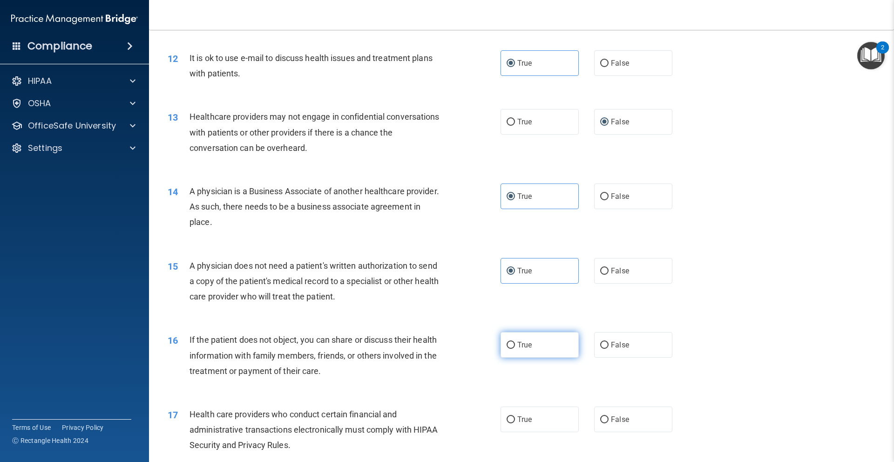
click at [543, 356] on label "True" at bounding box center [540, 345] width 78 height 26
click at [515, 349] on input "True" at bounding box center [511, 345] width 8 height 7
radio input "true"
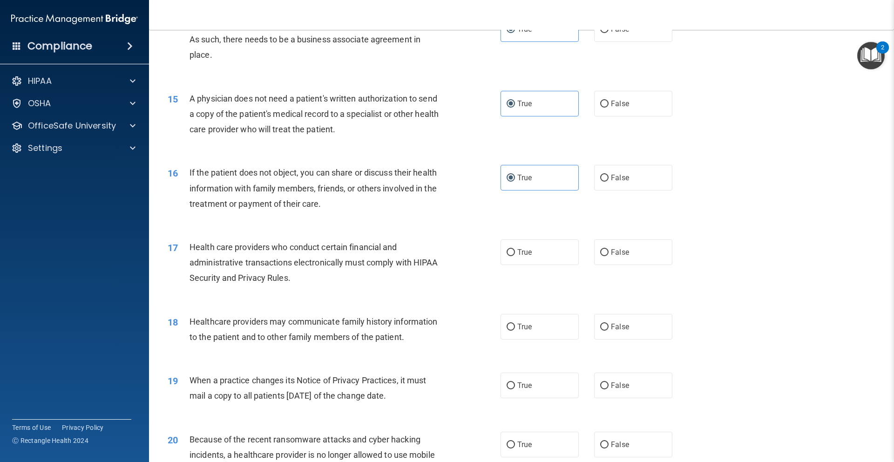
scroll to position [969, 0]
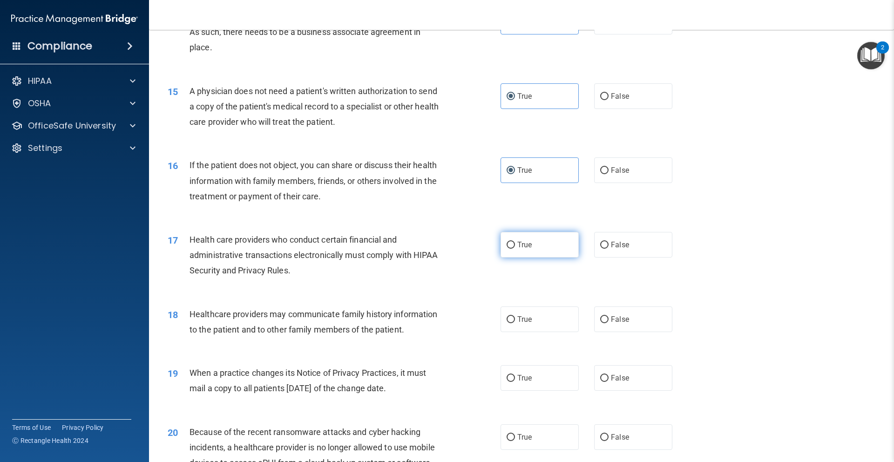
click at [516, 255] on label "True" at bounding box center [540, 245] width 78 height 26
click at [515, 249] on input "True" at bounding box center [511, 245] width 8 height 7
radio input "true"
click at [588, 321] on div "True False" at bounding box center [595, 319] width 188 height 26
click at [600, 321] on input "False" at bounding box center [604, 319] width 8 height 7
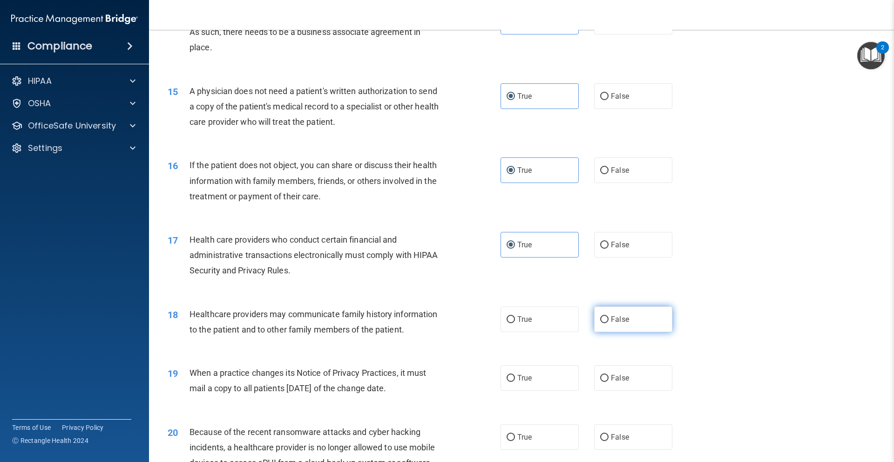
radio input "true"
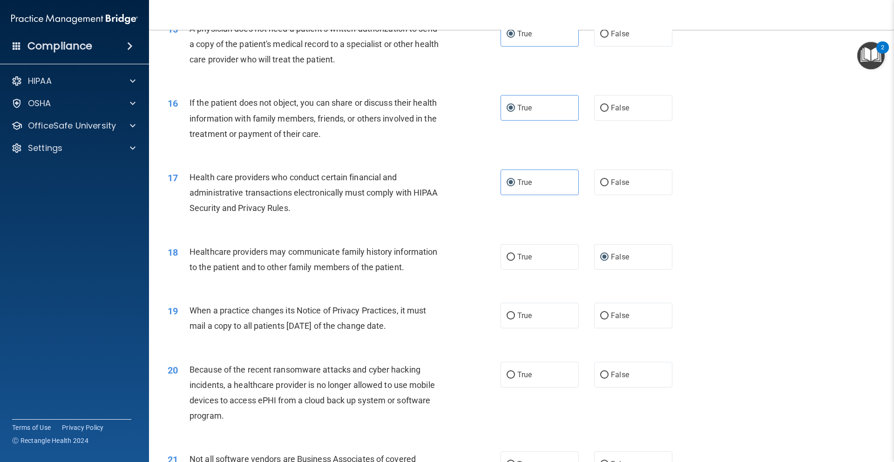
scroll to position [1032, 0]
click at [513, 320] on label "True" at bounding box center [540, 315] width 78 height 26
click at [513, 319] on input "True" at bounding box center [511, 315] width 8 height 7
radio input "true"
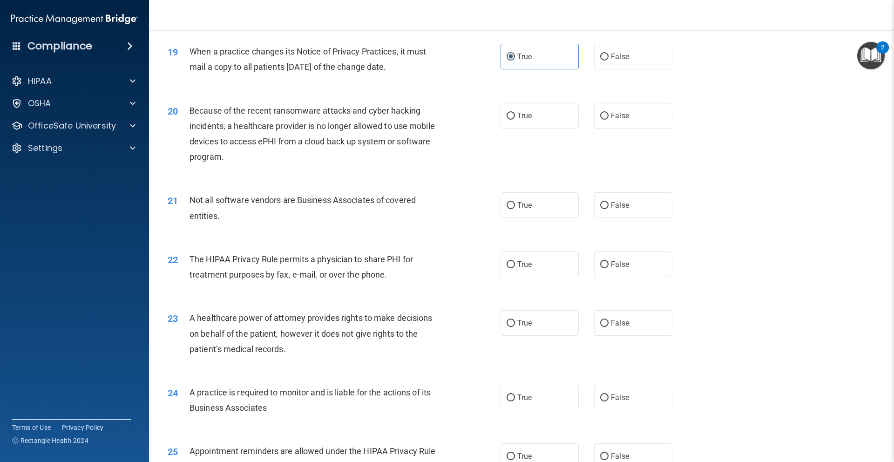
scroll to position [1291, 0]
click at [600, 117] on input "False" at bounding box center [604, 115] width 8 height 7
radio input "true"
click at [538, 198] on label "True" at bounding box center [540, 205] width 78 height 26
click at [515, 202] on input "True" at bounding box center [511, 205] width 8 height 7
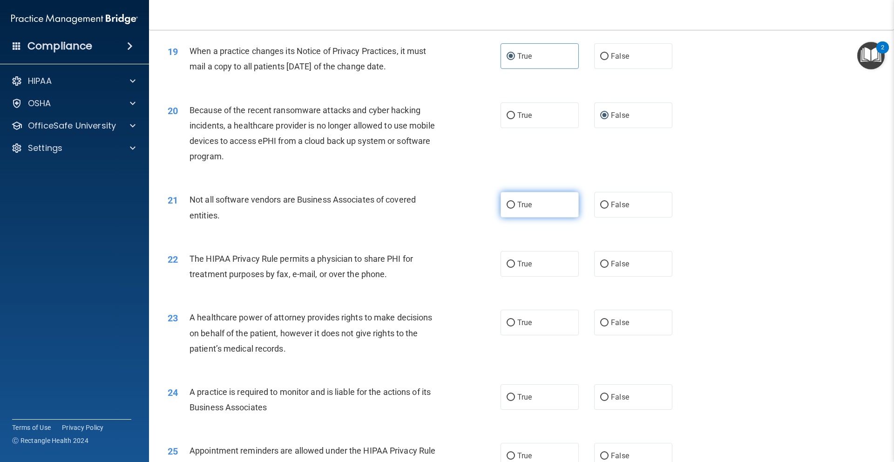
radio input "true"
click at [532, 264] on label "True" at bounding box center [540, 264] width 78 height 26
click at [515, 264] on input "True" at bounding box center [511, 264] width 8 height 7
radio input "true"
click at [620, 324] on span "False" at bounding box center [620, 322] width 18 height 9
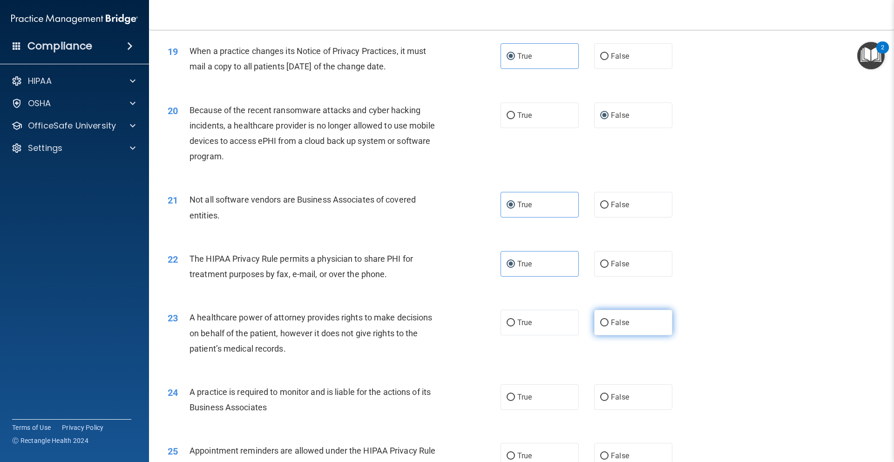
click at [609, 324] on input "False" at bounding box center [604, 322] width 8 height 7
radio input "true"
click at [551, 333] on label "True" at bounding box center [540, 323] width 78 height 26
click at [515, 326] on input "True" at bounding box center [511, 322] width 8 height 7
radio input "true"
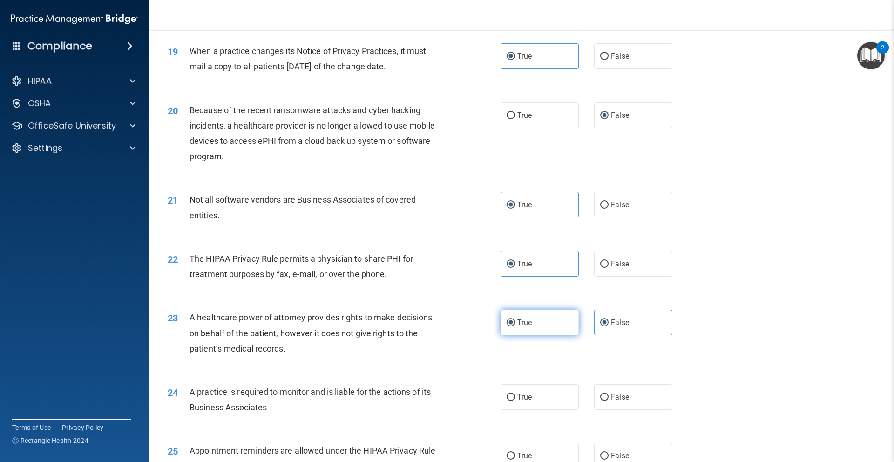
radio input "false"
click at [594, 392] on label "False" at bounding box center [633, 397] width 78 height 26
click at [600, 394] on input "False" at bounding box center [604, 397] width 8 height 7
radio input "true"
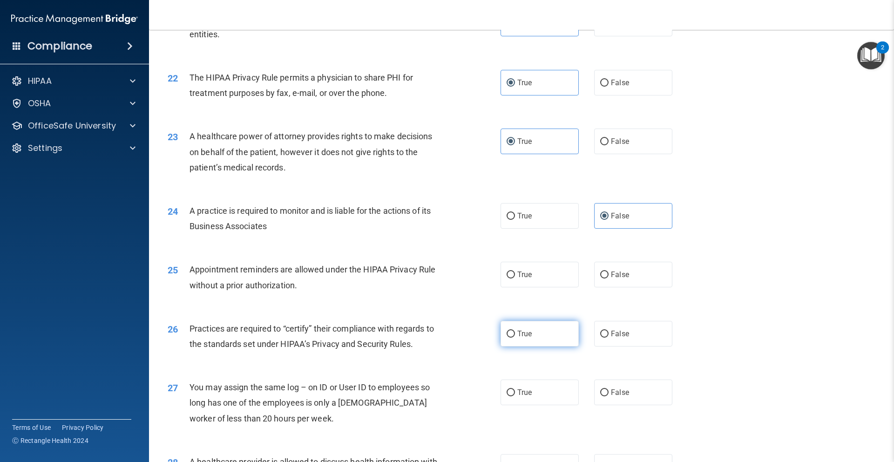
scroll to position [1480, 0]
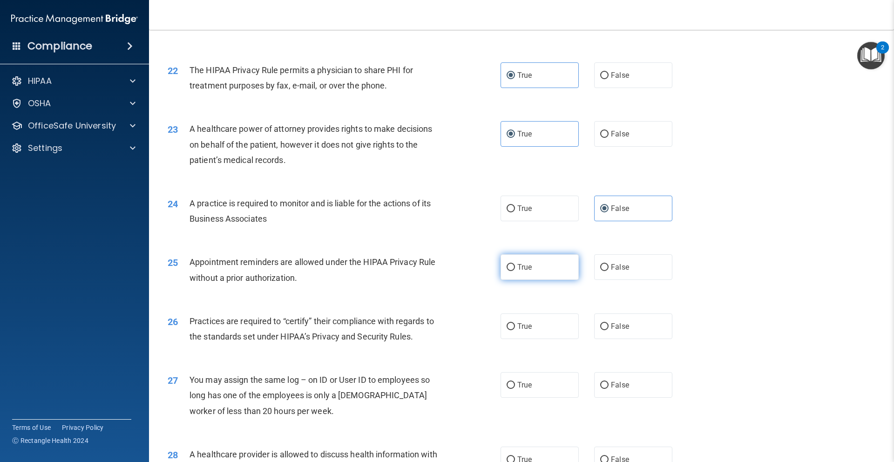
click at [518, 266] on span "True" at bounding box center [524, 267] width 14 height 9
click at [515, 266] on input "True" at bounding box center [511, 267] width 8 height 7
radio input "true"
click at [611, 323] on span "False" at bounding box center [620, 326] width 18 height 9
click at [609, 323] on input "False" at bounding box center [604, 326] width 8 height 7
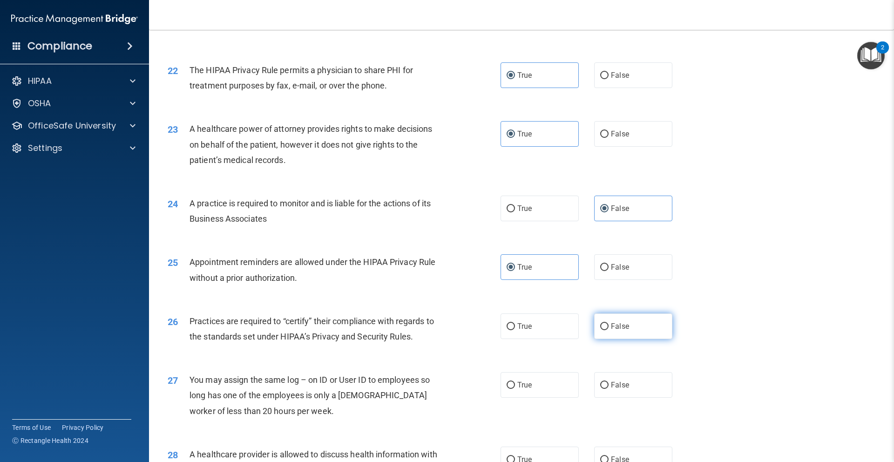
radio input "true"
click at [599, 377] on label "False" at bounding box center [633, 385] width 78 height 26
click at [600, 382] on input "False" at bounding box center [604, 385] width 8 height 7
radio input "true"
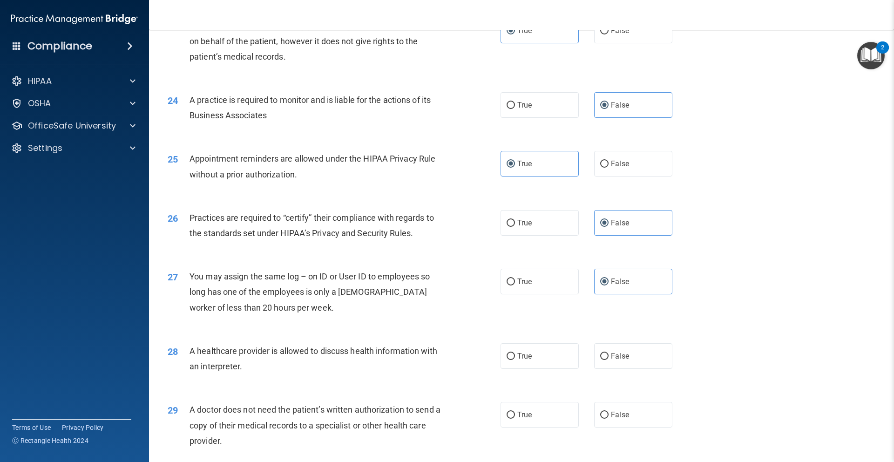
scroll to position [1587, 0]
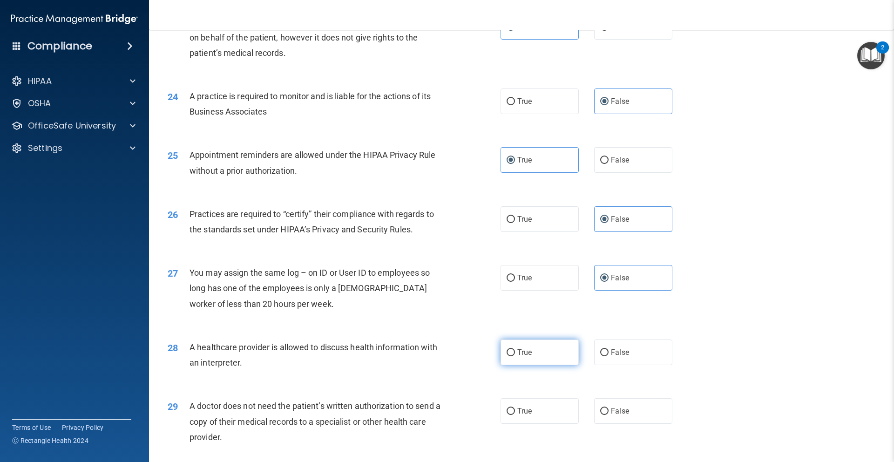
click at [546, 364] on label "True" at bounding box center [540, 352] width 78 height 26
click at [515, 356] on input "True" at bounding box center [511, 352] width 8 height 7
radio input "true"
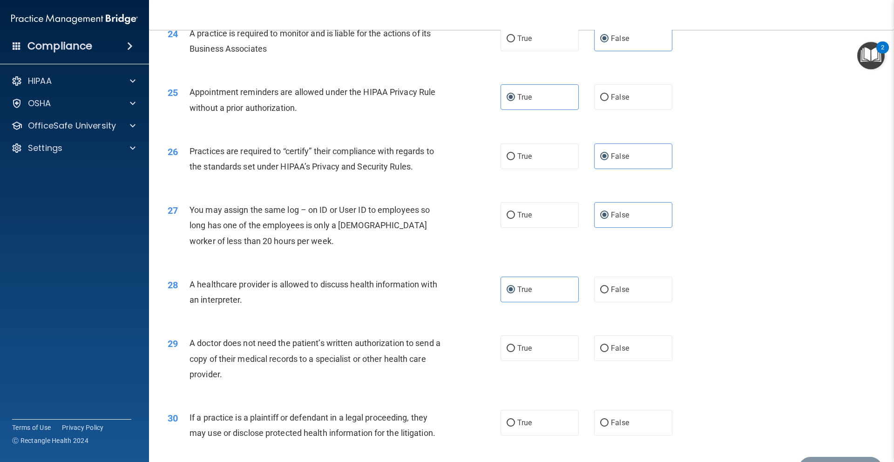
scroll to position [1650, 0]
drag, startPoint x: 544, startPoint y: 351, endPoint x: 545, endPoint y: 365, distance: 14.0
click at [544, 356] on label "True" at bounding box center [540, 348] width 78 height 26
click at [515, 352] on input "True" at bounding box center [511, 348] width 8 height 7
radio input "true"
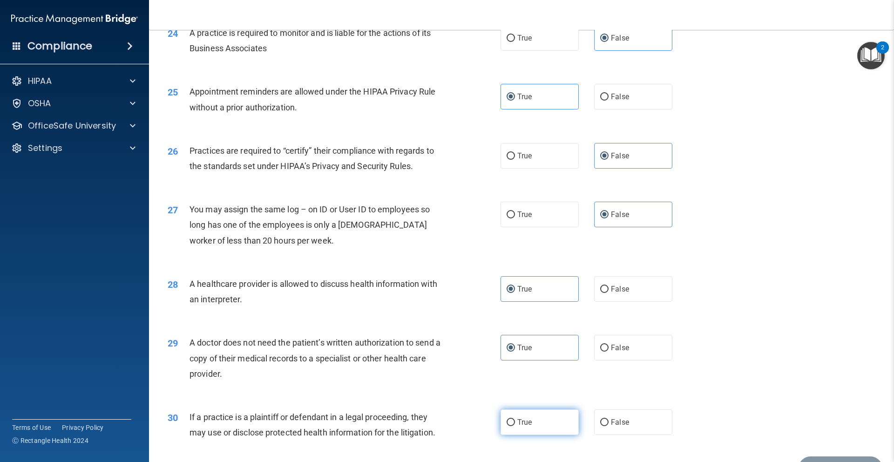
click at [550, 417] on label "True" at bounding box center [540, 422] width 78 height 26
click at [515, 419] on input "True" at bounding box center [511, 422] width 8 height 7
radio input "true"
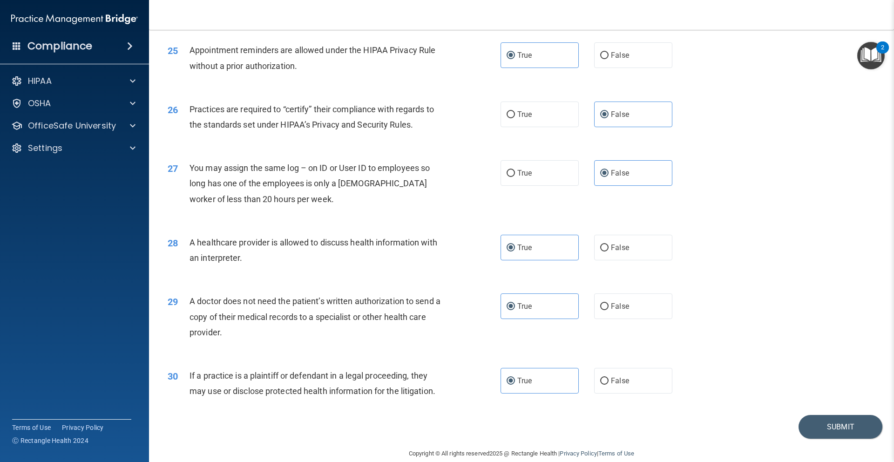
scroll to position [1706, 0]
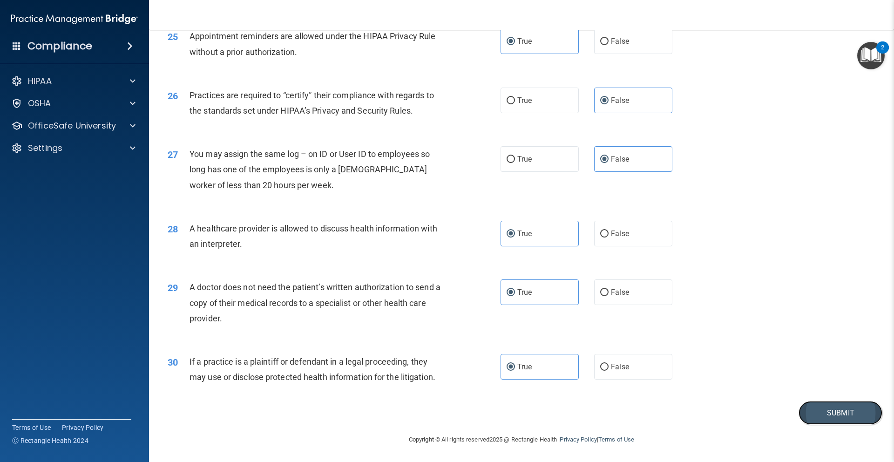
click at [817, 404] on button "Submit" at bounding box center [841, 413] width 84 height 24
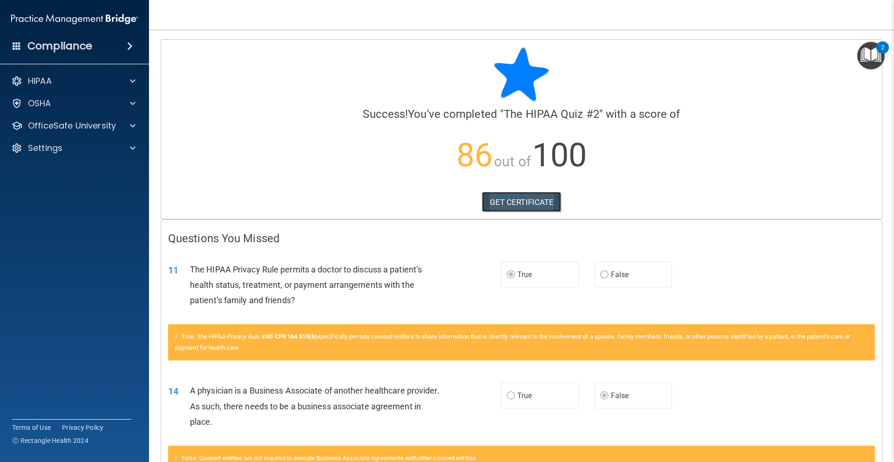
click at [525, 195] on link "GET CERTIFICATE" at bounding box center [522, 202] width 80 height 20
click at [123, 122] on div at bounding box center [131, 125] width 23 height 11
click at [110, 152] on img at bounding box center [113, 148] width 12 height 12
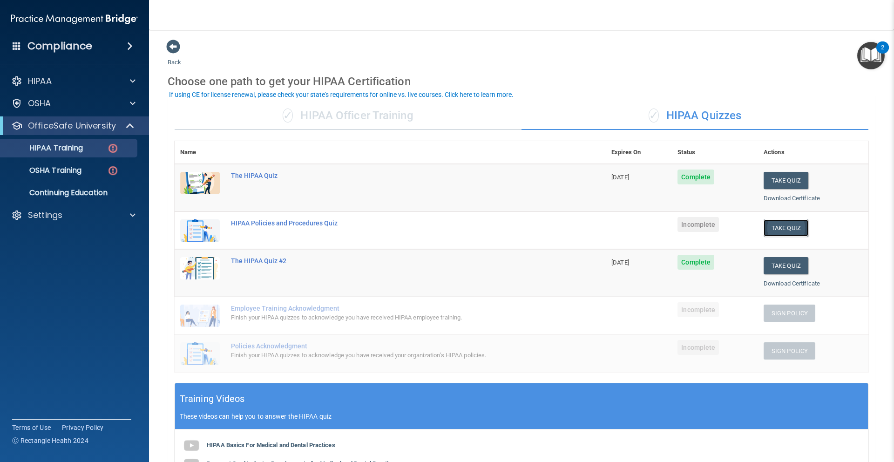
click at [779, 230] on button "Take Quiz" at bounding box center [786, 227] width 45 height 17
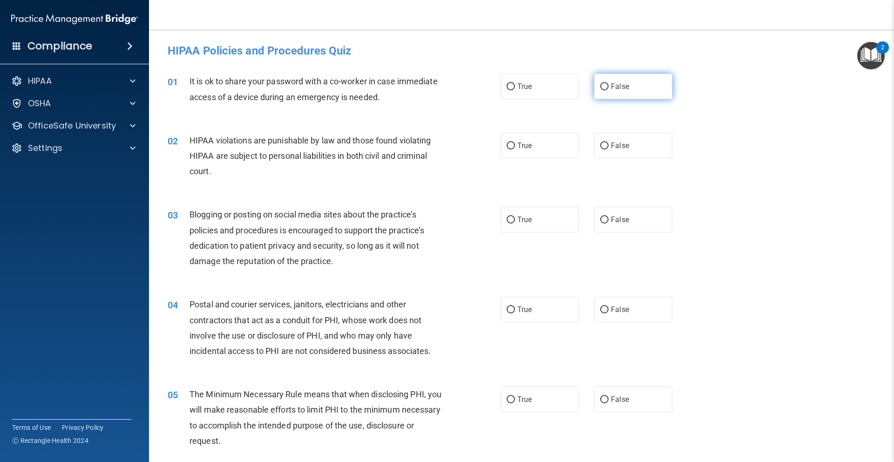
click at [602, 88] on input "False" at bounding box center [604, 86] width 8 height 7
radio input "true"
click at [538, 149] on label "True" at bounding box center [540, 146] width 78 height 26
click at [515, 149] on input "True" at bounding box center [511, 145] width 8 height 7
radio input "true"
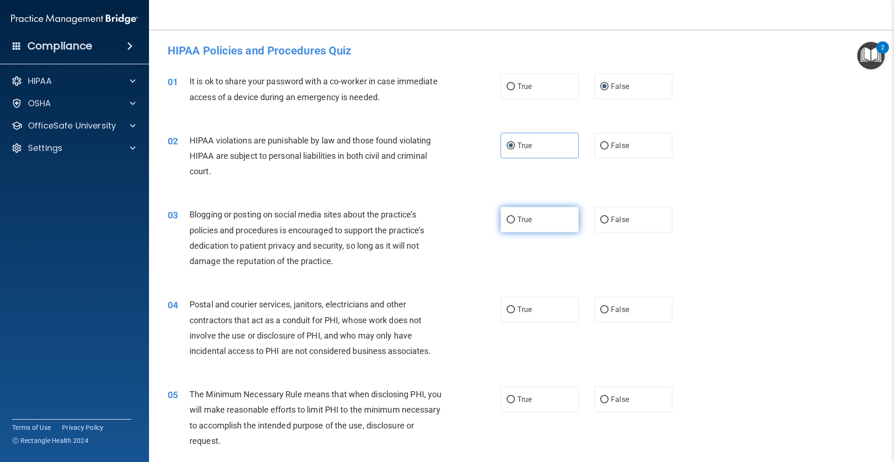
click at [565, 221] on label "True" at bounding box center [540, 220] width 78 height 26
click at [515, 221] on input "True" at bounding box center [511, 220] width 8 height 7
radio input "true"
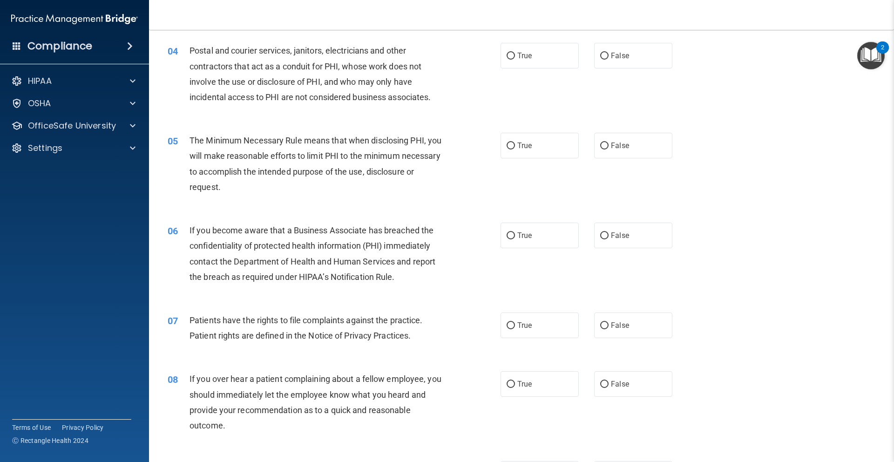
scroll to position [256, 0]
click at [530, 59] on label "True" at bounding box center [540, 54] width 78 height 26
click at [515, 58] on input "True" at bounding box center [511, 54] width 8 height 7
radio input "true"
click at [518, 151] on label "True" at bounding box center [540, 144] width 78 height 26
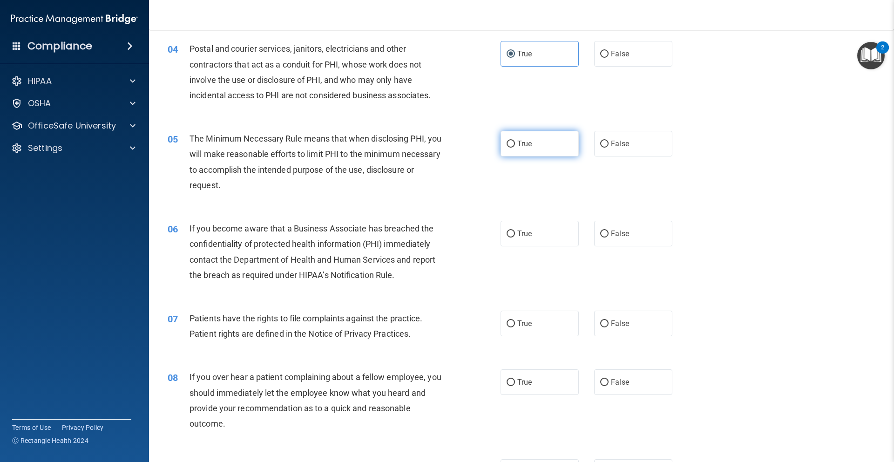
click at [515, 148] on input "True" at bounding box center [511, 144] width 8 height 7
radio input "true"
click at [507, 231] on input "True" at bounding box center [511, 233] width 8 height 7
radio input "true"
click at [507, 322] on input "True" at bounding box center [511, 323] width 8 height 7
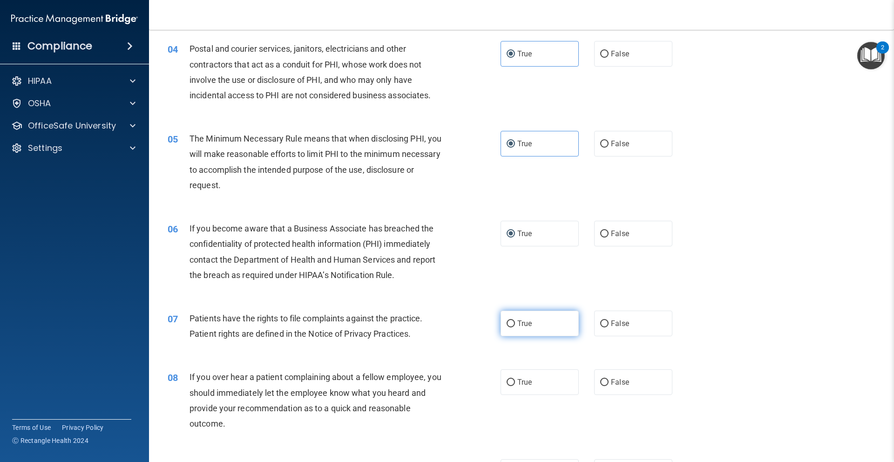
radio input "true"
click at [515, 393] on label "True" at bounding box center [540, 382] width 78 height 26
click at [515, 386] on input "True" at bounding box center [511, 382] width 8 height 7
radio input "true"
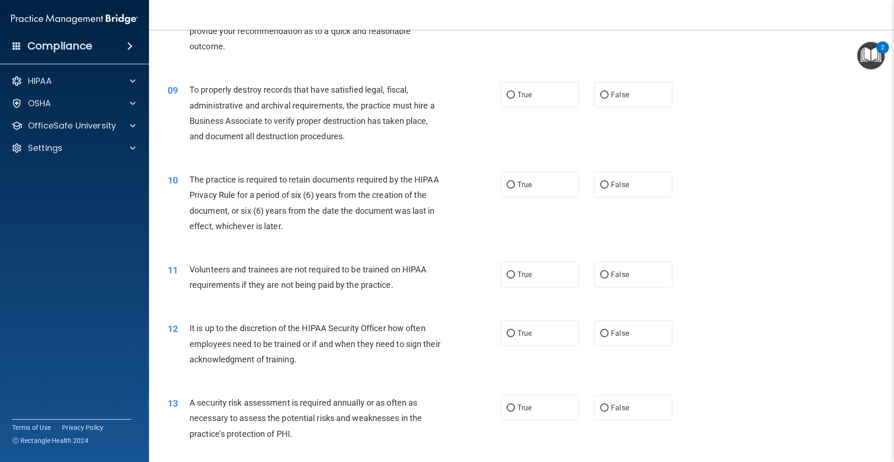
scroll to position [644, 0]
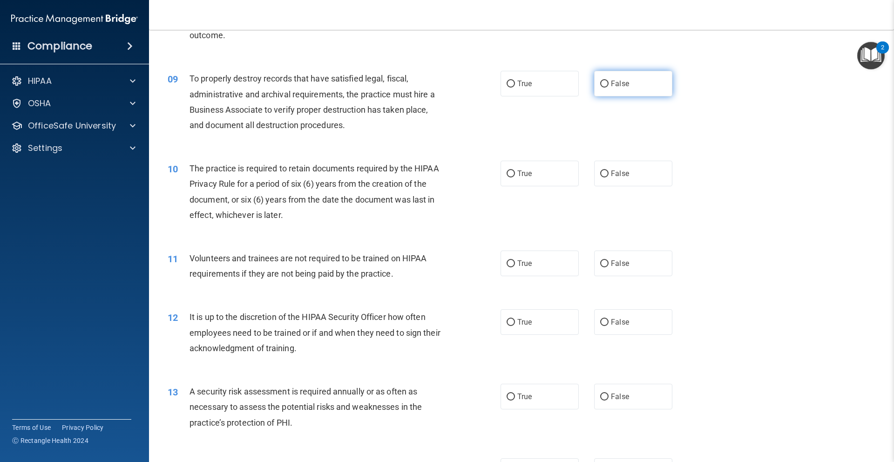
click at [611, 84] on span "False" at bounding box center [620, 83] width 18 height 9
click at [607, 84] on input "False" at bounding box center [604, 84] width 8 height 7
radio input "true"
click at [532, 180] on label "True" at bounding box center [540, 174] width 78 height 26
click at [515, 177] on input "True" at bounding box center [511, 173] width 8 height 7
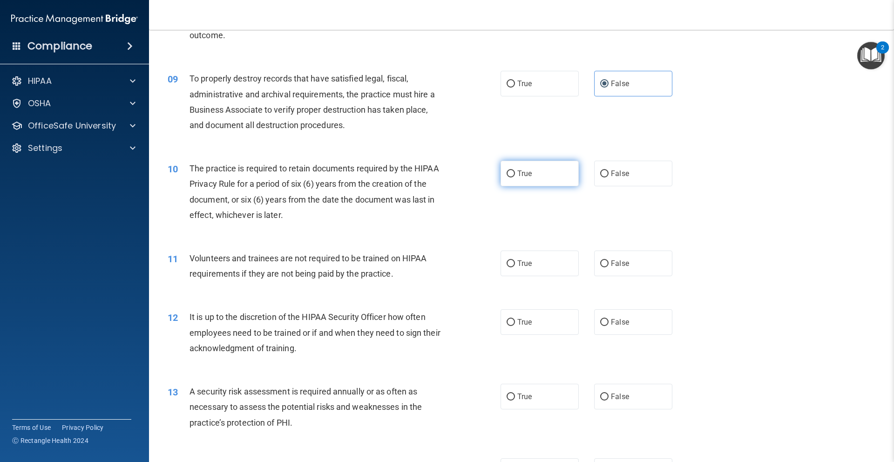
radio input "true"
click at [604, 264] on label "False" at bounding box center [633, 264] width 78 height 26
click at [604, 264] on input "False" at bounding box center [604, 263] width 8 height 7
radio input "true"
click at [536, 325] on label "True" at bounding box center [540, 322] width 78 height 26
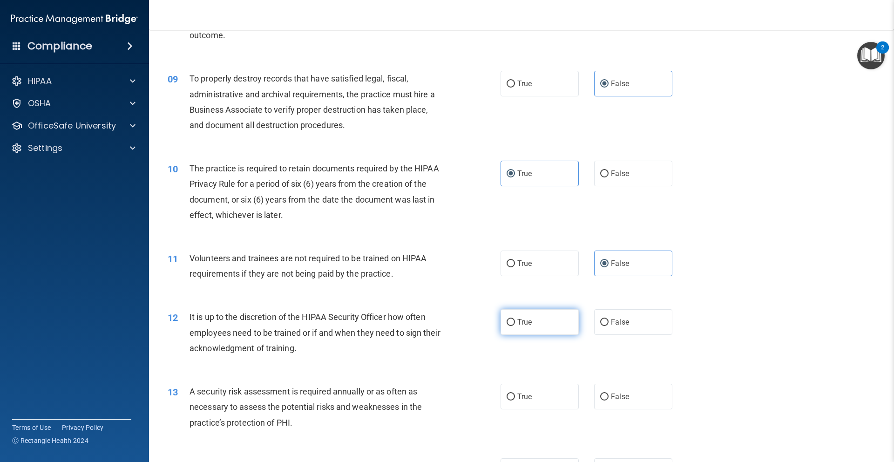
click at [515, 325] on input "True" at bounding box center [511, 322] width 8 height 7
radio input "true"
click at [513, 405] on label "True" at bounding box center [540, 397] width 78 height 26
click at [513, 400] on input "True" at bounding box center [511, 396] width 8 height 7
radio input "true"
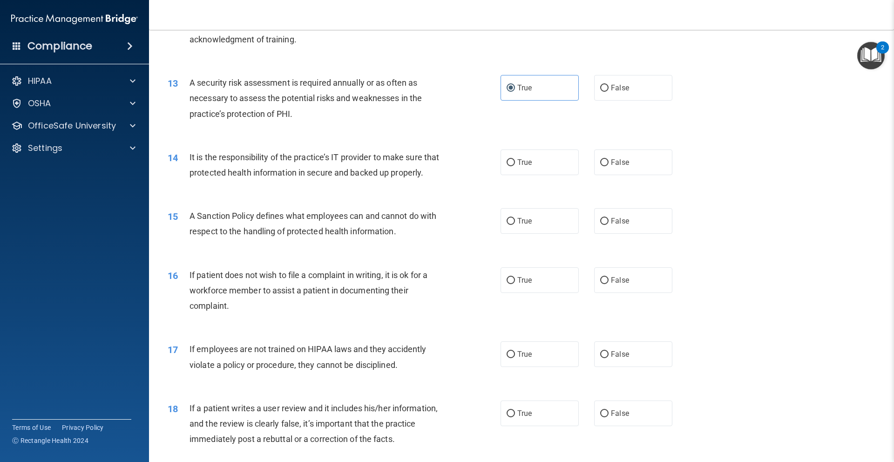
scroll to position [1036, 0]
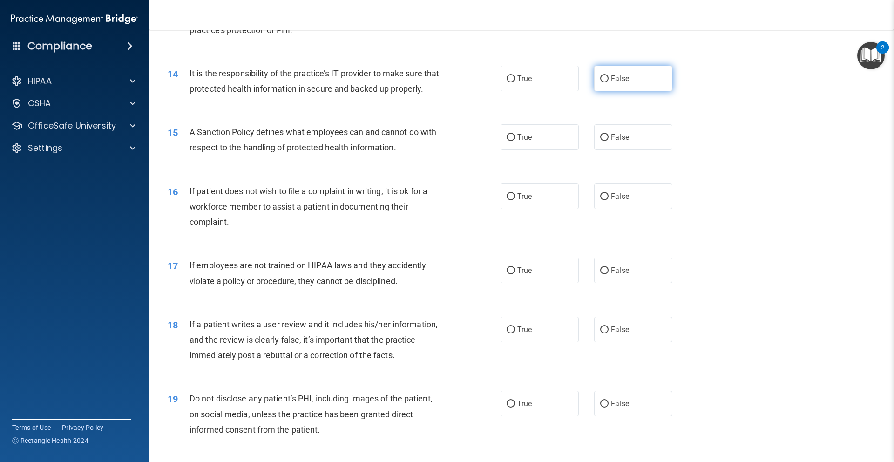
click at [596, 86] on label "False" at bounding box center [633, 79] width 78 height 26
click at [600, 82] on input "False" at bounding box center [604, 78] width 8 height 7
radio input "true"
click at [524, 150] on label "True" at bounding box center [540, 137] width 78 height 26
click at [515, 141] on input "True" at bounding box center [511, 137] width 8 height 7
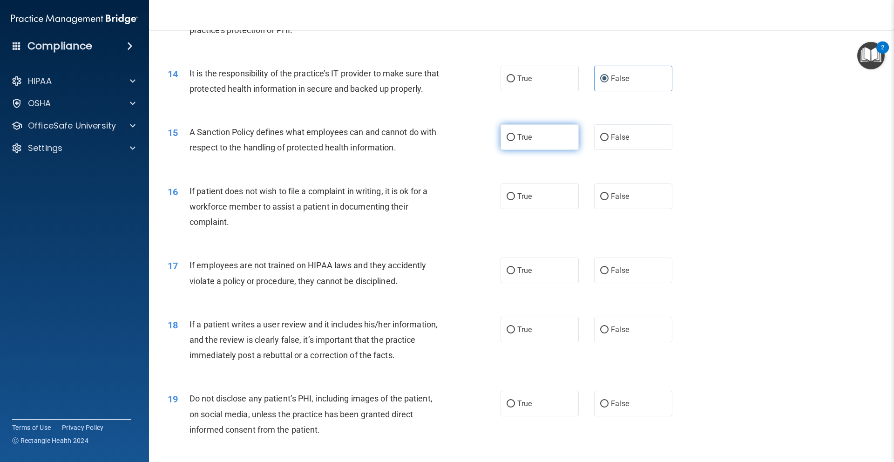
radio input "true"
click at [600, 200] on input "False" at bounding box center [604, 196] width 8 height 7
radio input "true"
click at [596, 283] on label "False" at bounding box center [633, 270] width 78 height 26
click at [600, 274] on input "False" at bounding box center [604, 270] width 8 height 7
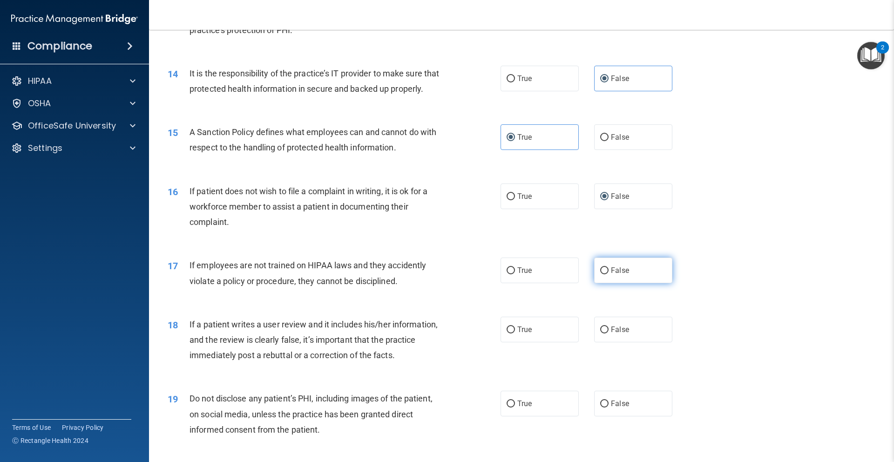
radio input "true"
click at [538, 342] on label "True" at bounding box center [540, 330] width 78 height 26
click at [515, 333] on input "True" at bounding box center [511, 329] width 8 height 7
radio input "true"
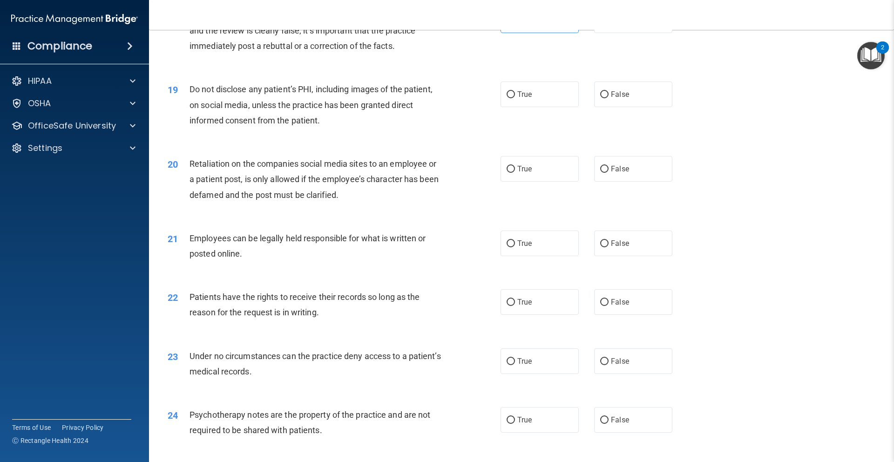
scroll to position [1348, 0]
click at [524, 105] on label "True" at bounding box center [540, 93] width 78 height 26
click at [515, 96] on input "True" at bounding box center [511, 92] width 8 height 7
radio input "true"
click at [626, 180] on label "False" at bounding box center [633, 167] width 78 height 26
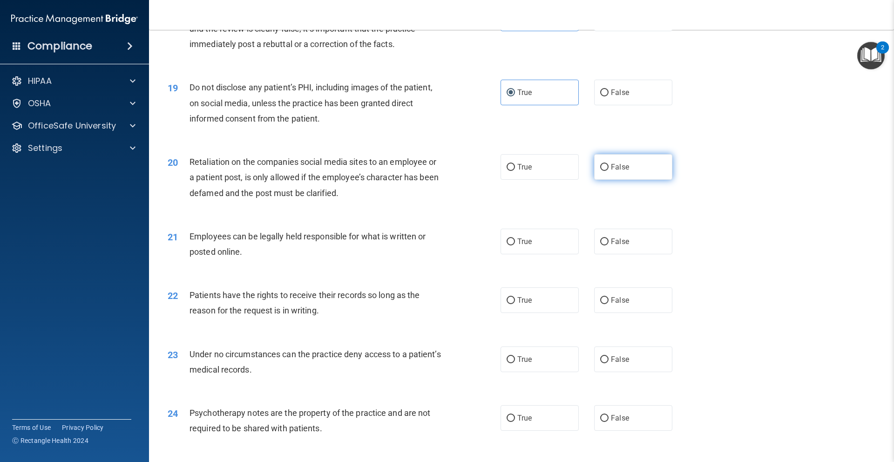
click at [609, 171] on input "False" at bounding box center [604, 167] width 8 height 7
radio input "true"
click at [537, 247] on label "True" at bounding box center [540, 242] width 78 height 26
click at [515, 245] on input "True" at bounding box center [511, 241] width 8 height 7
radio input "true"
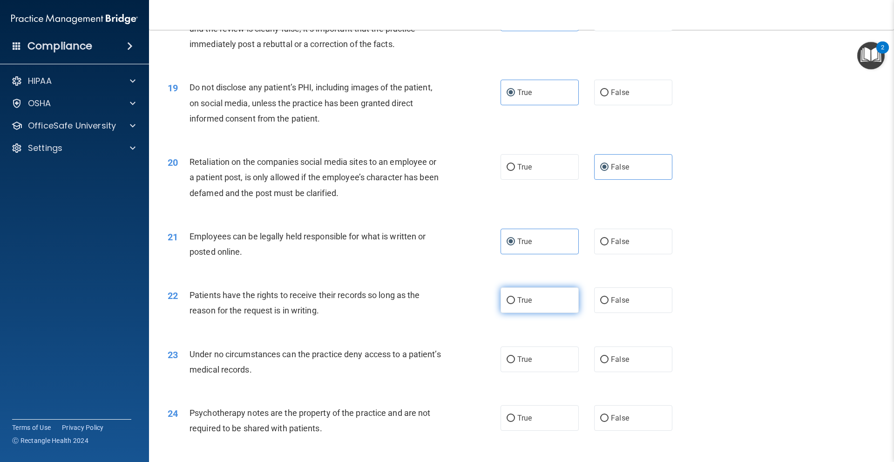
click at [510, 304] on input "True" at bounding box center [511, 300] width 8 height 7
radio input "true"
click at [523, 366] on label "True" at bounding box center [540, 359] width 78 height 26
click at [515, 363] on input "True" at bounding box center [511, 359] width 8 height 7
radio input "true"
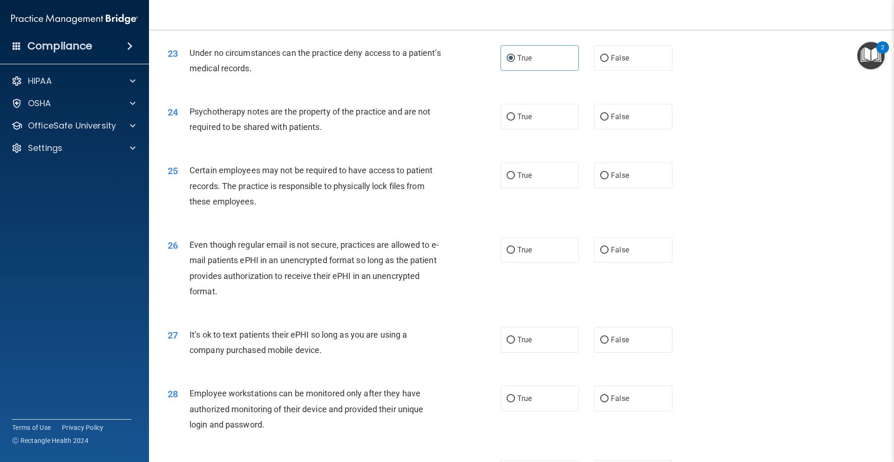
scroll to position [1666, 0]
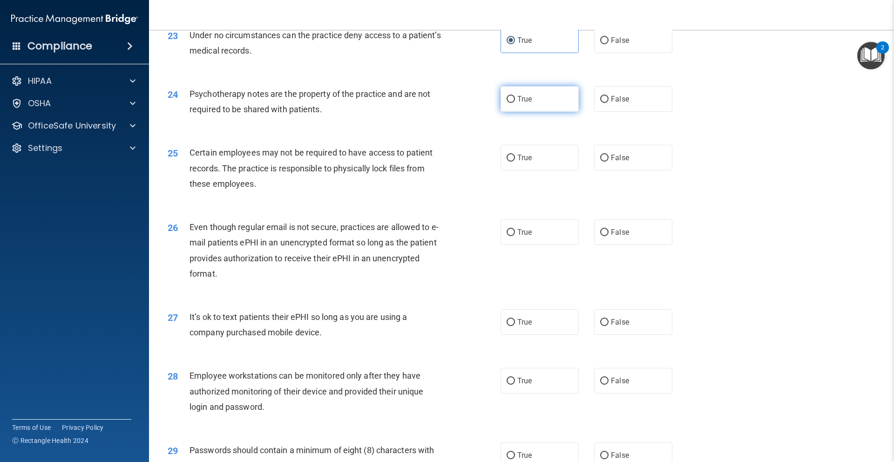
click at [516, 112] on label "True" at bounding box center [540, 99] width 78 height 26
click at [515, 103] on input "True" at bounding box center [511, 99] width 8 height 7
radio input "true"
click at [517, 170] on label "True" at bounding box center [540, 158] width 78 height 26
click at [515, 162] on input "True" at bounding box center [511, 158] width 8 height 7
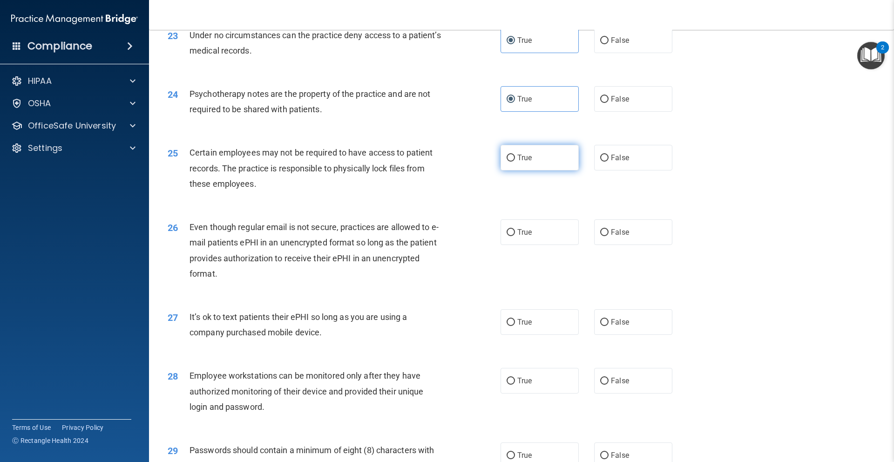
radio input "true"
click at [508, 245] on label "True" at bounding box center [540, 232] width 78 height 26
click at [508, 236] on input "True" at bounding box center [511, 232] width 8 height 7
radio input "true"
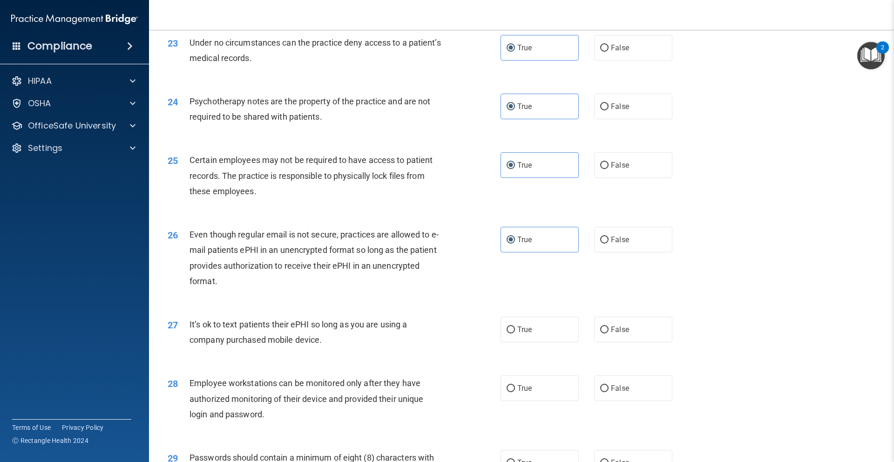
scroll to position [1661, 0]
drag, startPoint x: 556, startPoint y: 338, endPoint x: 533, endPoint y: 331, distance: 24.8
click at [556, 338] on label "True" at bounding box center [540, 328] width 78 height 26
click at [515, 332] on input "True" at bounding box center [511, 328] width 8 height 7
radio input "true"
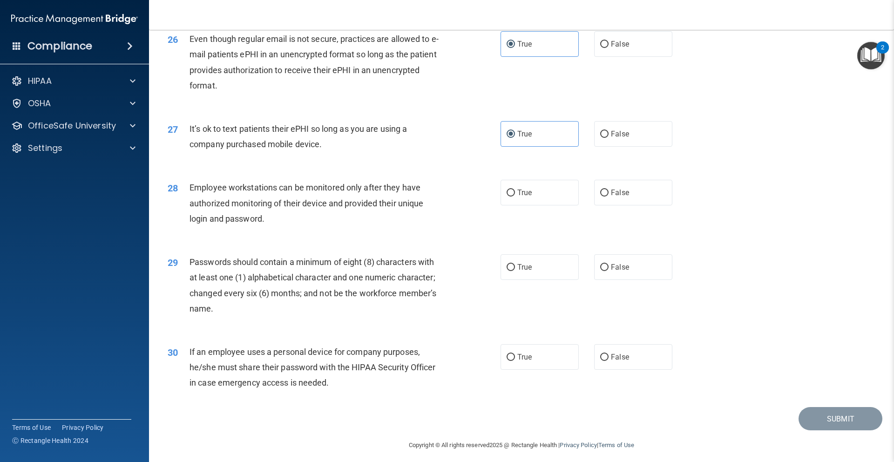
scroll to position [1876, 0]
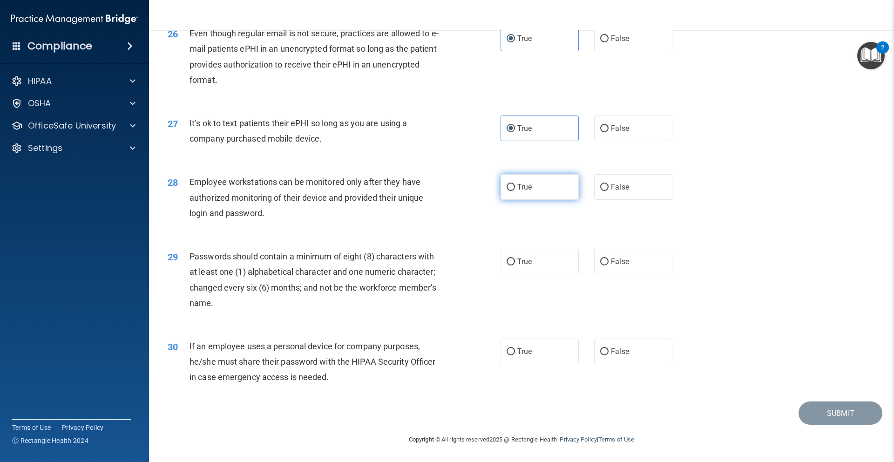
click at [528, 196] on label "True" at bounding box center [540, 187] width 78 height 26
click at [515, 191] on input "True" at bounding box center [511, 187] width 8 height 7
radio input "true"
click at [517, 263] on span "True" at bounding box center [524, 261] width 14 height 9
click at [515, 263] on input "True" at bounding box center [511, 261] width 8 height 7
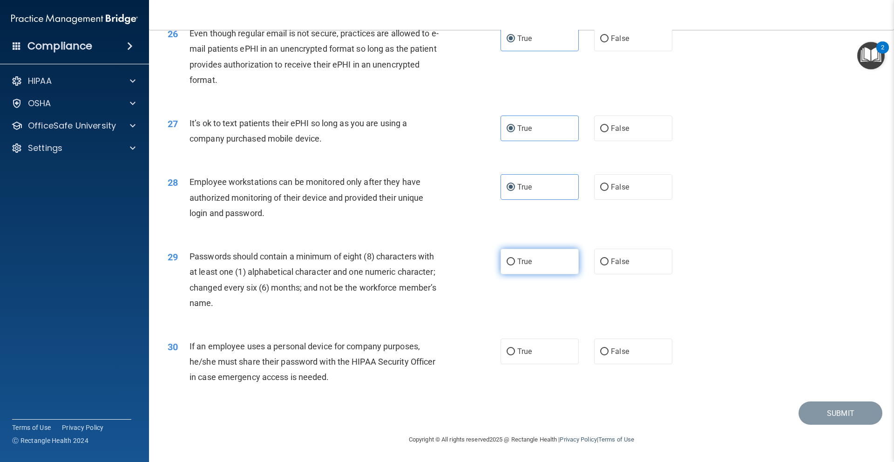
radio input "true"
click at [507, 359] on label "True" at bounding box center [540, 352] width 78 height 26
click at [507, 355] on input "True" at bounding box center [511, 351] width 8 height 7
radio input "true"
click at [815, 410] on button "Submit" at bounding box center [841, 413] width 84 height 24
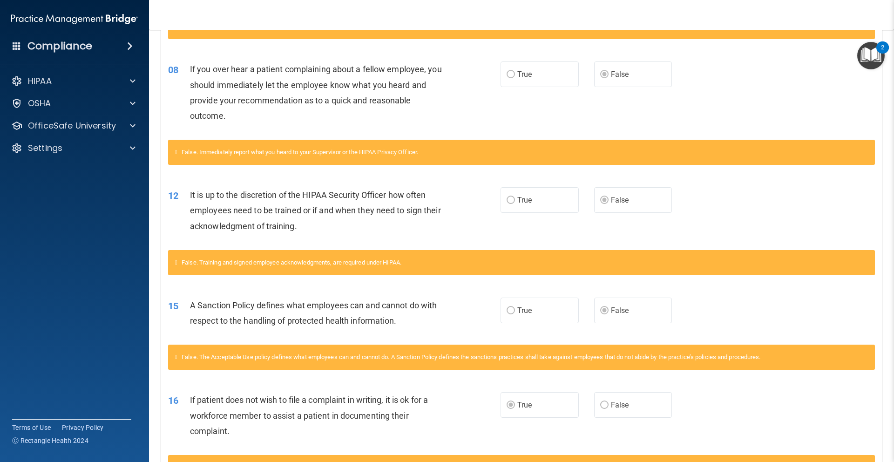
scroll to position [149, 0]
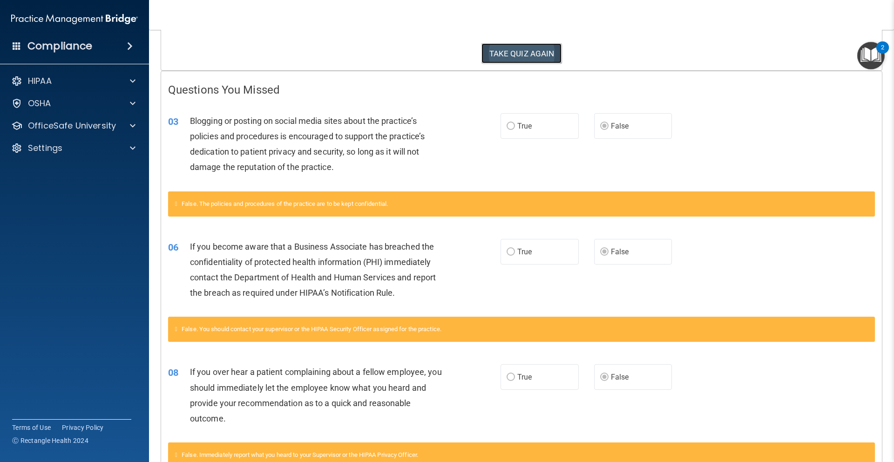
click at [520, 47] on button "TAKE QUIZ AGAIN" at bounding box center [521, 53] width 81 height 20
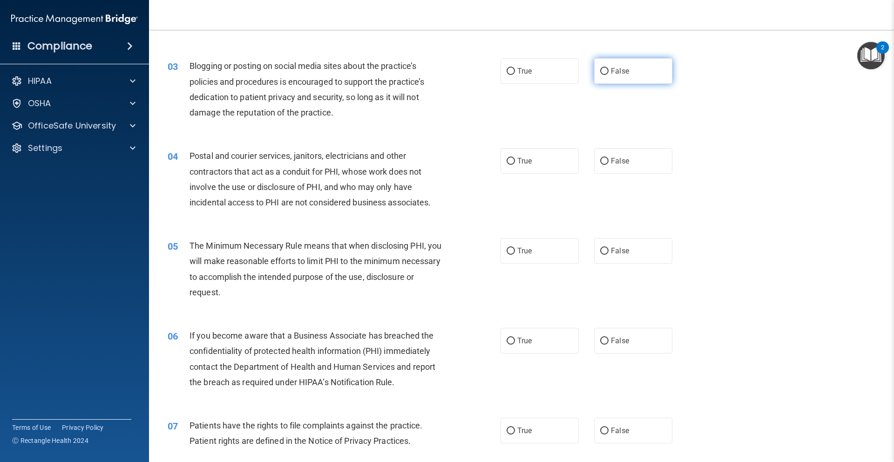
click at [603, 77] on label "False" at bounding box center [633, 71] width 78 height 26
click at [603, 75] on input "False" at bounding box center [604, 71] width 8 height 7
radio input "true"
click at [618, 339] on span "False" at bounding box center [620, 340] width 18 height 9
click at [609, 339] on input "False" at bounding box center [604, 341] width 8 height 7
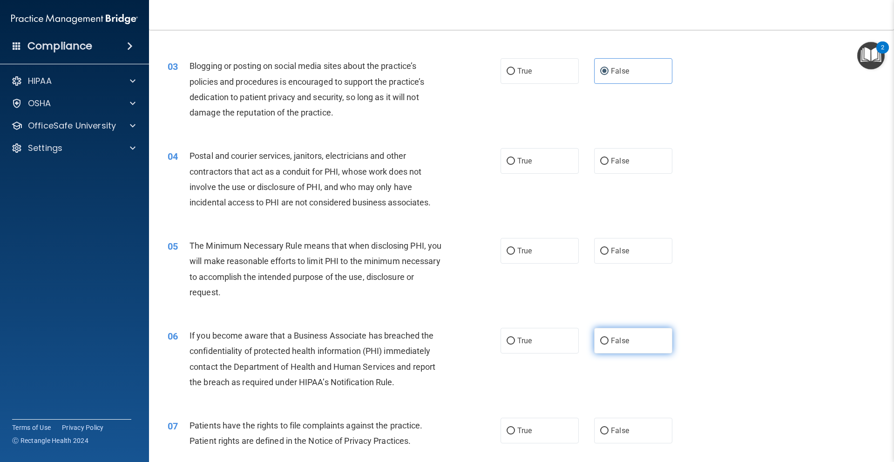
radio input "true"
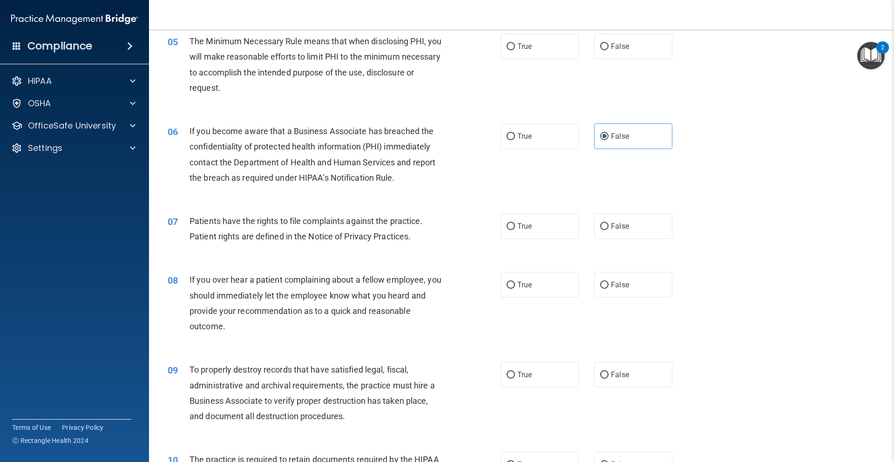
scroll to position [365, 0]
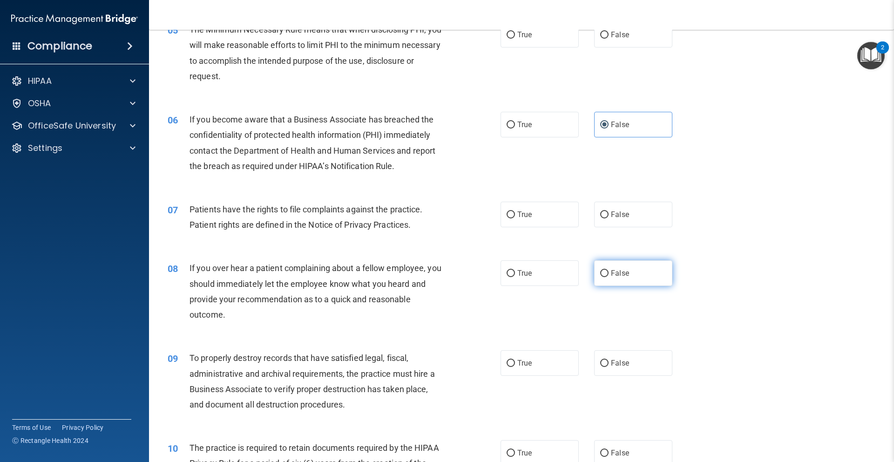
click at [638, 269] on label "False" at bounding box center [633, 273] width 78 height 26
click at [609, 270] on input "False" at bounding box center [604, 273] width 8 height 7
radio input "true"
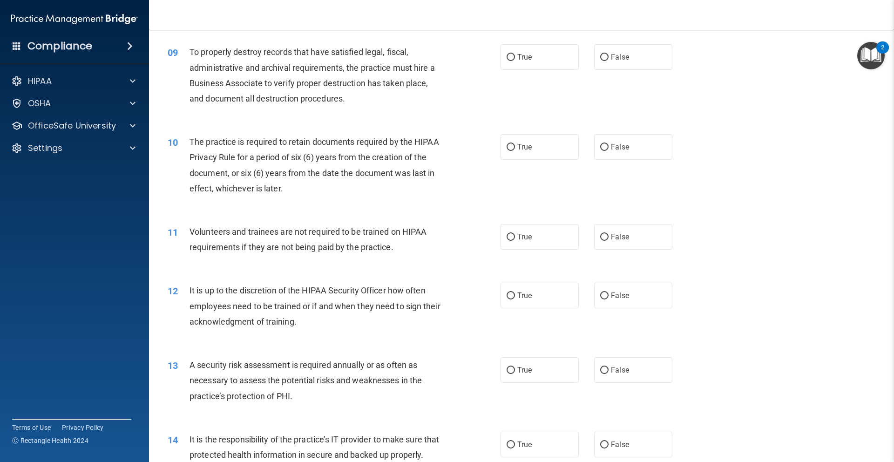
scroll to position [688, 0]
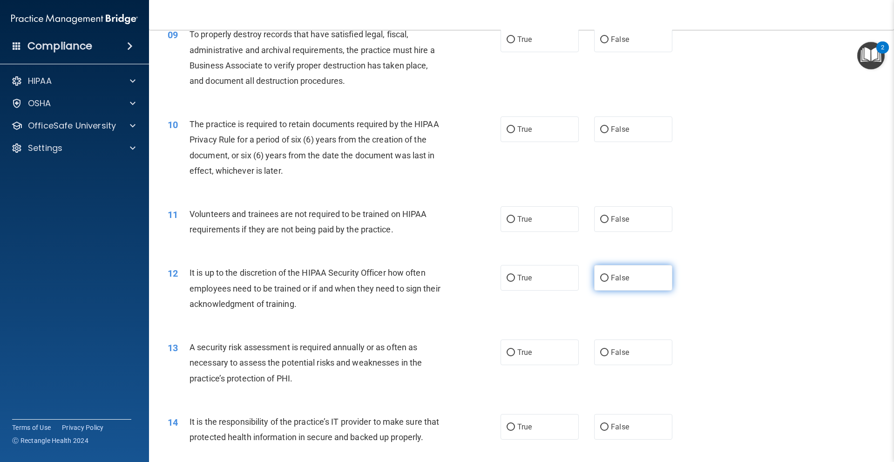
click at [646, 284] on label "False" at bounding box center [633, 278] width 78 height 26
click at [609, 282] on input "False" at bounding box center [604, 278] width 8 height 7
radio input "true"
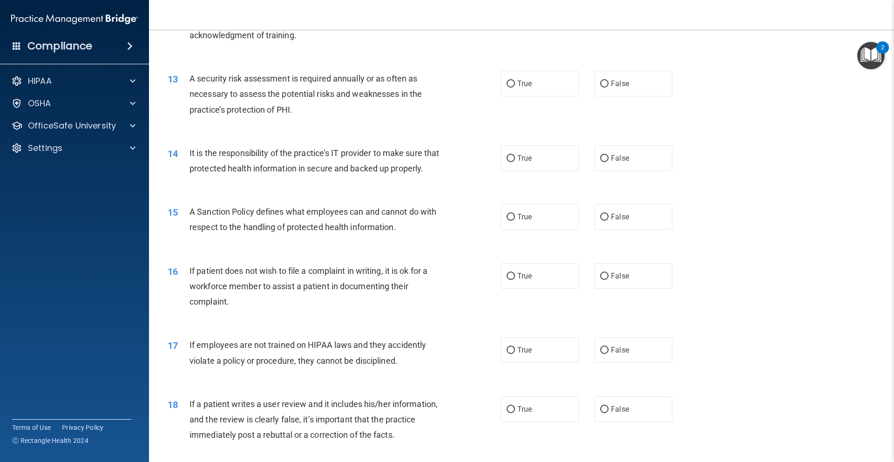
scroll to position [1068, 0]
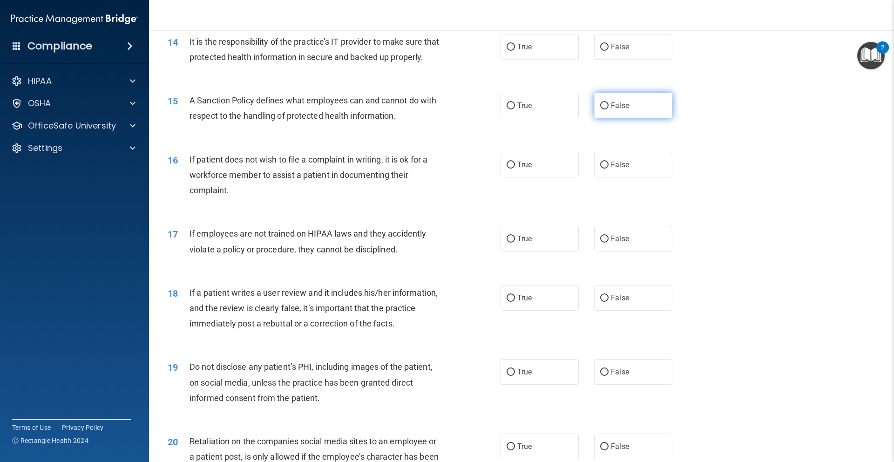
click at [640, 118] on label "False" at bounding box center [633, 106] width 78 height 26
click at [609, 109] on input "False" at bounding box center [604, 105] width 8 height 7
radio input "true"
click at [621, 311] on label "False" at bounding box center [633, 298] width 78 height 26
click at [609, 302] on input "False" at bounding box center [604, 298] width 8 height 7
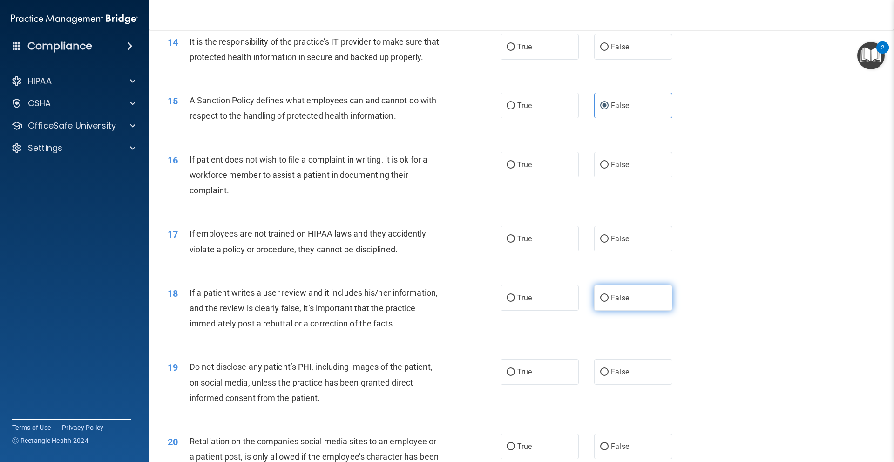
radio input "true"
click at [637, 251] on label "False" at bounding box center [633, 239] width 78 height 26
click at [609, 243] on input "False" at bounding box center [604, 239] width 8 height 7
radio input "true"
click at [612, 177] on label "False" at bounding box center [633, 165] width 78 height 26
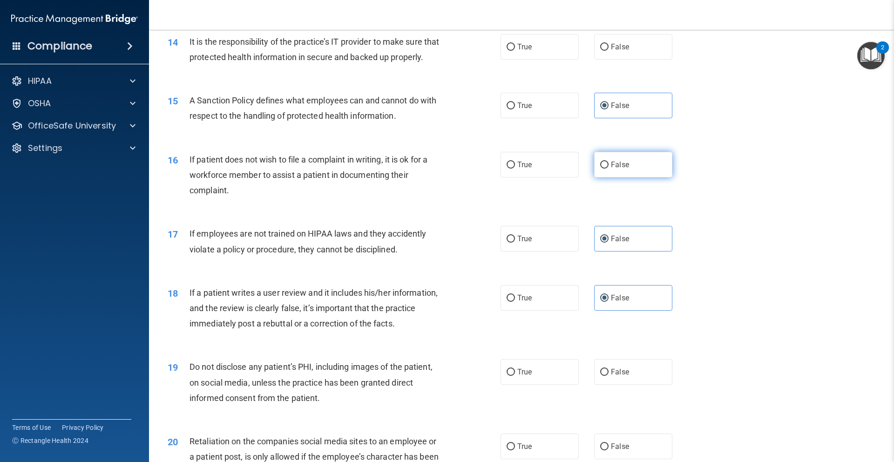
click at [609, 169] on input "False" at bounding box center [604, 165] width 8 height 7
radio input "true"
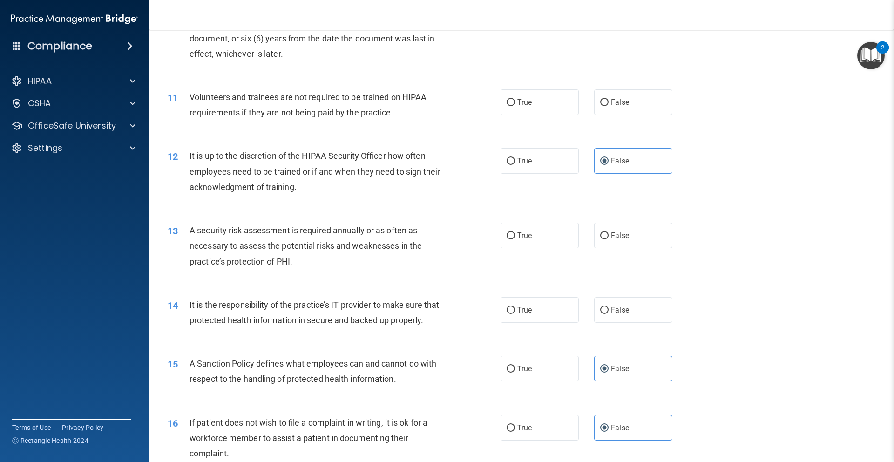
scroll to position [803, 0]
click at [612, 307] on span "False" at bounding box center [620, 311] width 18 height 9
click at [609, 309] on input "False" at bounding box center [604, 312] width 8 height 7
radio input "true"
click at [566, 241] on label "True" at bounding box center [540, 237] width 78 height 26
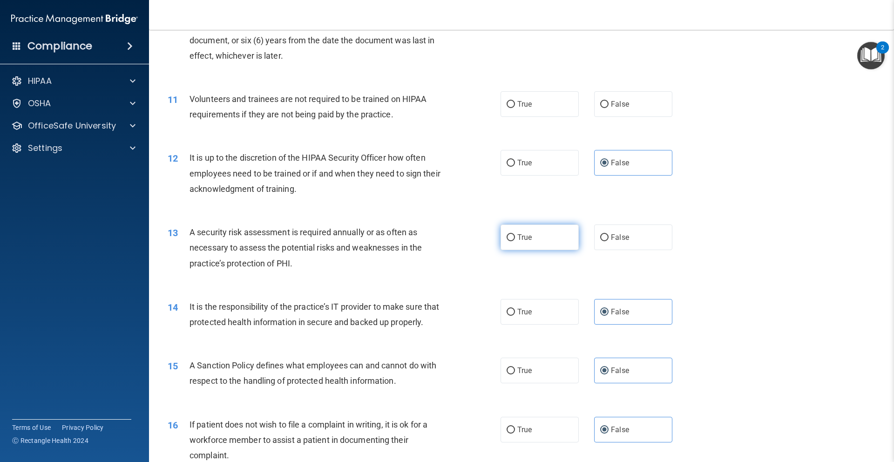
click at [515, 241] on input "True" at bounding box center [511, 237] width 8 height 7
radio input "true"
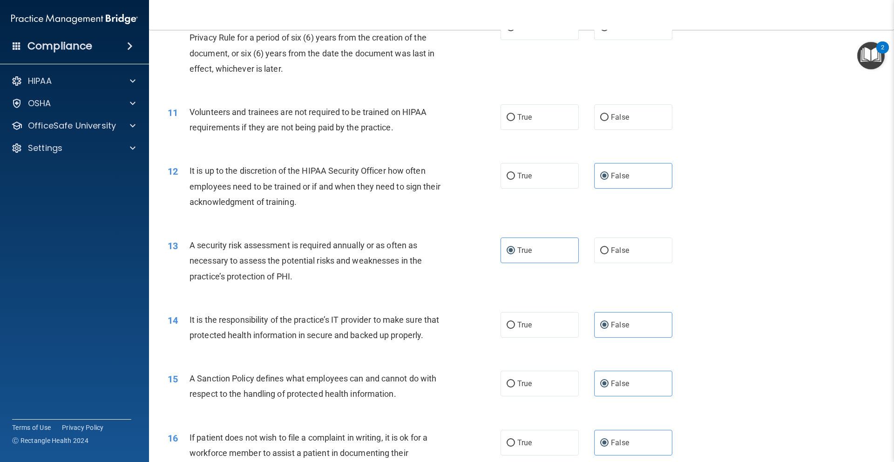
scroll to position [775, 0]
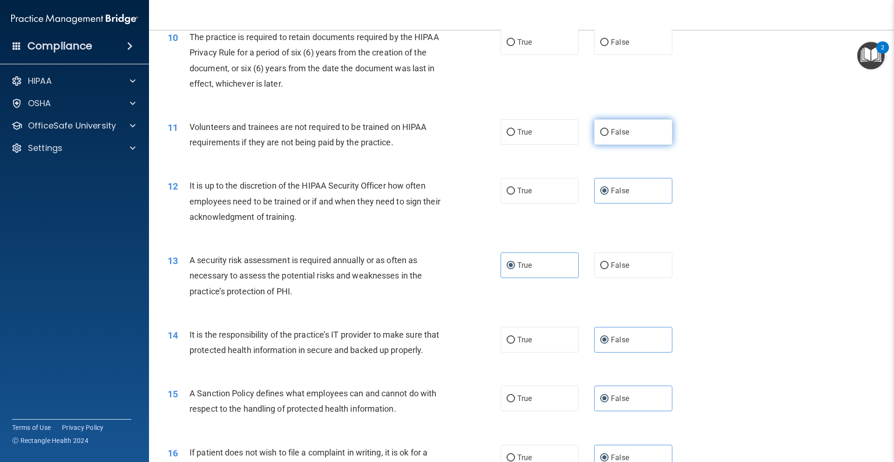
click at [617, 135] on span "False" at bounding box center [620, 132] width 18 height 9
click at [609, 135] on input "False" at bounding box center [604, 132] width 8 height 7
radio input "true"
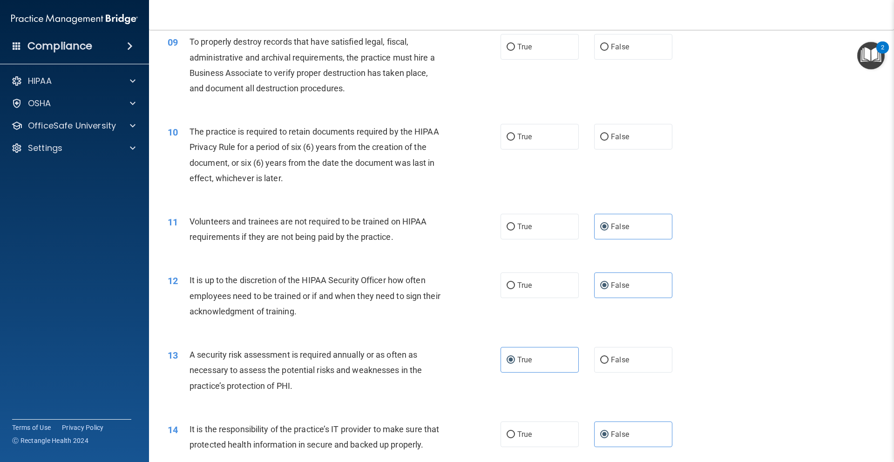
scroll to position [642, 0]
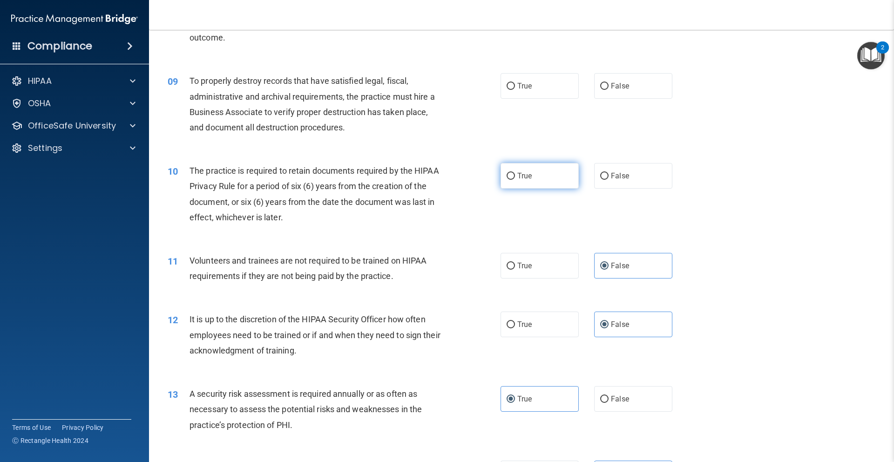
click at [526, 178] on span "True" at bounding box center [524, 175] width 14 height 9
click at [515, 178] on input "True" at bounding box center [511, 176] width 8 height 7
radio input "true"
click at [614, 101] on div "09 To properly destroy records that have satisfied legal, fiscal, administrativ…" at bounding box center [522, 106] width 722 height 90
click at [610, 92] on label "False" at bounding box center [633, 86] width 78 height 26
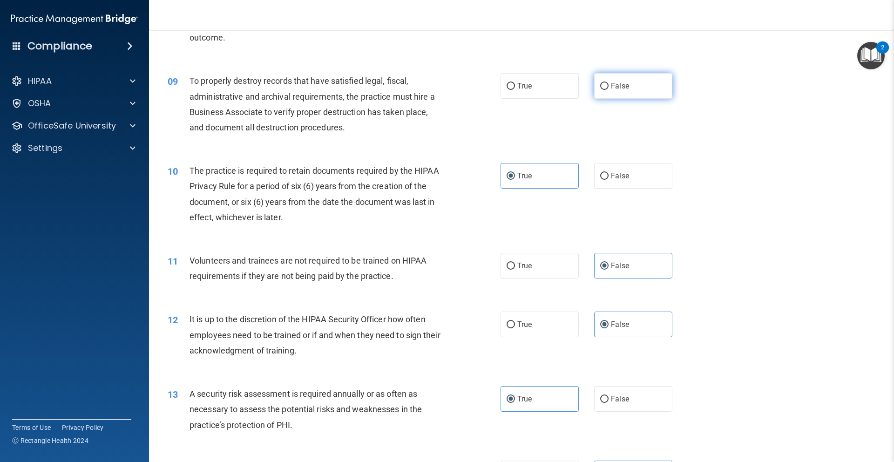
click at [609, 90] on input "False" at bounding box center [604, 86] width 8 height 7
radio input "true"
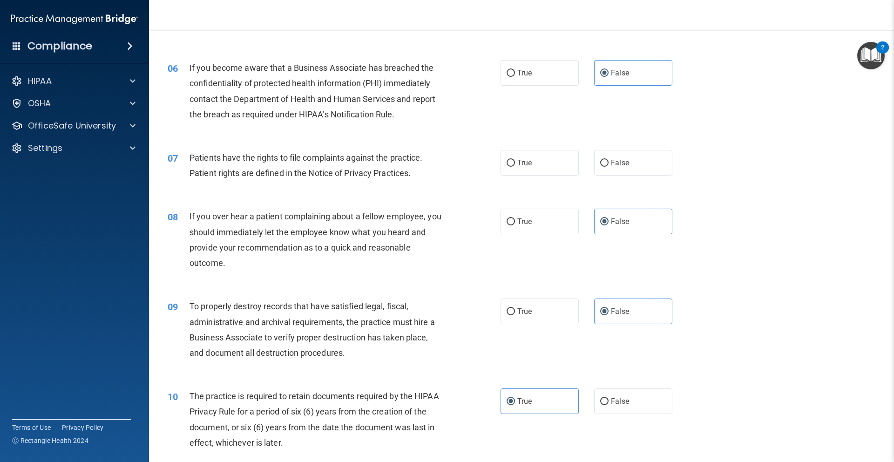
scroll to position [402, 0]
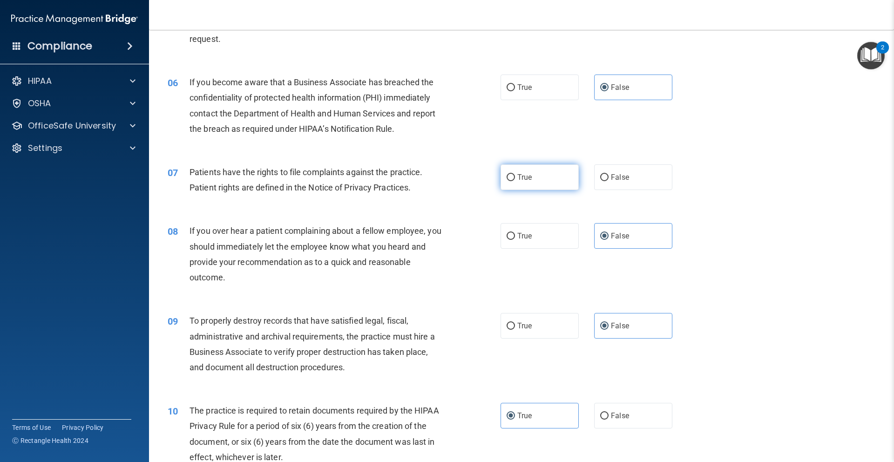
click at [524, 187] on label "True" at bounding box center [540, 177] width 78 height 26
click at [515, 181] on input "True" at bounding box center [511, 177] width 8 height 7
radio input "true"
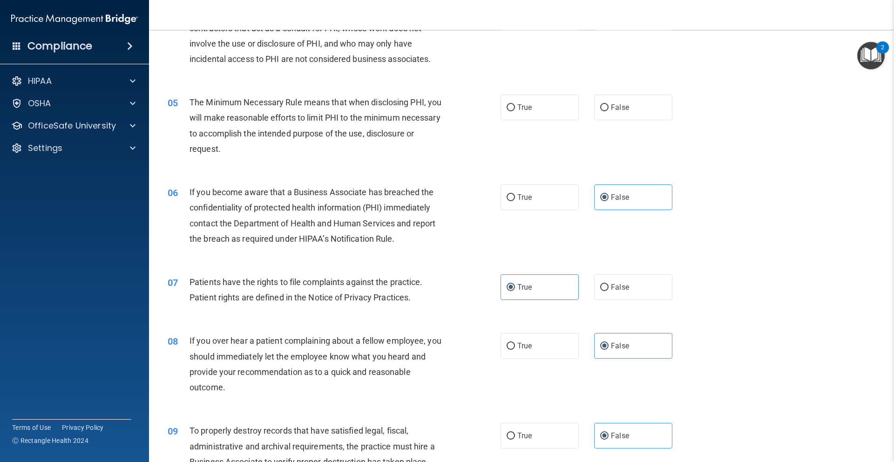
scroll to position [277, 0]
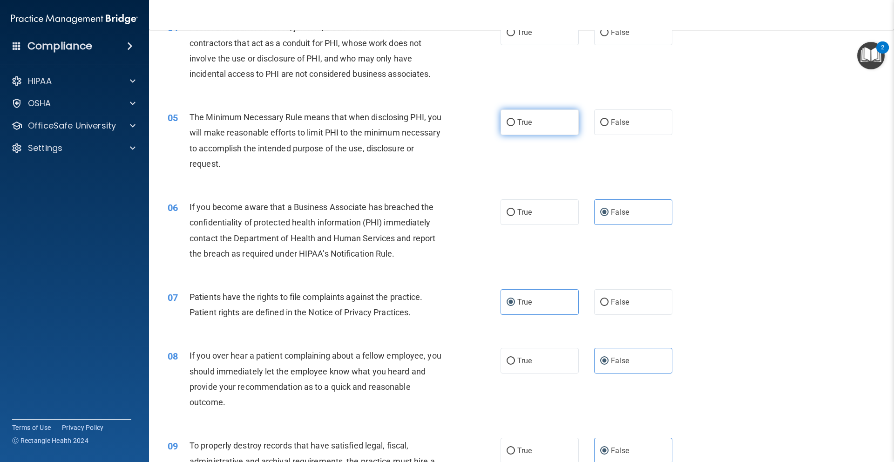
drag, startPoint x: 532, startPoint y: 128, endPoint x: 525, endPoint y: 130, distance: 7.5
click at [531, 128] on label "True" at bounding box center [540, 122] width 78 height 26
click at [515, 126] on input "True" at bounding box center [511, 122] width 8 height 7
radio input "true"
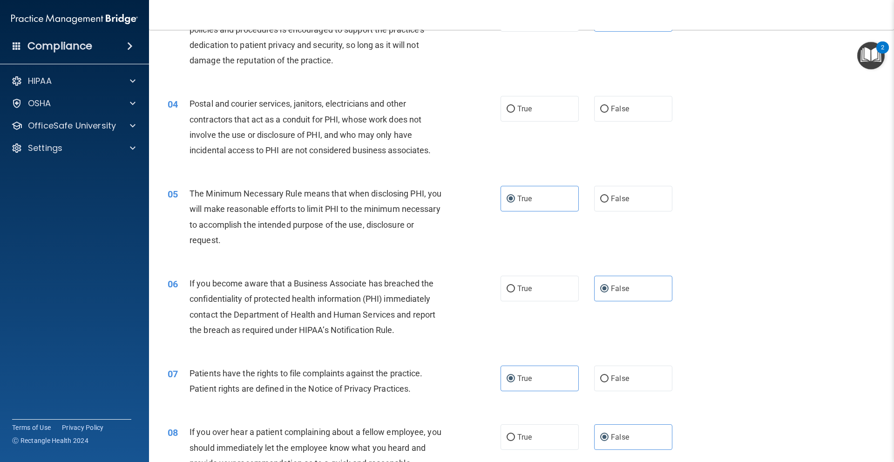
scroll to position [200, 0]
click at [548, 116] on label "True" at bounding box center [540, 109] width 78 height 26
click at [515, 113] on input "True" at bounding box center [511, 109] width 8 height 7
radio input "true"
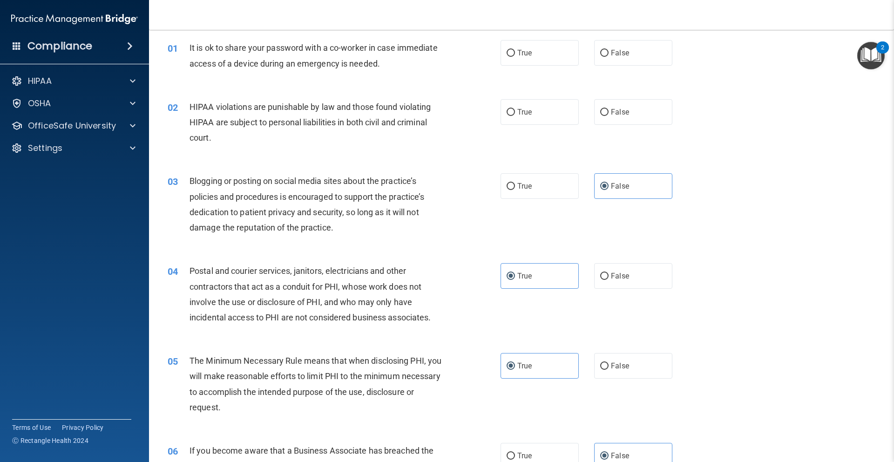
scroll to position [0, 0]
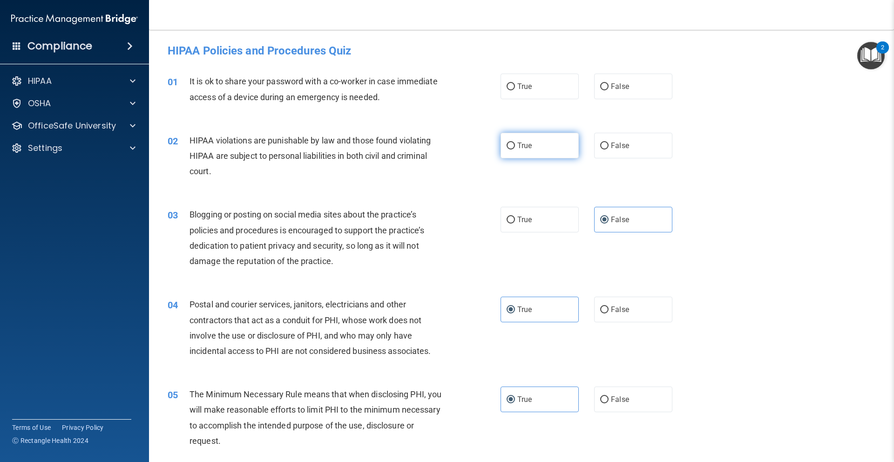
click at [515, 150] on label "True" at bounding box center [540, 146] width 78 height 26
click at [515, 149] on input "True" at bounding box center [511, 145] width 8 height 7
radio input "true"
click at [612, 90] on span "False" at bounding box center [620, 86] width 18 height 9
click at [609, 90] on input "False" at bounding box center [604, 86] width 8 height 7
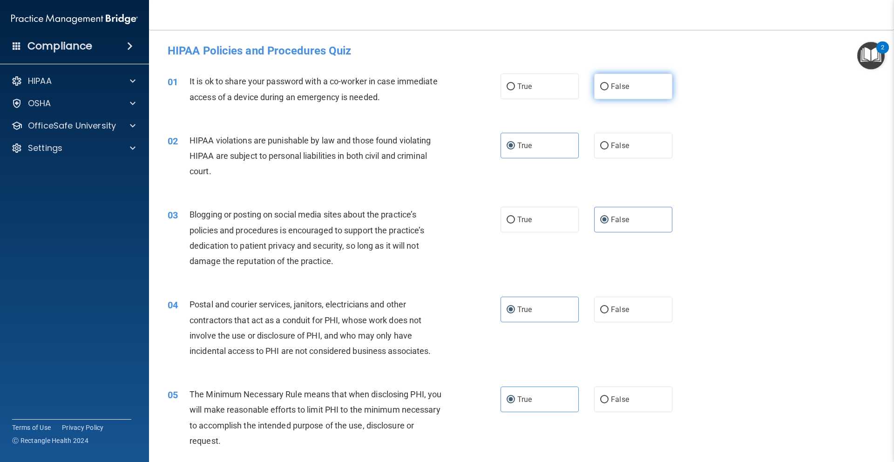
radio input "true"
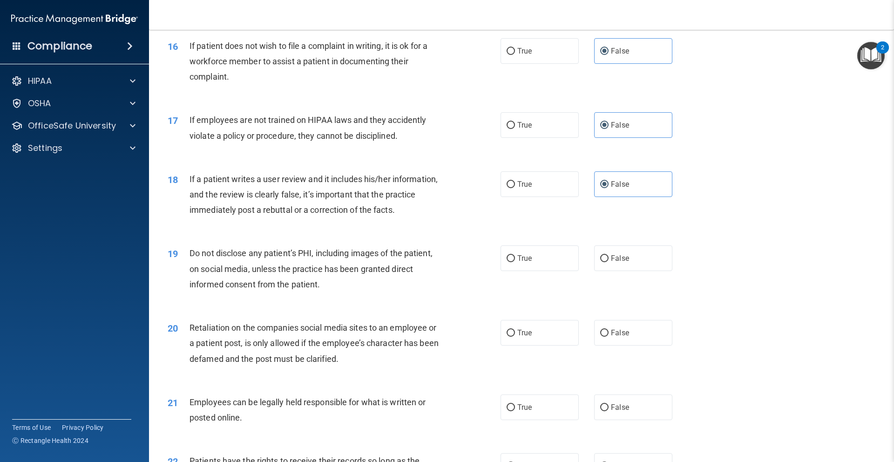
scroll to position [1361, 0]
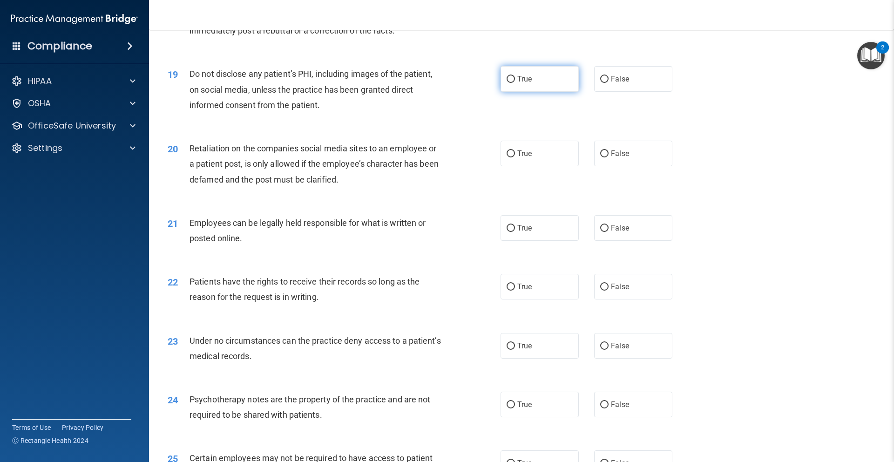
click at [532, 92] on label "True" at bounding box center [540, 79] width 78 height 26
click at [515, 83] on input "True" at bounding box center [511, 79] width 8 height 7
radio input "true"
click at [599, 166] on label "False" at bounding box center [633, 154] width 78 height 26
click at [600, 157] on input "False" at bounding box center [604, 153] width 8 height 7
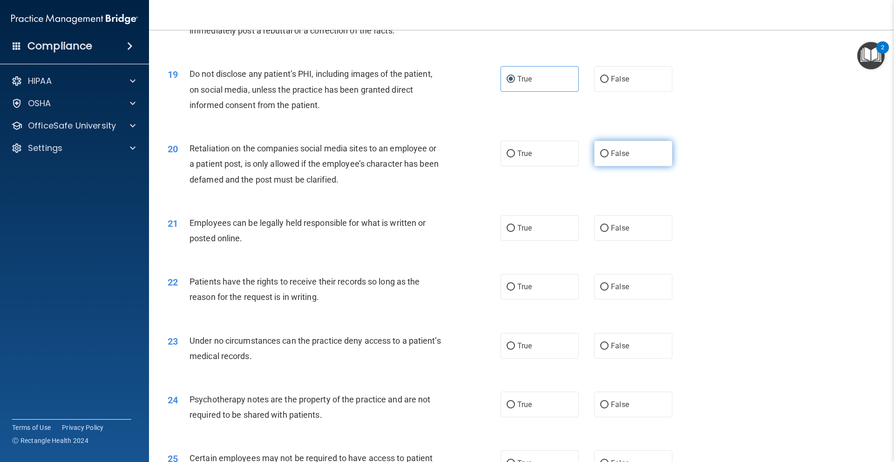
radio input "true"
click at [552, 241] on label "True" at bounding box center [540, 228] width 78 height 26
click at [515, 232] on input "True" at bounding box center [511, 228] width 8 height 7
radio input "true"
click at [541, 299] on label "True" at bounding box center [540, 287] width 78 height 26
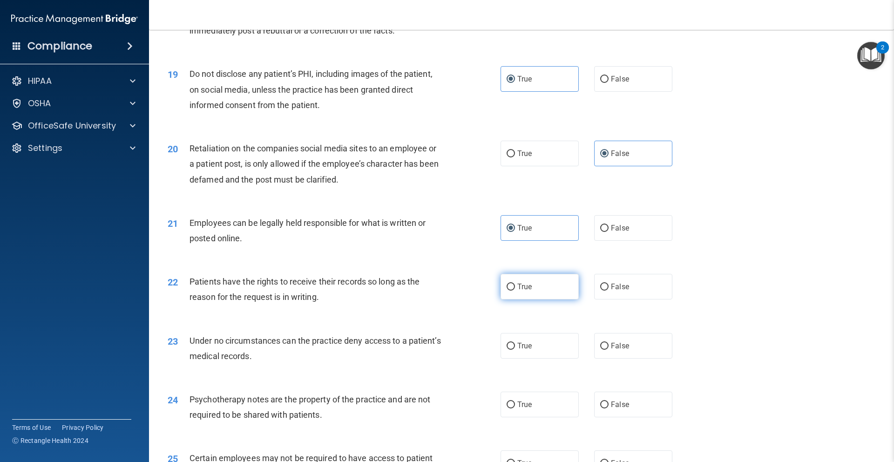
click at [515, 291] on input "True" at bounding box center [511, 287] width 8 height 7
radio input "true"
click at [616, 359] on label "False" at bounding box center [633, 346] width 78 height 26
click at [609, 350] on input "False" at bounding box center [604, 346] width 8 height 7
radio input "true"
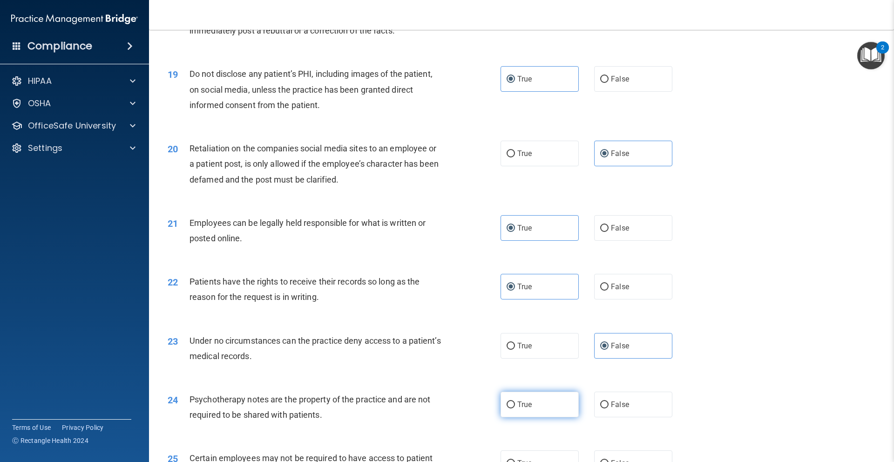
click at [549, 417] on label "True" at bounding box center [540, 405] width 78 height 26
click at [515, 408] on input "True" at bounding box center [511, 404] width 8 height 7
radio input "true"
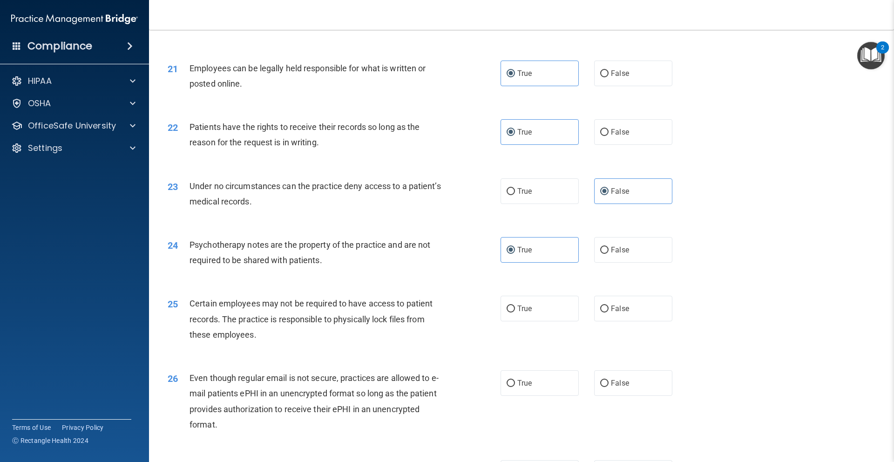
scroll to position [1630, 0]
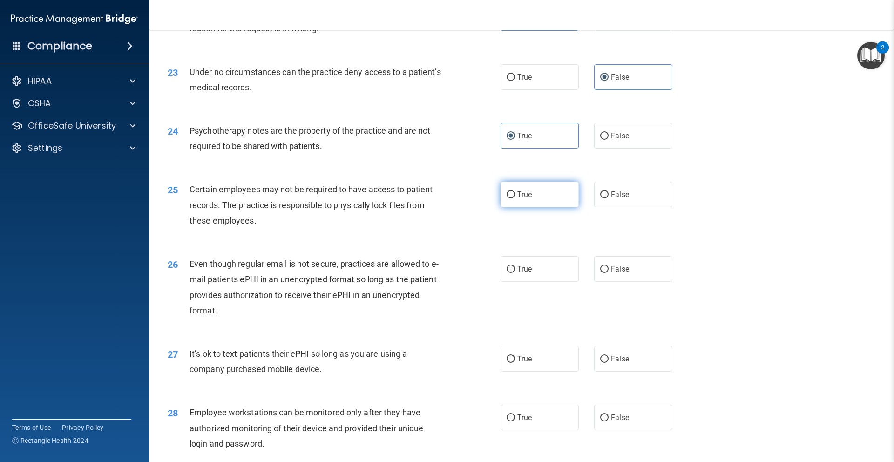
click at [526, 207] on label "True" at bounding box center [540, 195] width 78 height 26
click at [515, 198] on input "True" at bounding box center [511, 194] width 8 height 7
radio input "true"
click at [528, 282] on label "True" at bounding box center [540, 269] width 78 height 26
click at [515, 273] on input "True" at bounding box center [511, 269] width 8 height 7
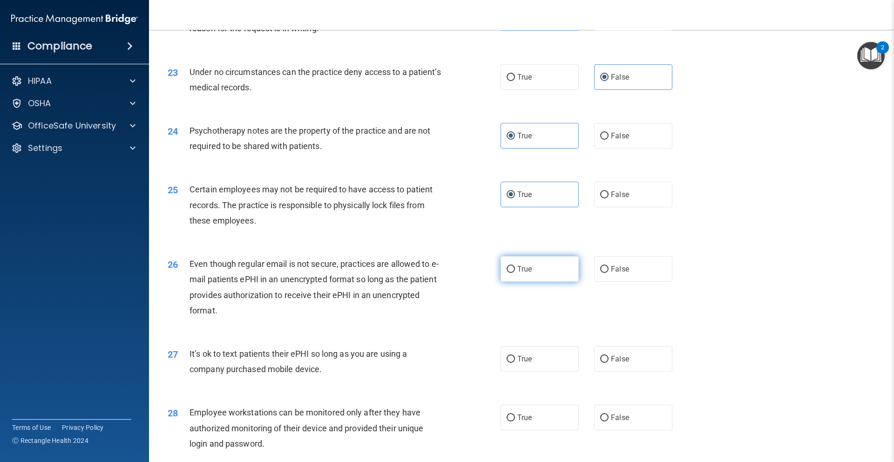
radio input "true"
click at [527, 363] on span "True" at bounding box center [524, 358] width 14 height 9
click at [515, 363] on input "True" at bounding box center [511, 359] width 8 height 7
radio input "true"
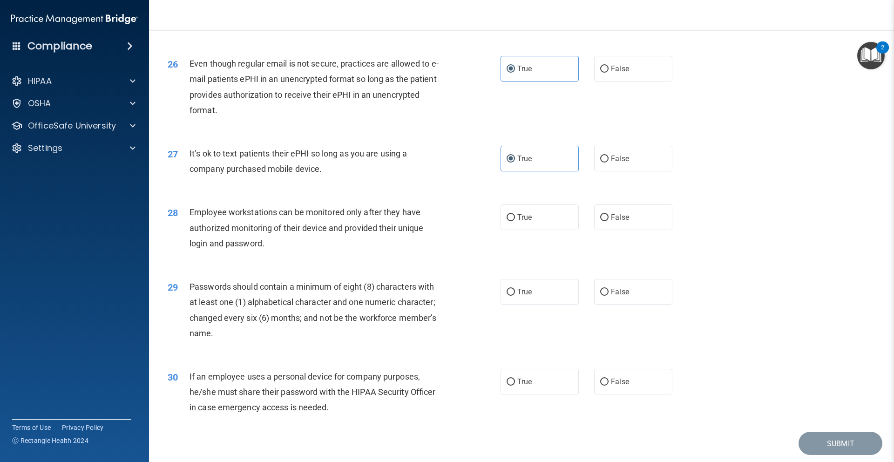
scroll to position [1863, 0]
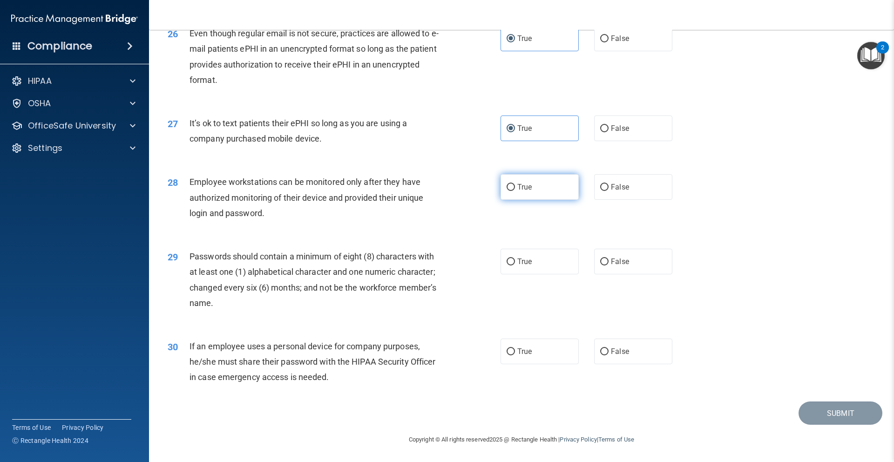
click at [534, 197] on label "True" at bounding box center [540, 187] width 78 height 26
click at [515, 191] on input "True" at bounding box center [511, 187] width 8 height 7
radio input "true"
click at [533, 274] on label "True" at bounding box center [540, 262] width 78 height 26
click at [515, 265] on input "True" at bounding box center [511, 261] width 8 height 7
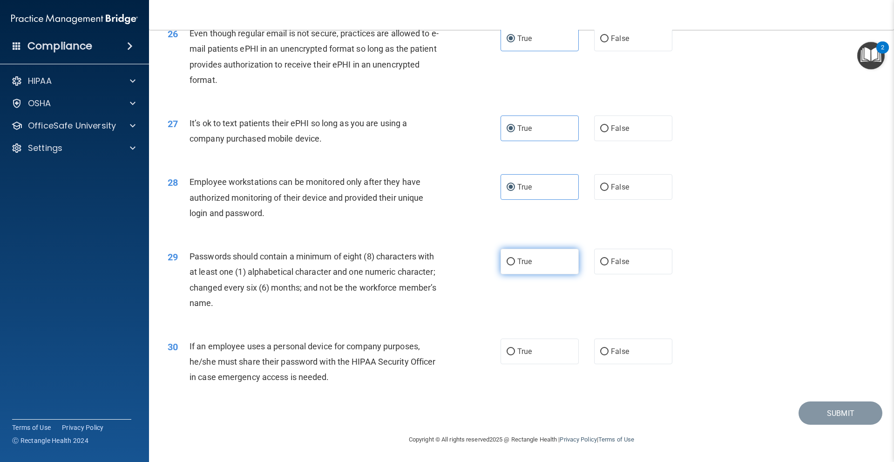
radio input "true"
drag, startPoint x: 533, startPoint y: 356, endPoint x: 619, endPoint y: 387, distance: 91.3
click at [538, 359] on label "True" at bounding box center [540, 352] width 78 height 26
click at [630, 364] on label "False" at bounding box center [633, 352] width 78 height 26
click at [609, 355] on input "False" at bounding box center [604, 351] width 8 height 7
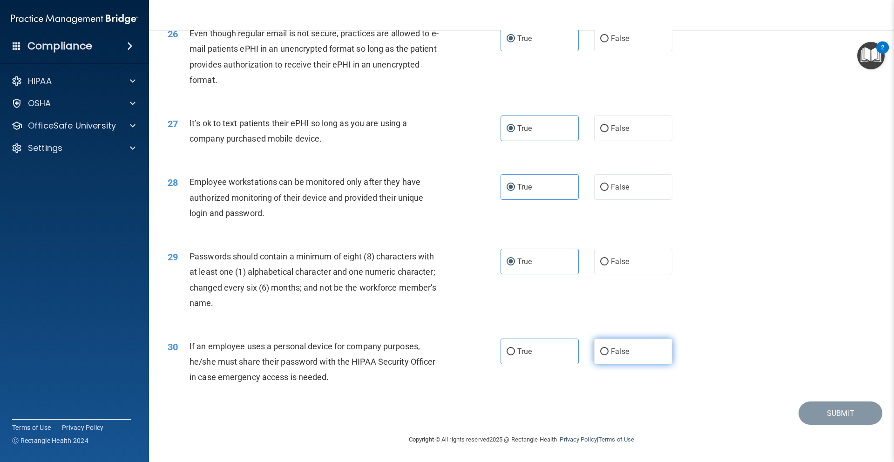
radio input "true"
drag, startPoint x: 538, startPoint y: 369, endPoint x: 621, endPoint y: 380, distance: 83.2
click at [540, 364] on label "True" at bounding box center [540, 352] width 78 height 26
click at [515, 355] on input "True" at bounding box center [511, 351] width 8 height 7
radio input "true"
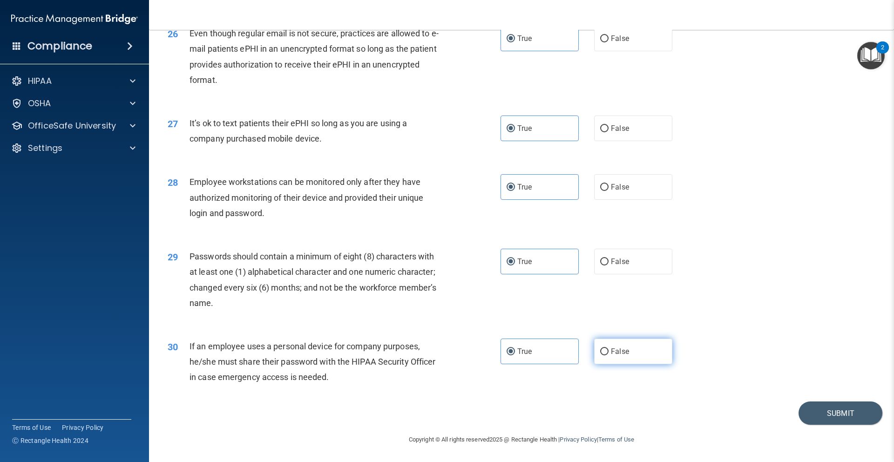
click at [623, 364] on label "False" at bounding box center [633, 352] width 78 height 26
click at [609, 355] on input "False" at bounding box center [604, 351] width 8 height 7
radio input "true"
radio input "false"
click at [817, 416] on button "Submit" at bounding box center [841, 413] width 84 height 24
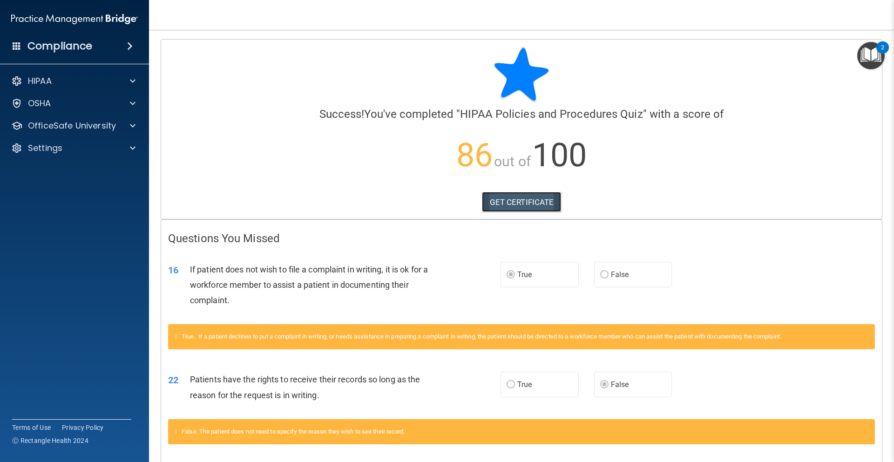
click at [523, 203] on link "GET CERTIFICATE" at bounding box center [522, 202] width 80 height 20
click at [130, 85] on span at bounding box center [133, 80] width 6 height 11
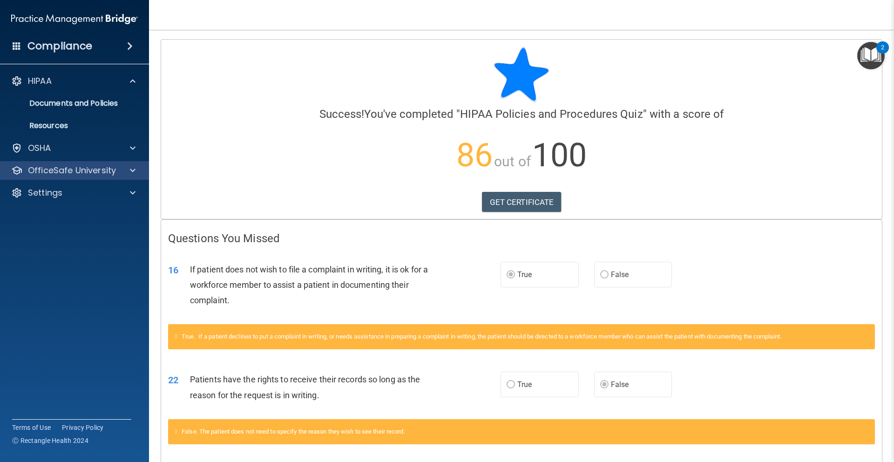
click at [120, 162] on div "OfficeSafe University" at bounding box center [74, 170] width 149 height 19
click at [128, 171] on div at bounding box center [131, 170] width 23 height 11
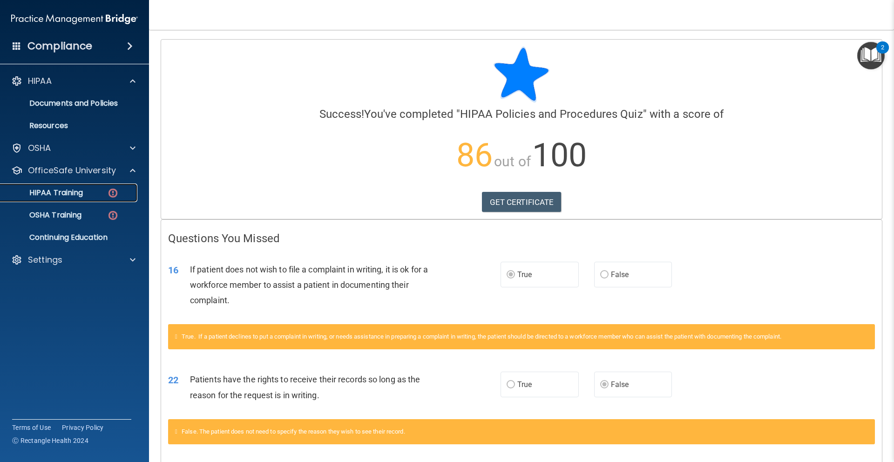
click at [96, 197] on link "HIPAA Training" at bounding box center [64, 192] width 147 height 19
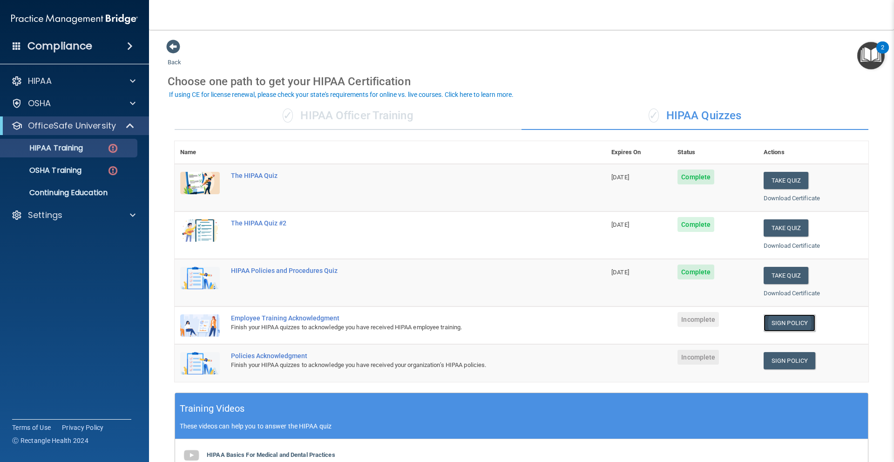
click at [795, 325] on link "Sign Policy" at bounding box center [790, 322] width 52 height 17
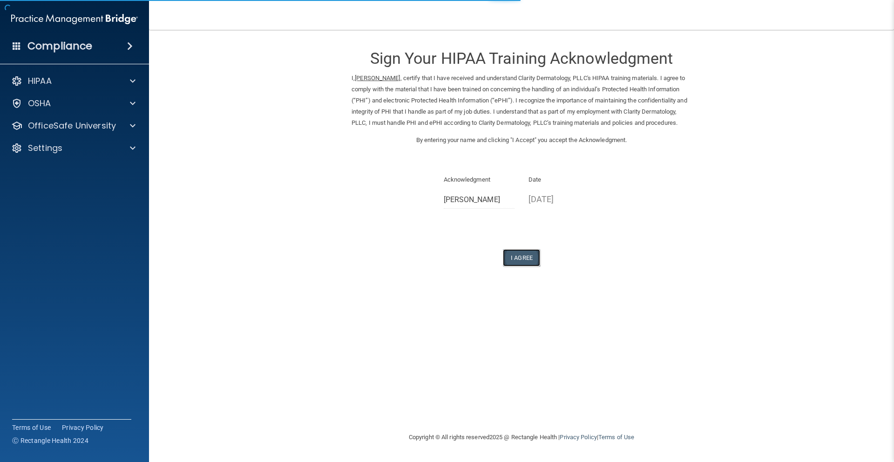
click at [510, 266] on button "I Agree" at bounding box center [521, 257] width 37 height 17
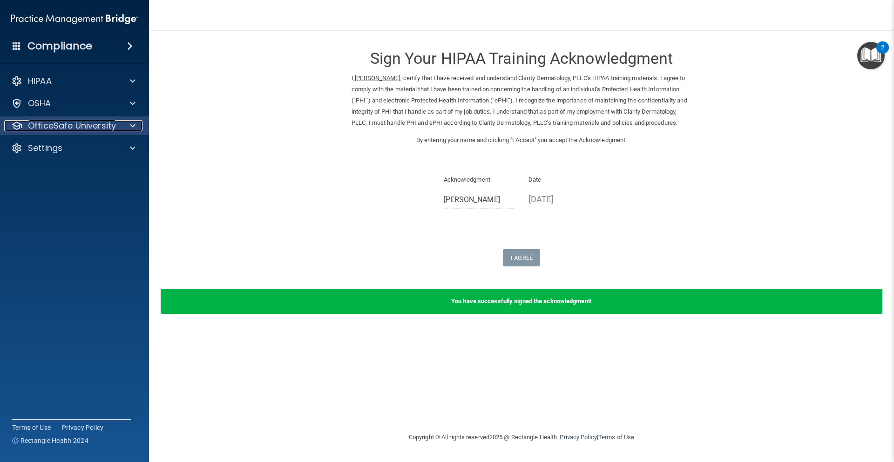
click at [125, 128] on div at bounding box center [131, 125] width 23 height 11
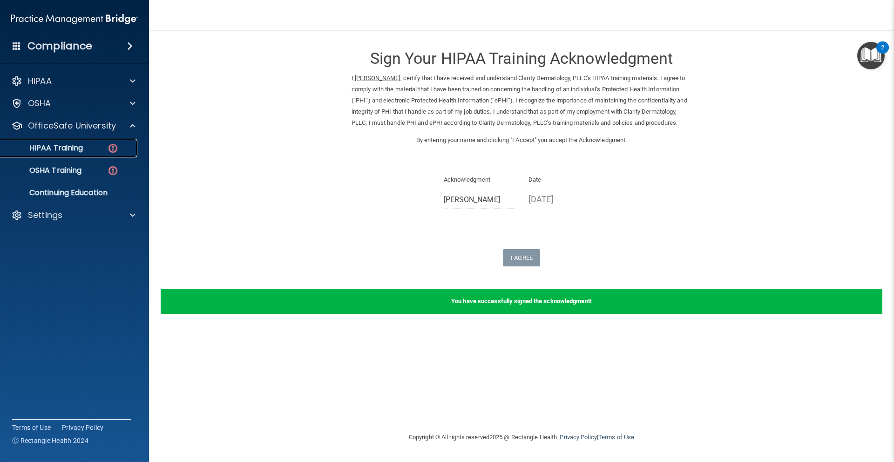
click at [99, 152] on div "HIPAA Training" at bounding box center [69, 147] width 127 height 9
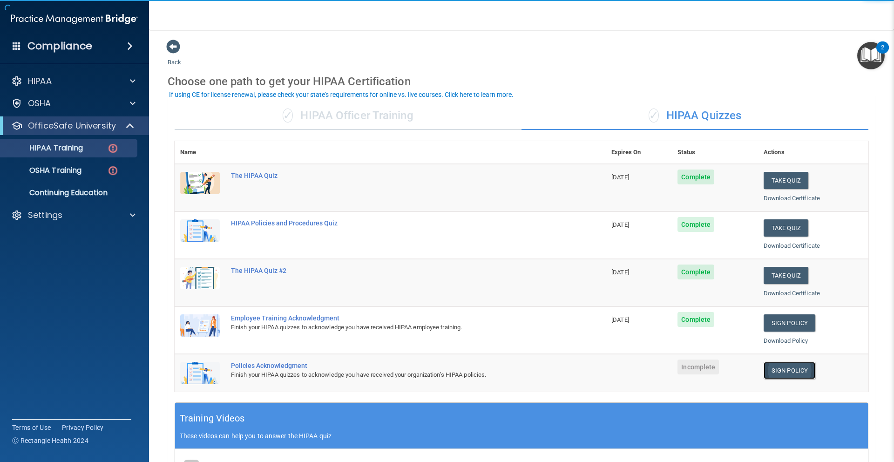
click at [791, 370] on link "Sign Policy" at bounding box center [790, 370] width 52 height 17
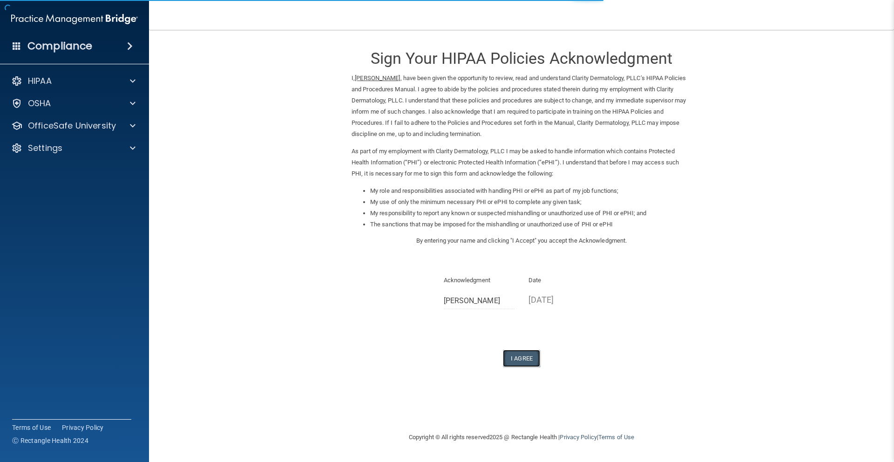
click at [524, 362] on button "I Agree" at bounding box center [521, 358] width 37 height 17
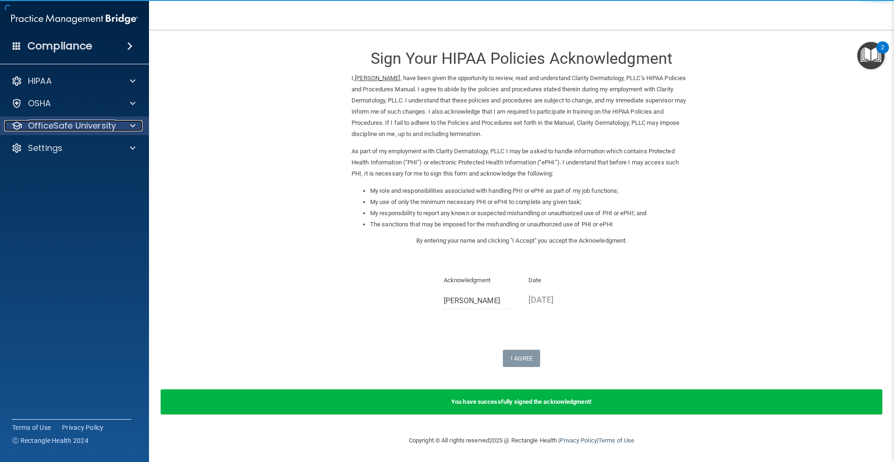
click at [97, 125] on p "OfficeSafe University" at bounding box center [72, 125] width 88 height 11
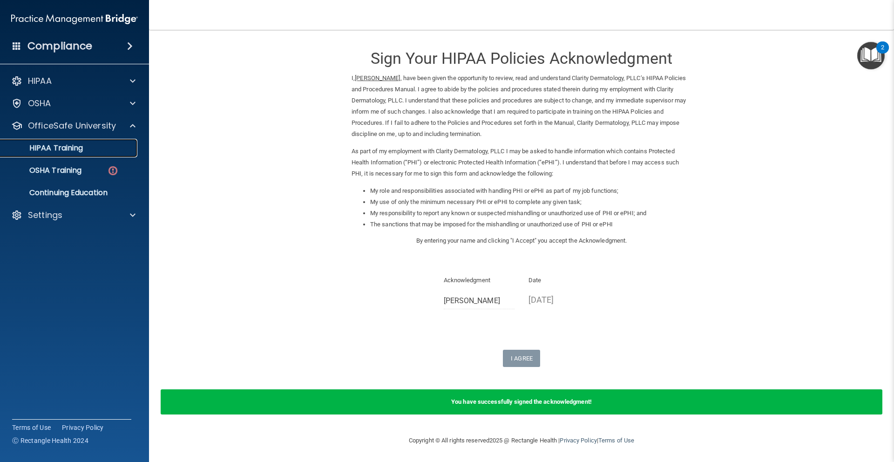
click at [82, 149] on p "HIPAA Training" at bounding box center [44, 147] width 77 height 9
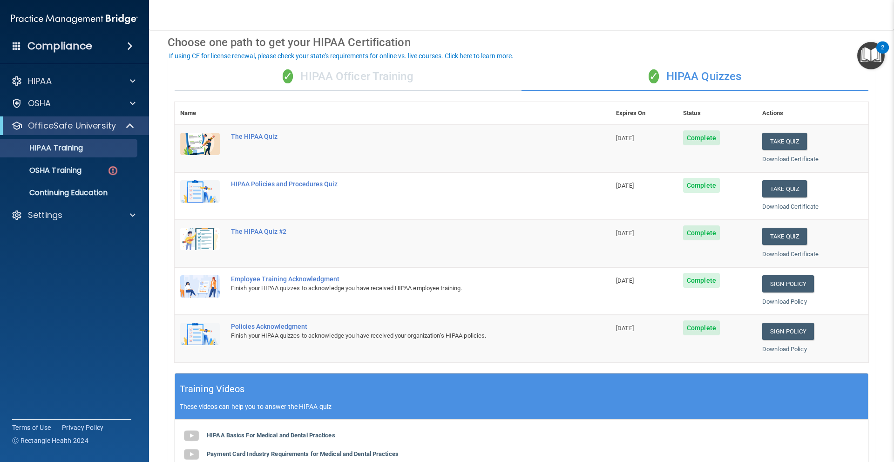
scroll to position [39, 0]
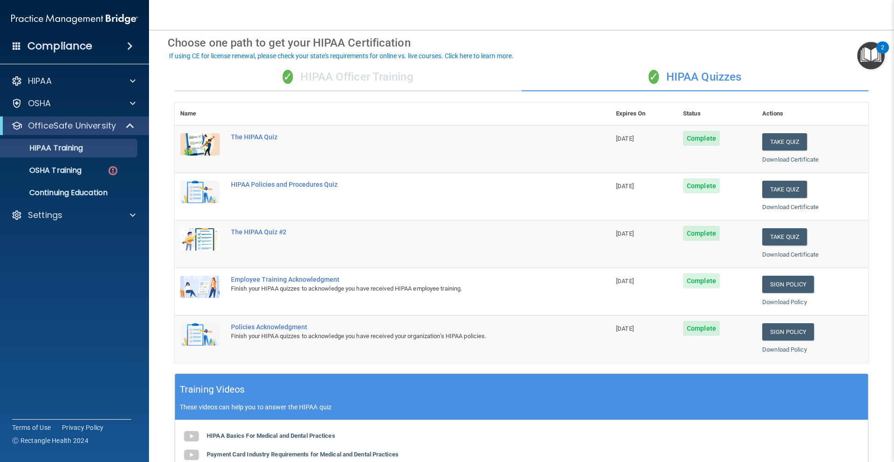
click at [348, 86] on div "✓ HIPAA Officer Training" at bounding box center [348, 77] width 347 height 28
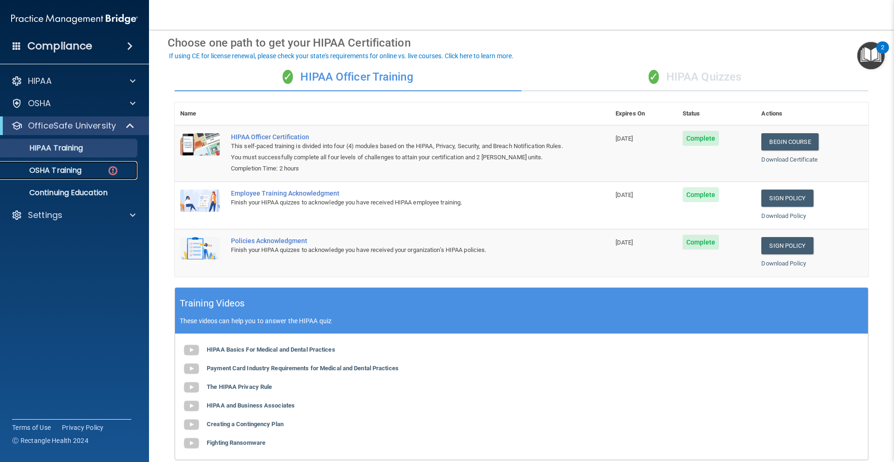
click at [85, 171] on div "OSHA Training" at bounding box center [69, 170] width 127 height 9
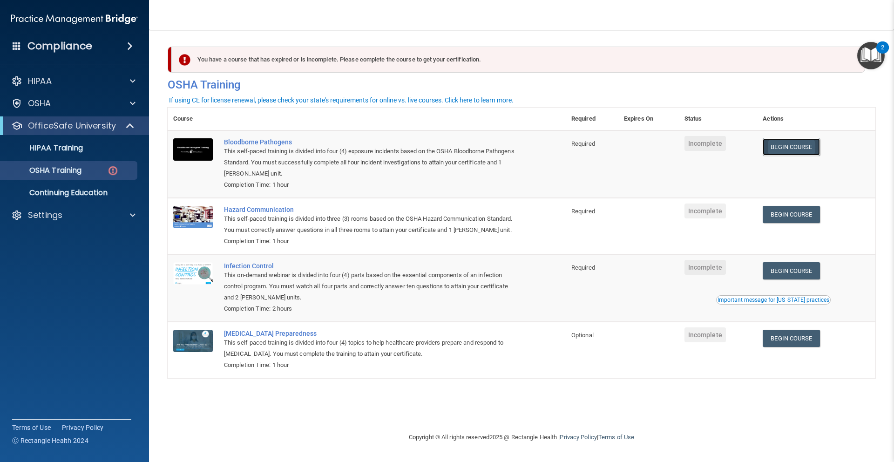
click at [793, 152] on link "Begin Course" at bounding box center [791, 146] width 57 height 17
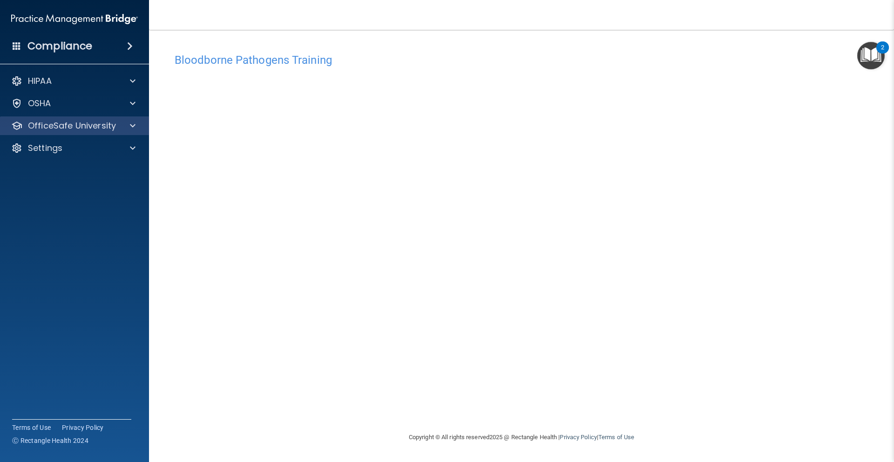
click at [84, 118] on div "OfficeSafe University" at bounding box center [74, 125] width 149 height 19
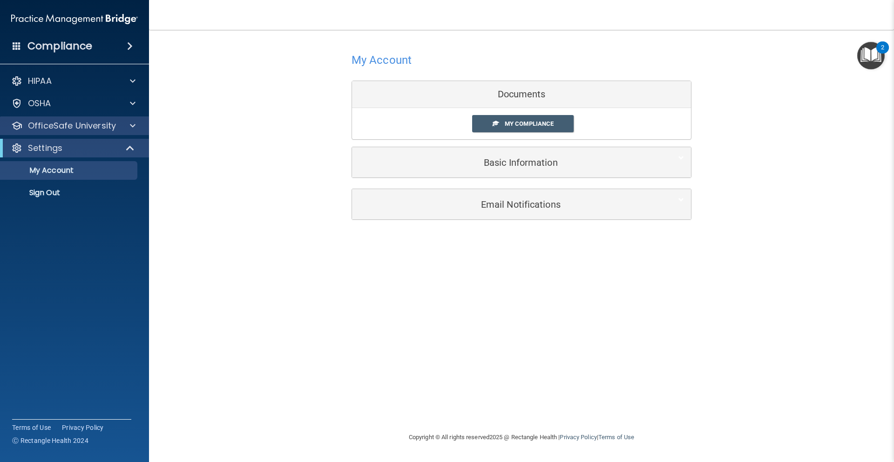
click at [111, 133] on div "OfficeSafe University" at bounding box center [74, 125] width 149 height 19
click at [115, 129] on div "OfficeSafe University" at bounding box center [61, 125] width 115 height 11
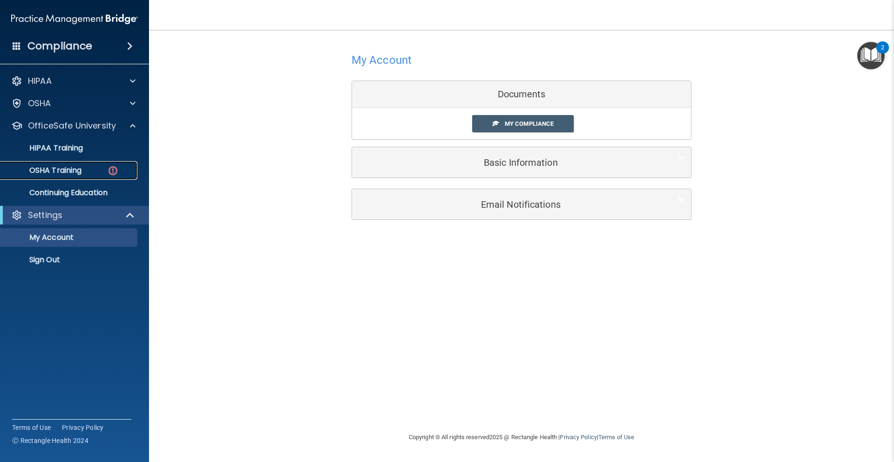
click at [75, 168] on p "OSHA Training" at bounding box center [43, 170] width 75 height 9
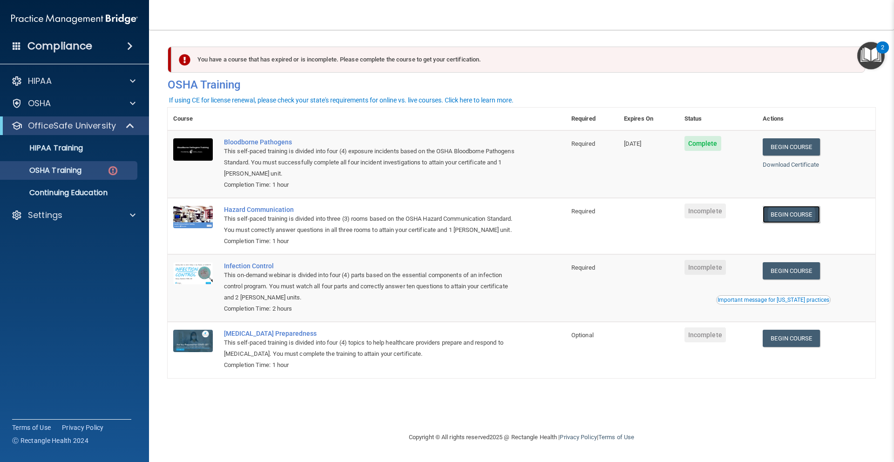
click at [785, 213] on link "Begin Course" at bounding box center [791, 214] width 57 height 17
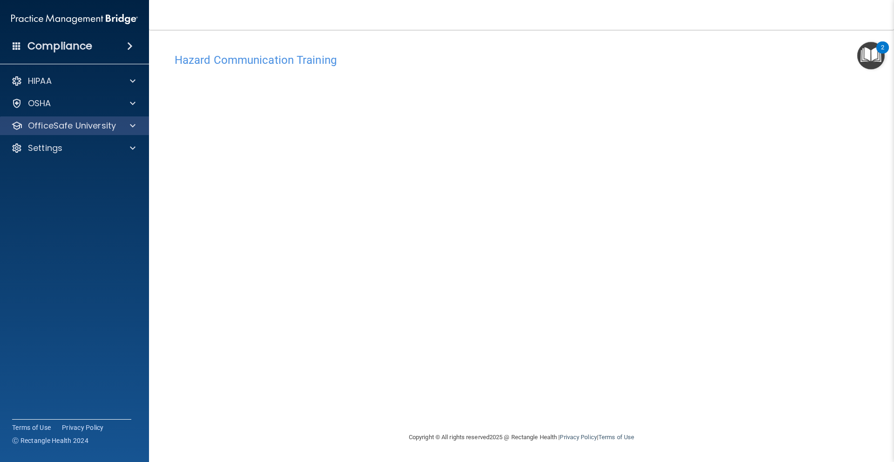
click at [126, 132] on div "OfficeSafe University" at bounding box center [74, 125] width 149 height 19
click at [128, 131] on div "OfficeSafe University" at bounding box center [74, 125] width 149 height 19
click at [131, 129] on span at bounding box center [133, 125] width 6 height 11
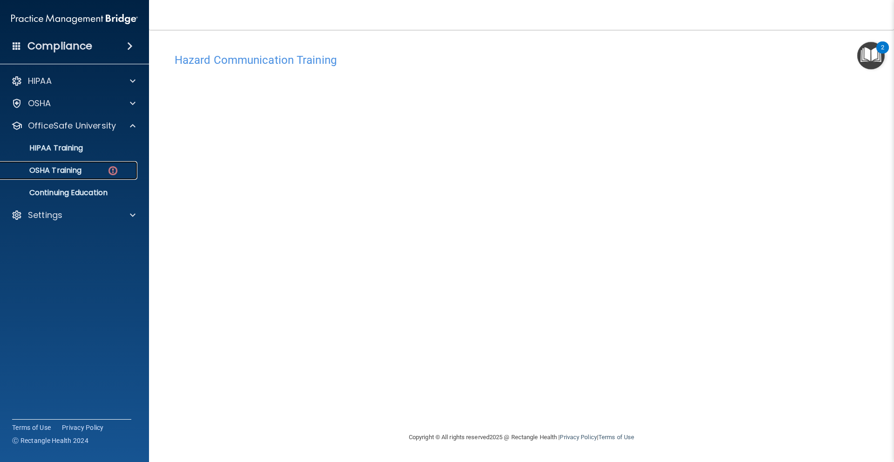
click at [93, 167] on div "OSHA Training" at bounding box center [69, 170] width 127 height 9
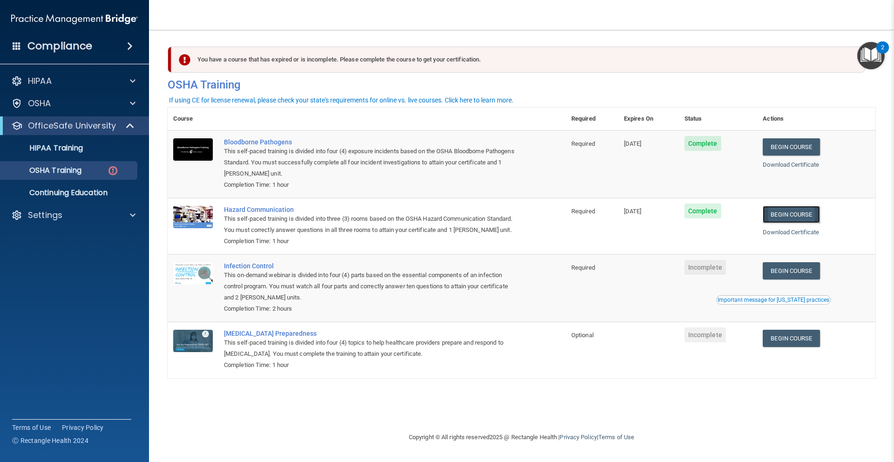
click at [798, 217] on link "Begin Course" at bounding box center [791, 214] width 57 height 17
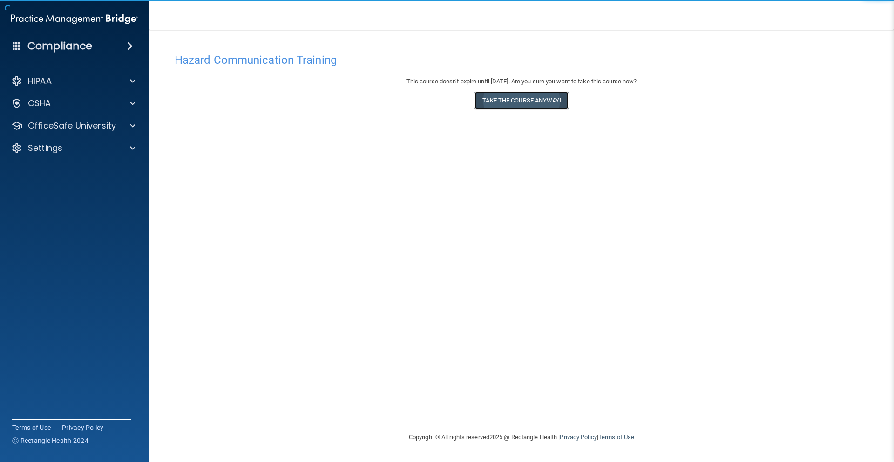
click at [531, 101] on button "Take the course anyway!" at bounding box center [521, 100] width 94 height 17
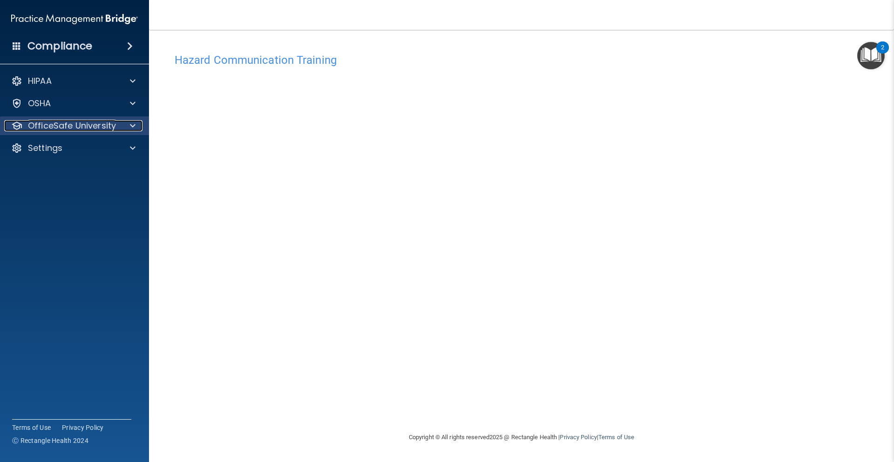
click at [125, 126] on div at bounding box center [131, 125] width 23 height 11
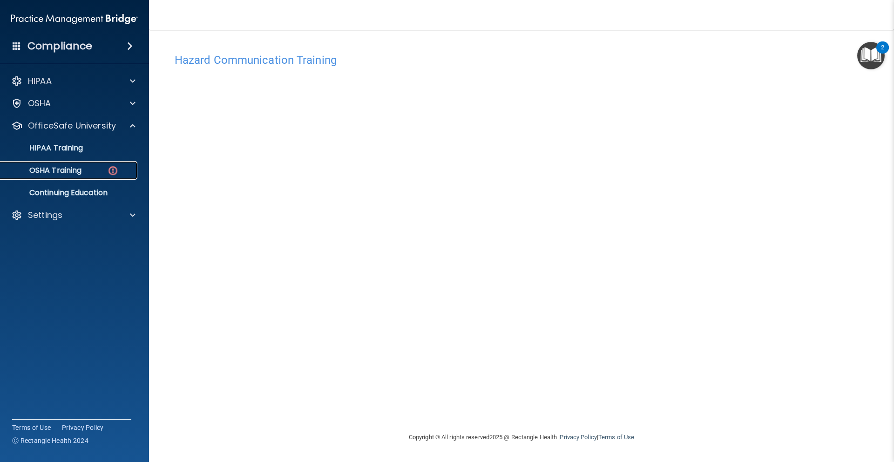
click at [95, 169] on div "OSHA Training" at bounding box center [69, 170] width 127 height 9
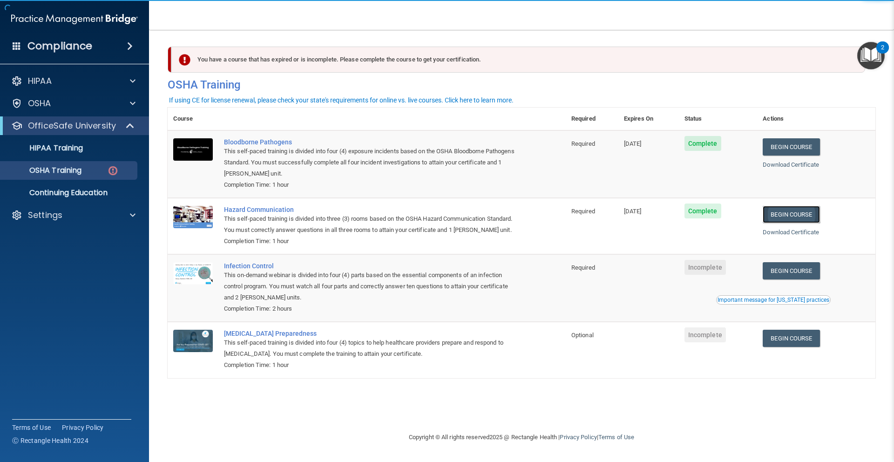
click at [790, 212] on link "Begin Course" at bounding box center [791, 214] width 57 height 17
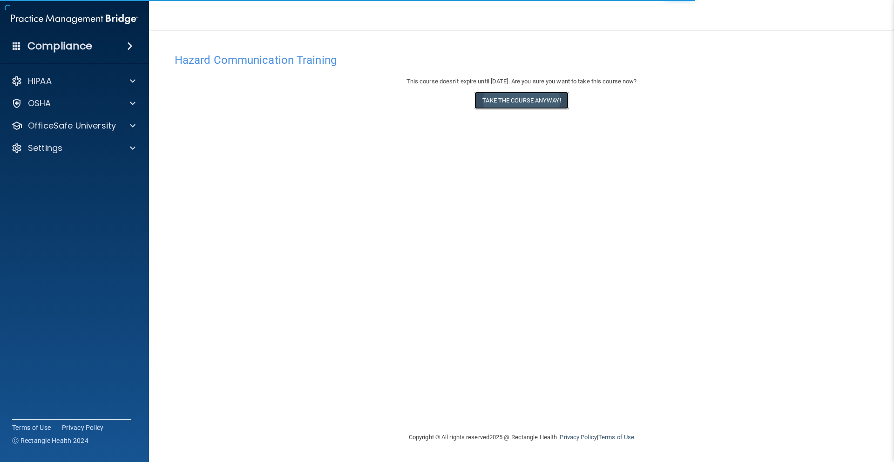
click at [518, 107] on button "Take the course anyway!" at bounding box center [521, 100] width 94 height 17
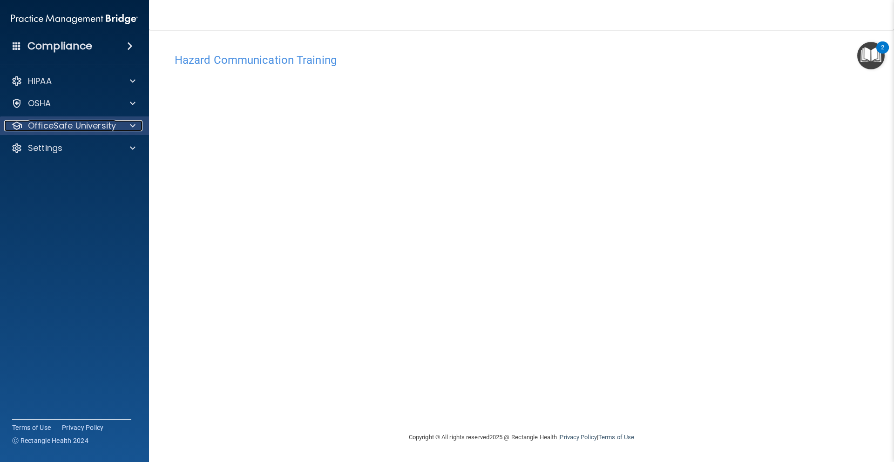
click at [97, 125] on p "OfficeSafe University" at bounding box center [72, 125] width 88 height 11
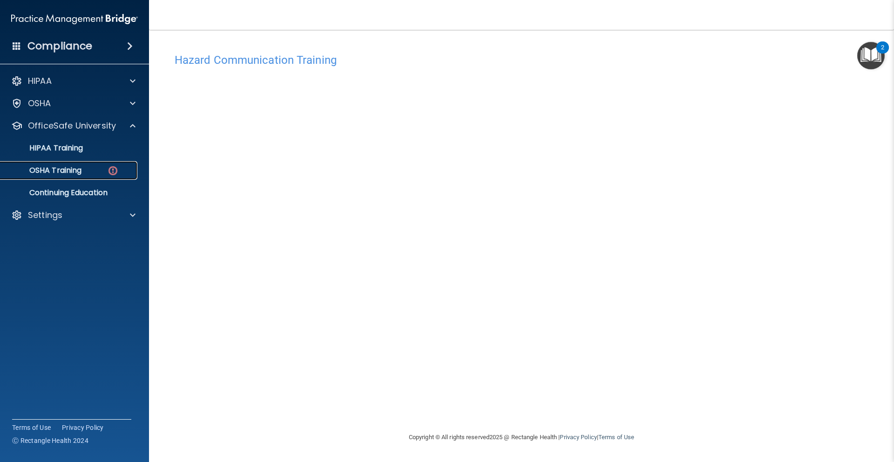
click at [85, 172] on div "OSHA Training" at bounding box center [69, 170] width 127 height 9
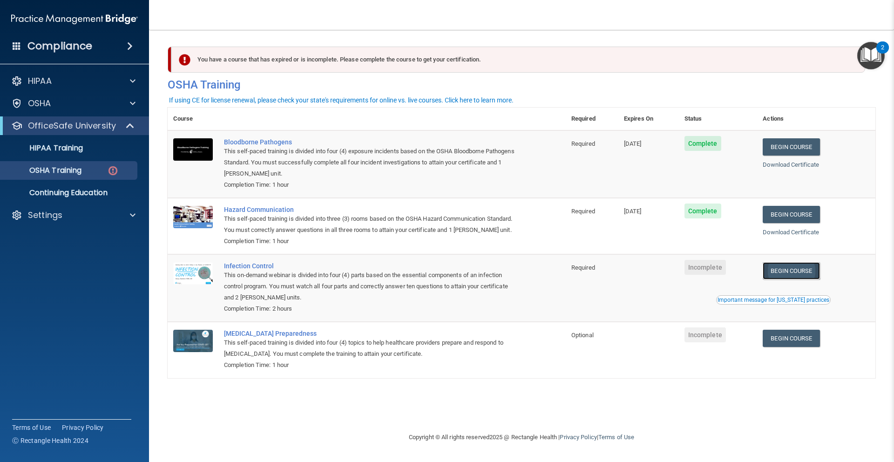
click at [800, 274] on link "Begin Course" at bounding box center [791, 270] width 57 height 17
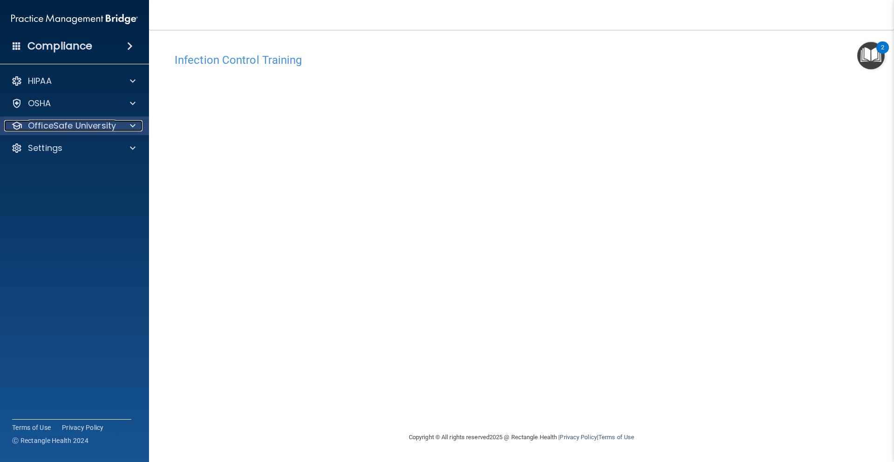
click at [115, 120] on div "OfficeSafe University" at bounding box center [61, 125] width 115 height 11
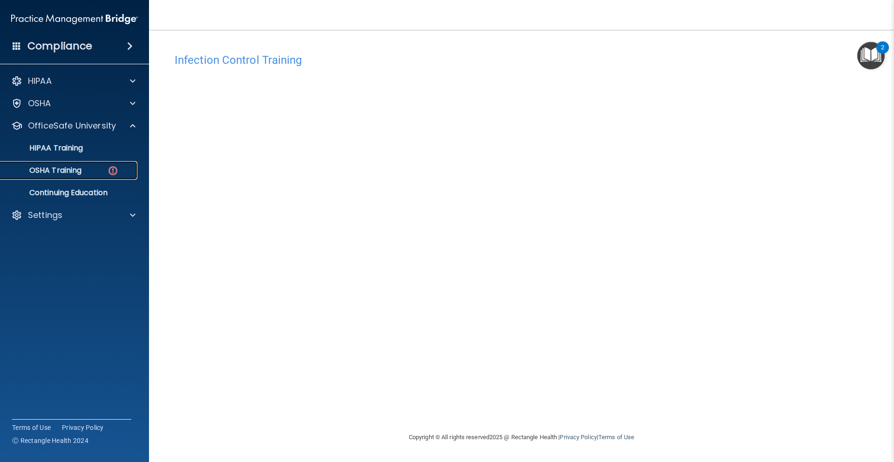
click at [74, 173] on p "OSHA Training" at bounding box center [43, 170] width 75 height 9
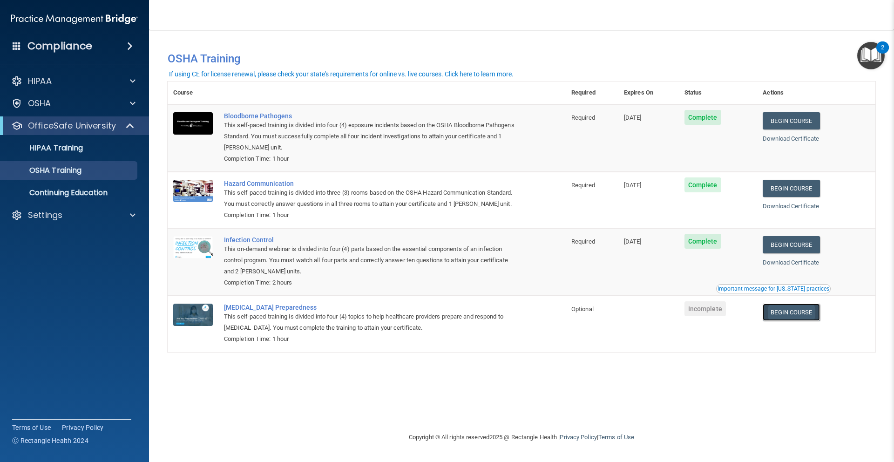
click at [796, 315] on link "Begin Course" at bounding box center [791, 312] width 57 height 17
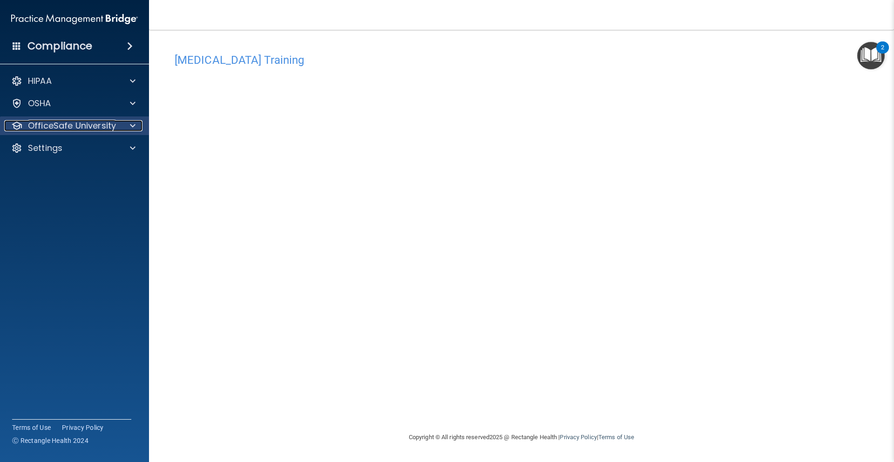
click at [116, 120] on div "OfficeSafe University" at bounding box center [61, 125] width 115 height 11
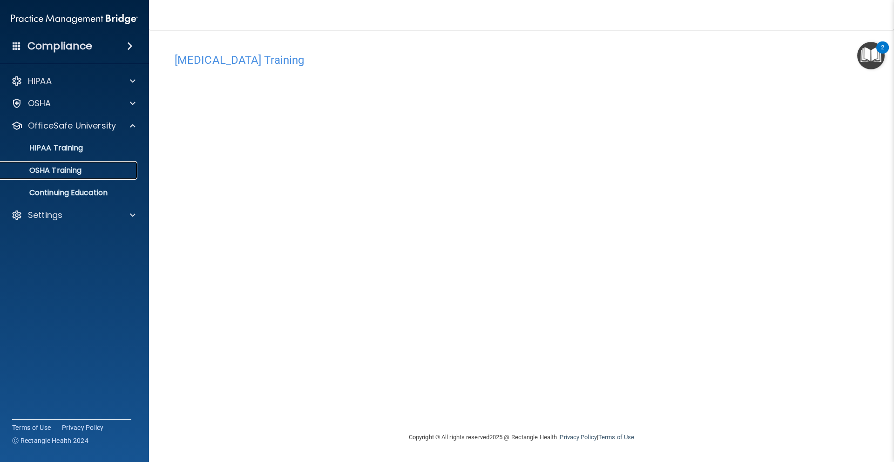
click at [84, 170] on div "OSHA Training" at bounding box center [69, 170] width 127 height 9
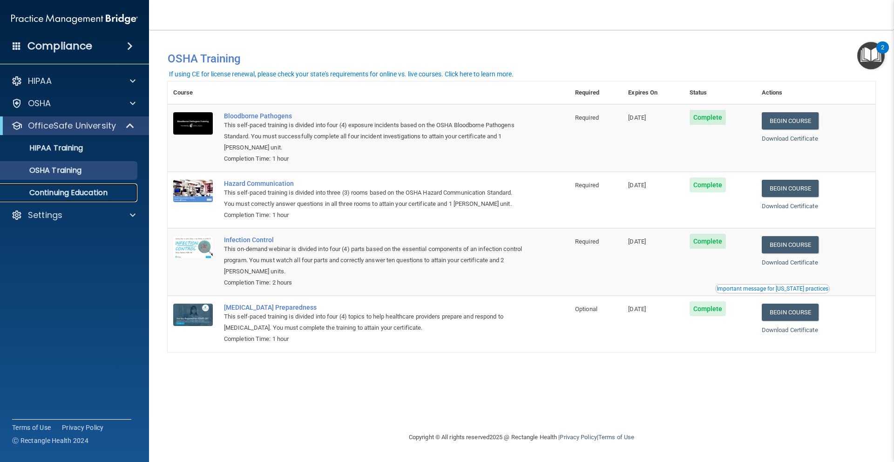
click at [95, 194] on p "Continuing Education" at bounding box center [69, 192] width 127 height 9
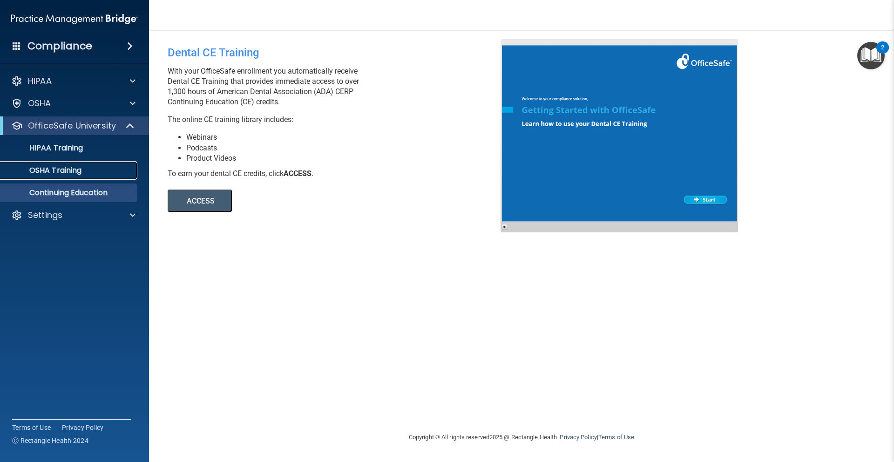
click at [74, 174] on p "OSHA Training" at bounding box center [43, 170] width 75 height 9
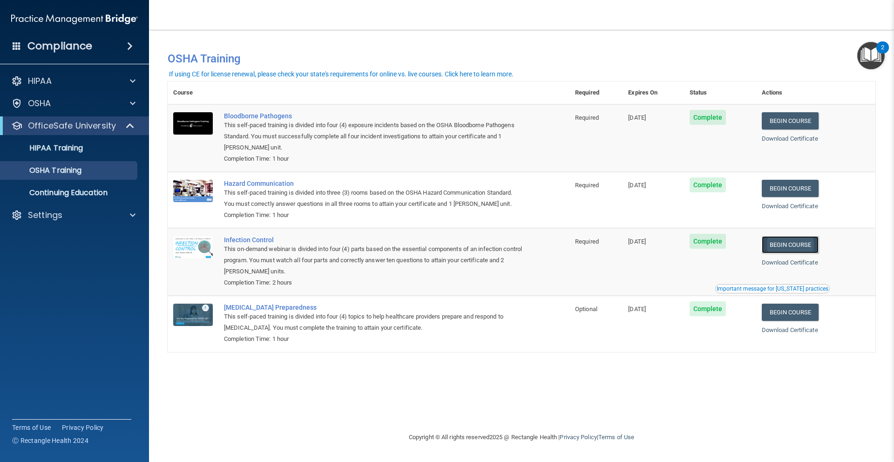
click at [791, 247] on link "Begin Course" at bounding box center [790, 244] width 57 height 17
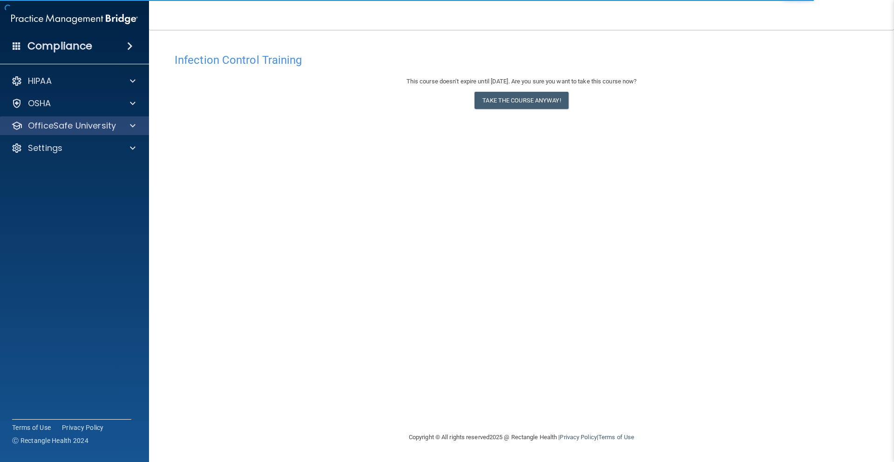
click at [127, 119] on div "OfficeSafe University" at bounding box center [74, 125] width 149 height 19
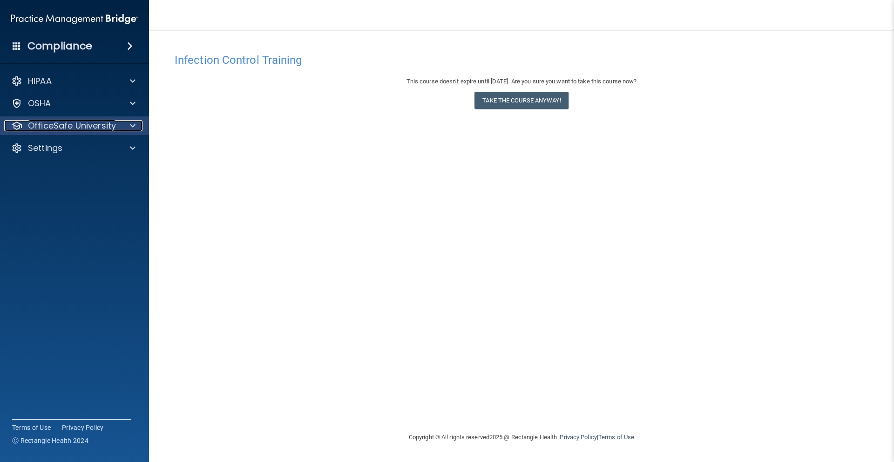
click at [126, 127] on div at bounding box center [131, 125] width 23 height 11
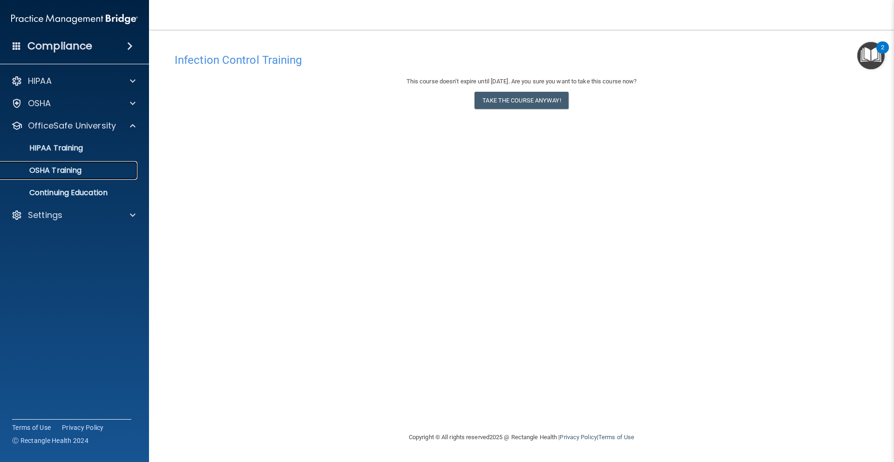
click at [39, 166] on p "OSHA Training" at bounding box center [43, 170] width 75 height 9
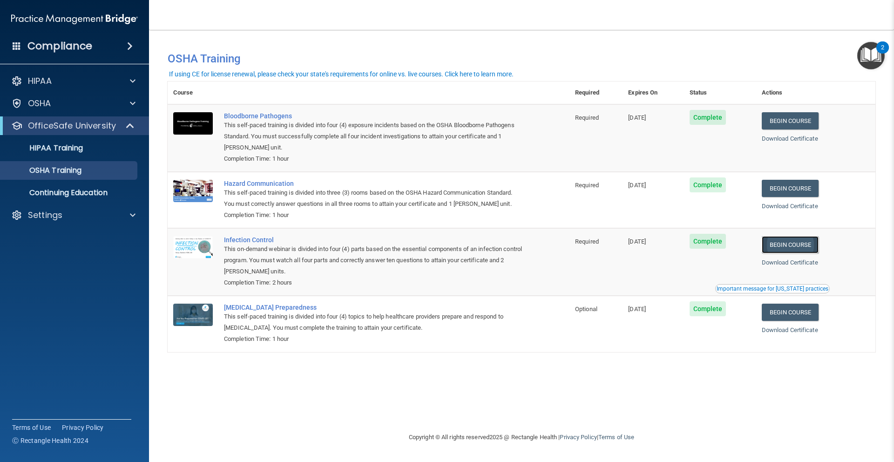
click at [808, 251] on link "Begin Course" at bounding box center [790, 244] width 57 height 17
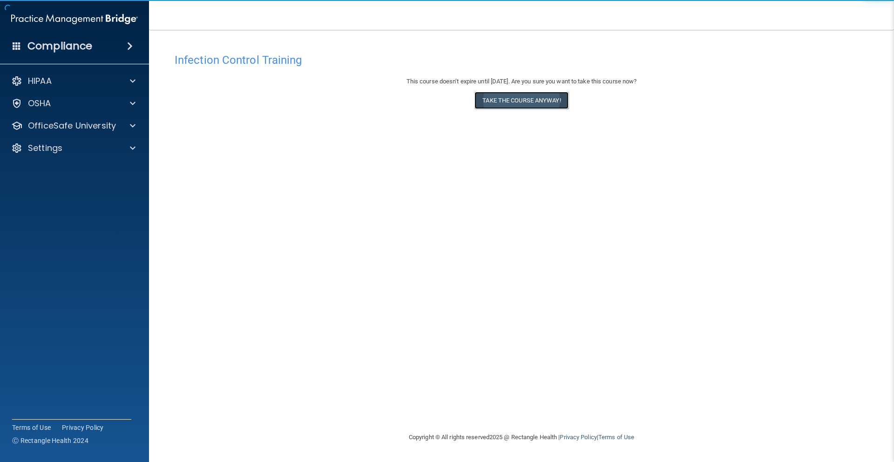
click at [509, 101] on button "Take the course anyway!" at bounding box center [521, 100] width 94 height 17
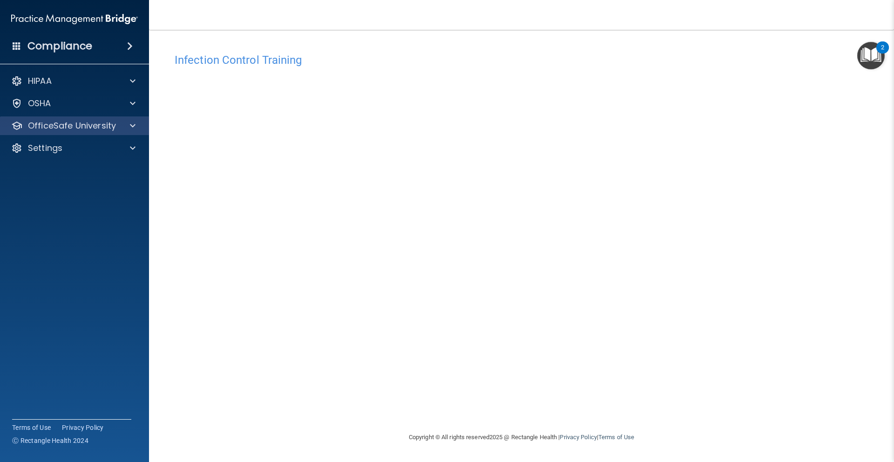
click at [107, 118] on div "OfficeSafe University" at bounding box center [74, 125] width 149 height 19
click at [113, 123] on p "OfficeSafe University" at bounding box center [72, 125] width 88 height 11
click at [100, 127] on p "OfficeSafe University" at bounding box center [72, 125] width 88 height 11
click at [25, 130] on div "OfficeSafe University" at bounding box center [61, 125] width 115 height 11
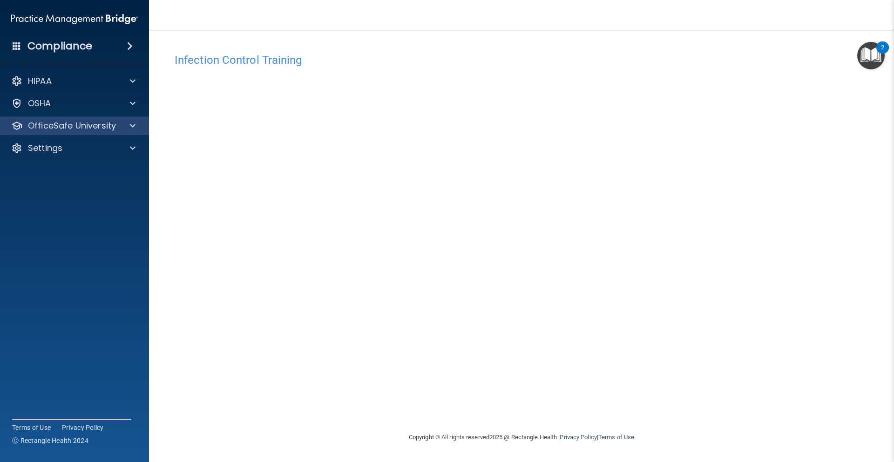
click at [43, 133] on div "OfficeSafe University" at bounding box center [74, 125] width 149 height 19
click at [70, 135] on div "HIPAA Documents and Policies Report an Incident Business Associates Emergency P…" at bounding box center [74, 116] width 149 height 97
click at [69, 127] on p "OfficeSafe University" at bounding box center [72, 125] width 88 height 11
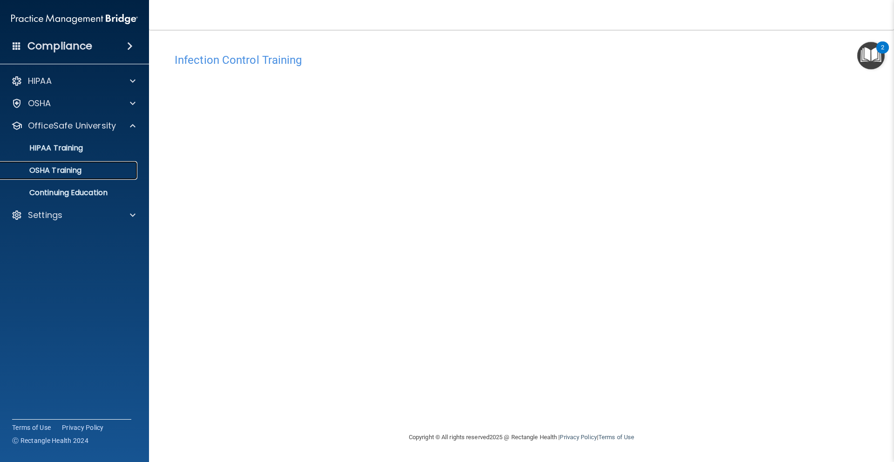
click at [77, 175] on p "OSHA Training" at bounding box center [43, 170] width 75 height 9
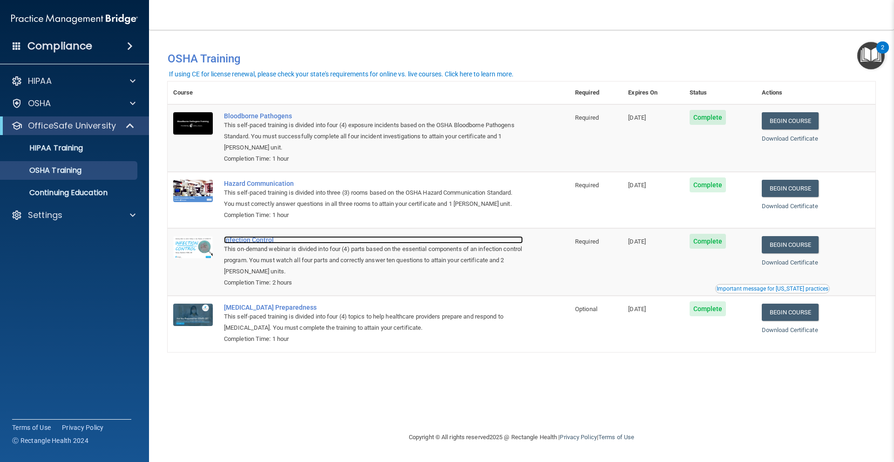
click at [240, 240] on div "Infection Control" at bounding box center [373, 239] width 299 height 7
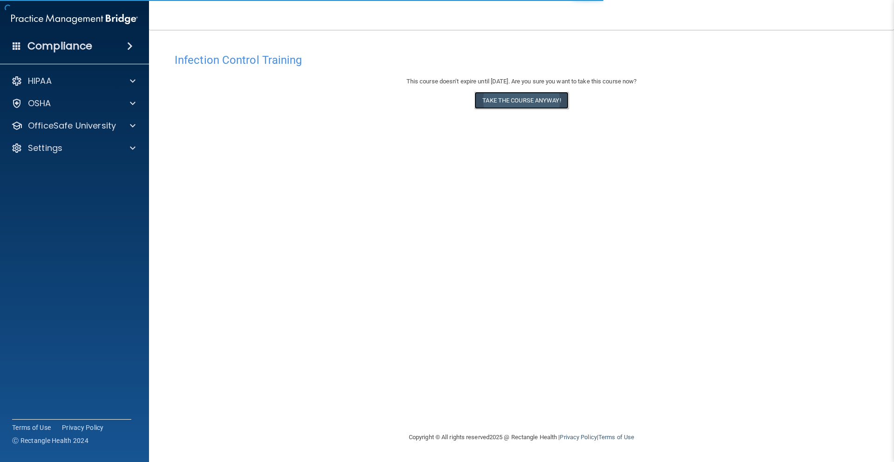
click at [506, 96] on button "Take the course anyway!" at bounding box center [521, 100] width 94 height 17
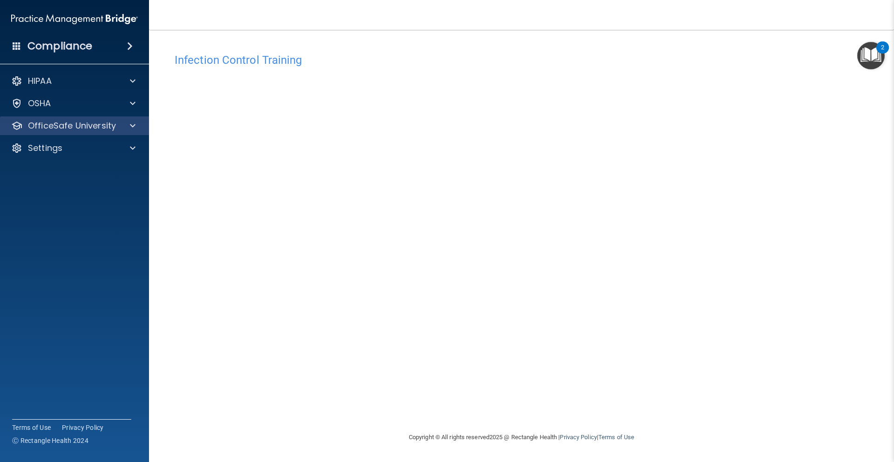
click at [134, 131] on div "OfficeSafe University" at bounding box center [74, 125] width 149 height 19
click at [123, 129] on div at bounding box center [131, 125] width 23 height 11
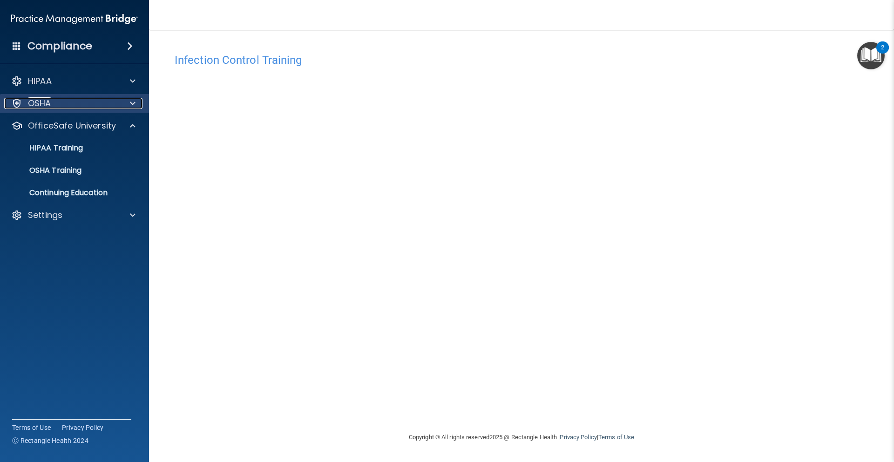
click at [96, 103] on div "OSHA" at bounding box center [61, 103] width 115 height 11
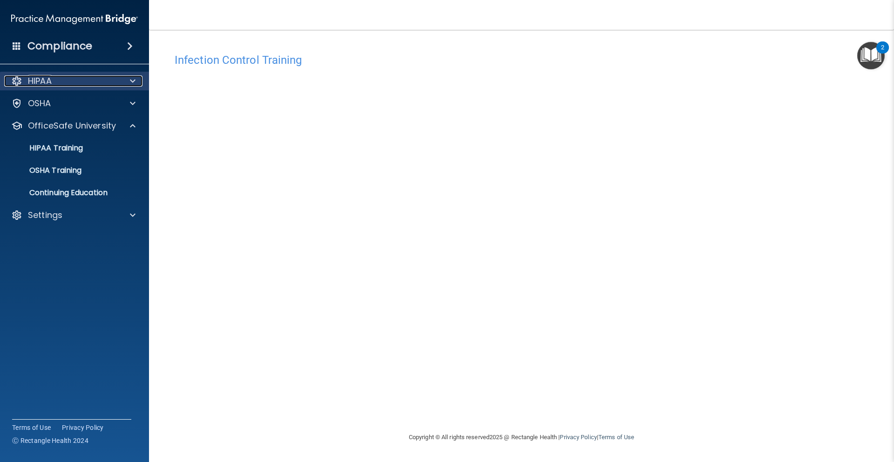
click at [99, 86] on div "HIPAA" at bounding box center [61, 80] width 115 height 11
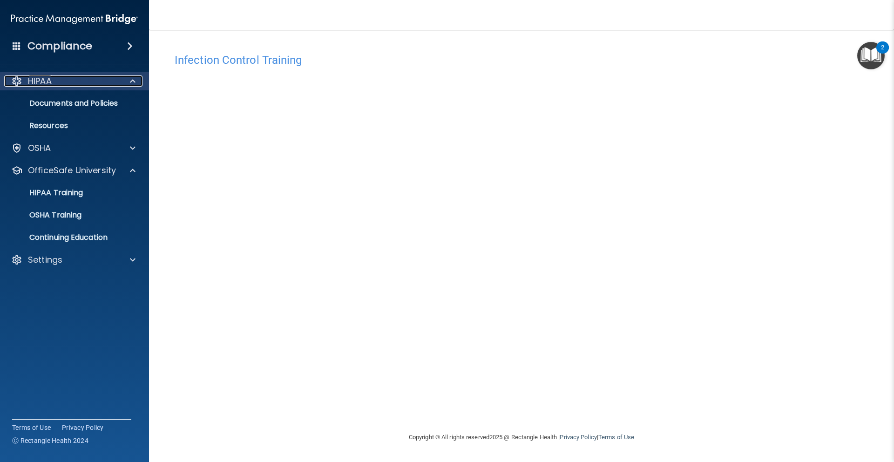
click at [99, 86] on div "HIPAA" at bounding box center [61, 80] width 115 height 11
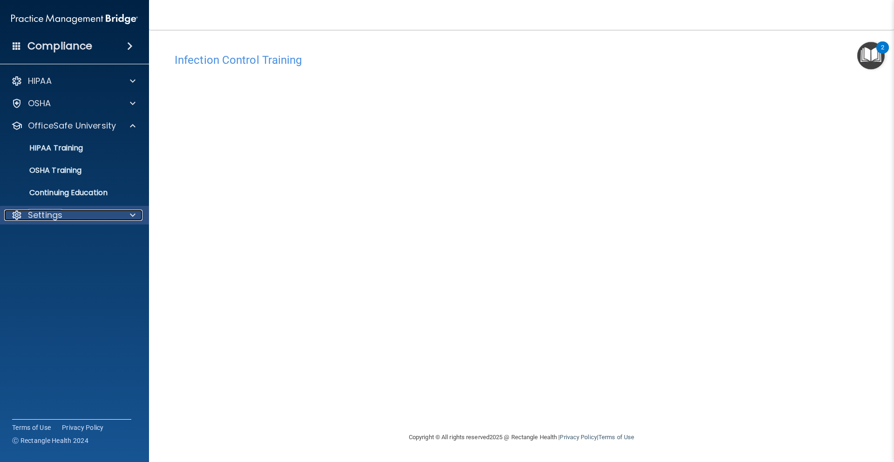
click at [98, 218] on div "Settings" at bounding box center [61, 215] width 115 height 11
click at [98, 217] on div "Settings" at bounding box center [61, 215] width 115 height 11
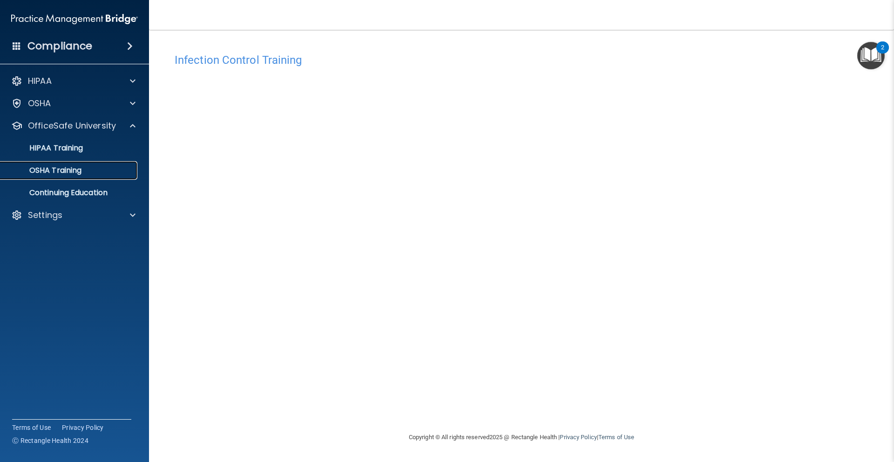
click at [75, 168] on p "OSHA Training" at bounding box center [43, 170] width 75 height 9
